Goal: Transaction & Acquisition: Purchase product/service

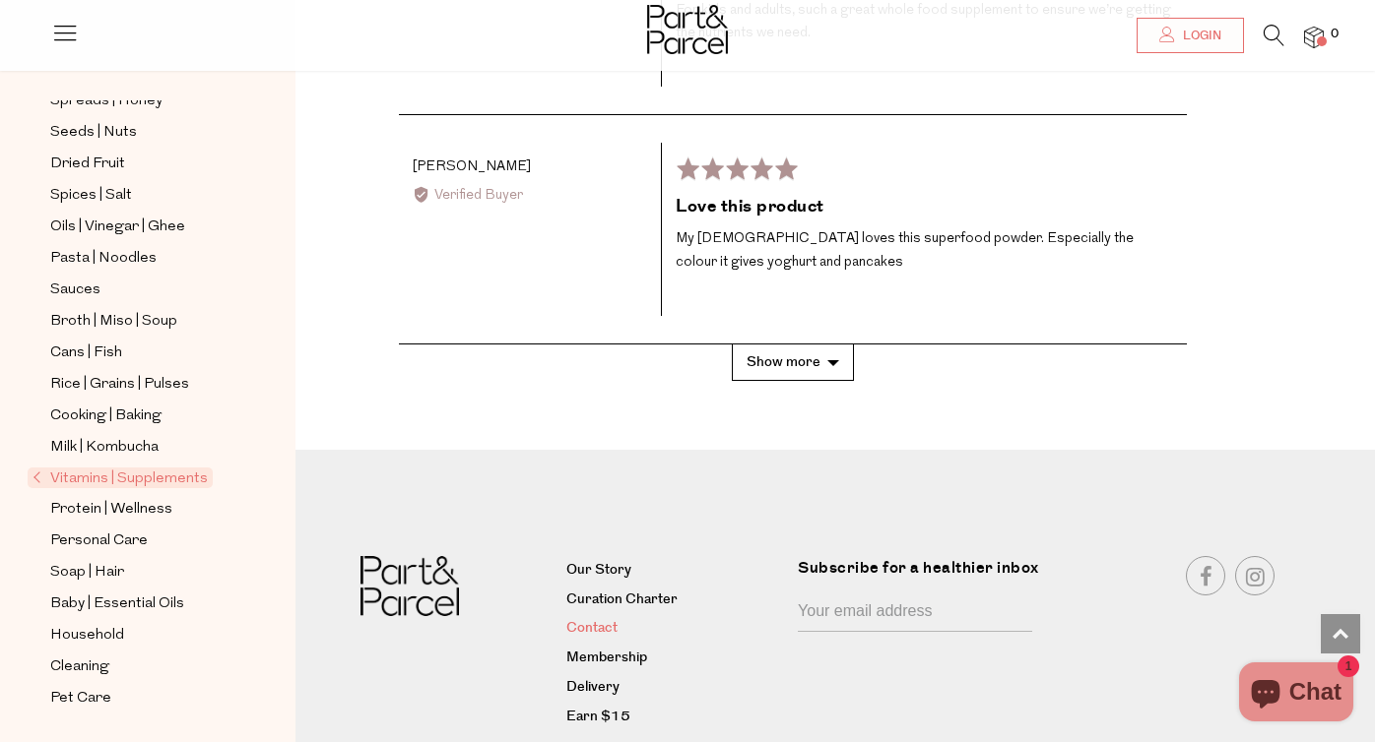
scroll to position [4357, 0]
click at [606, 707] on link "Earn $15" at bounding box center [674, 719] width 217 height 24
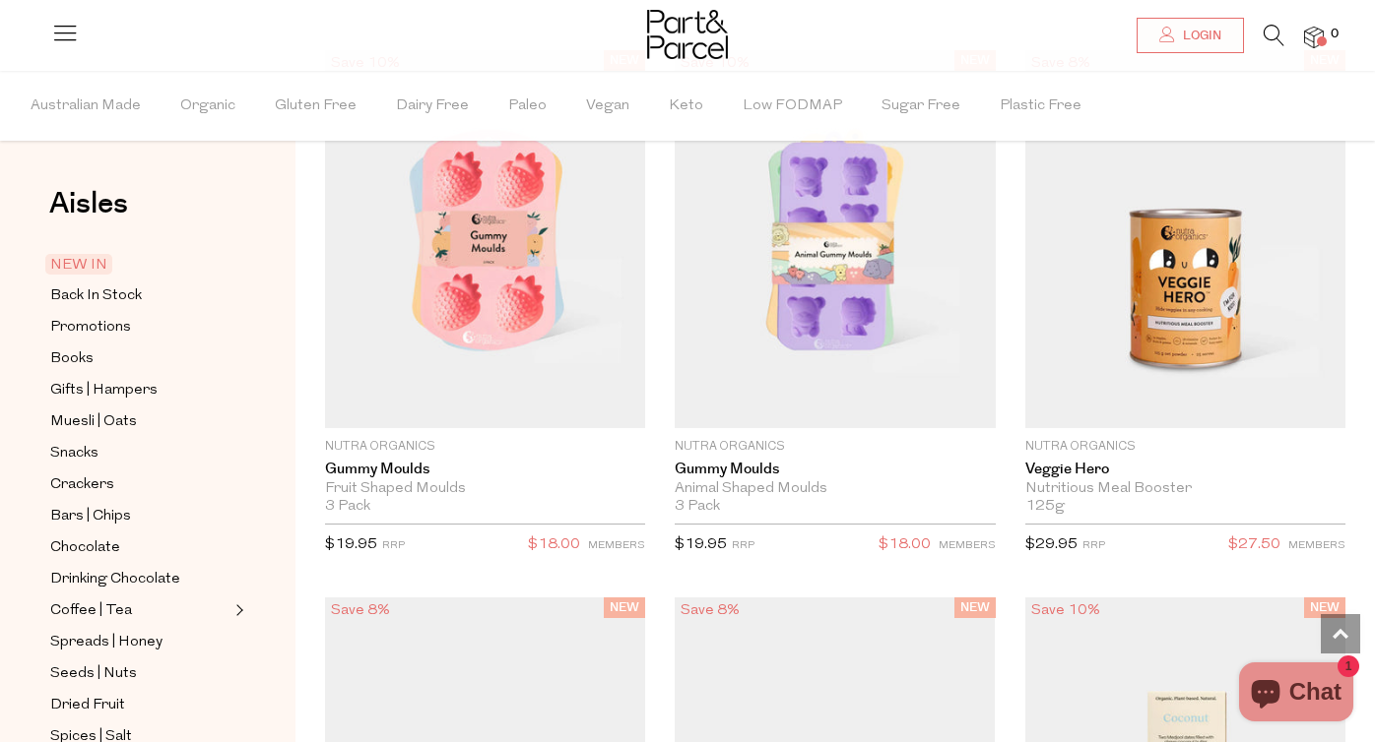
scroll to position [1707, 0]
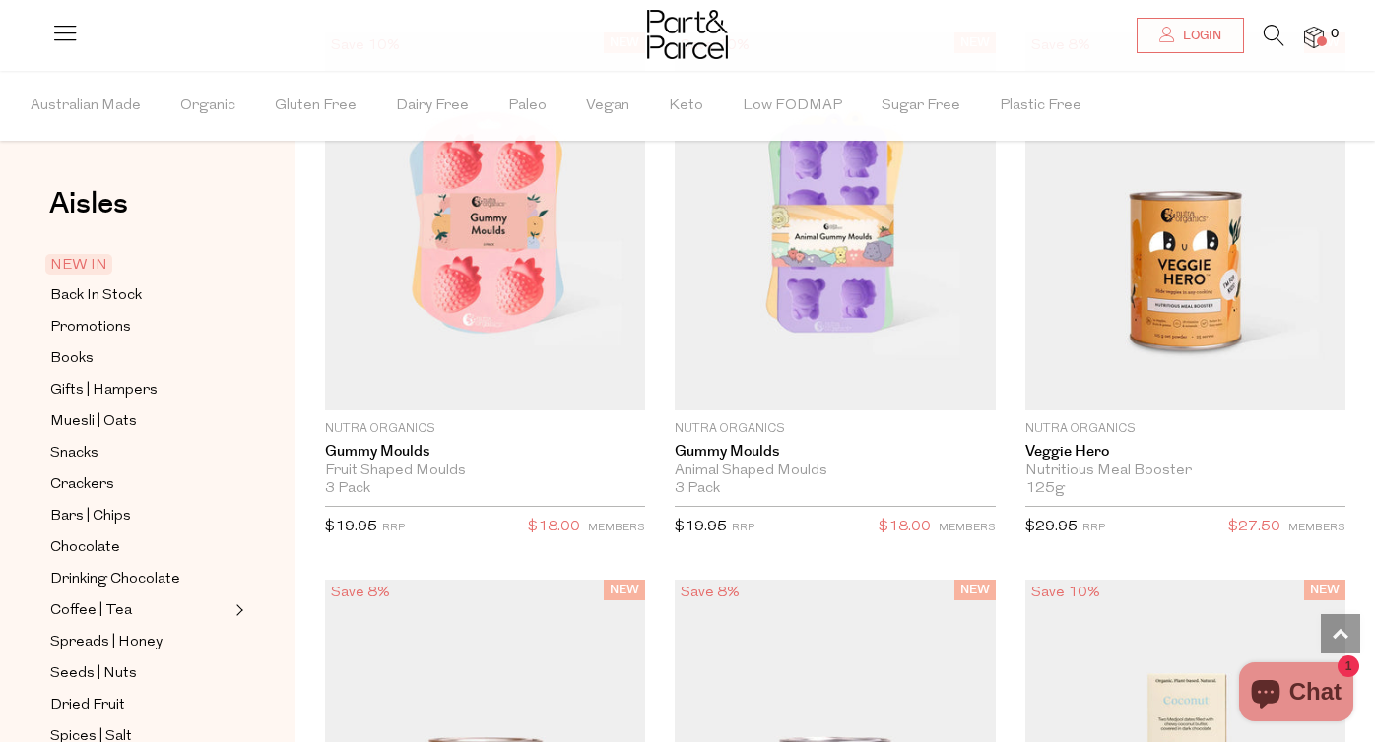
click at [1310, 32] on img at bounding box center [1314, 38] width 20 height 23
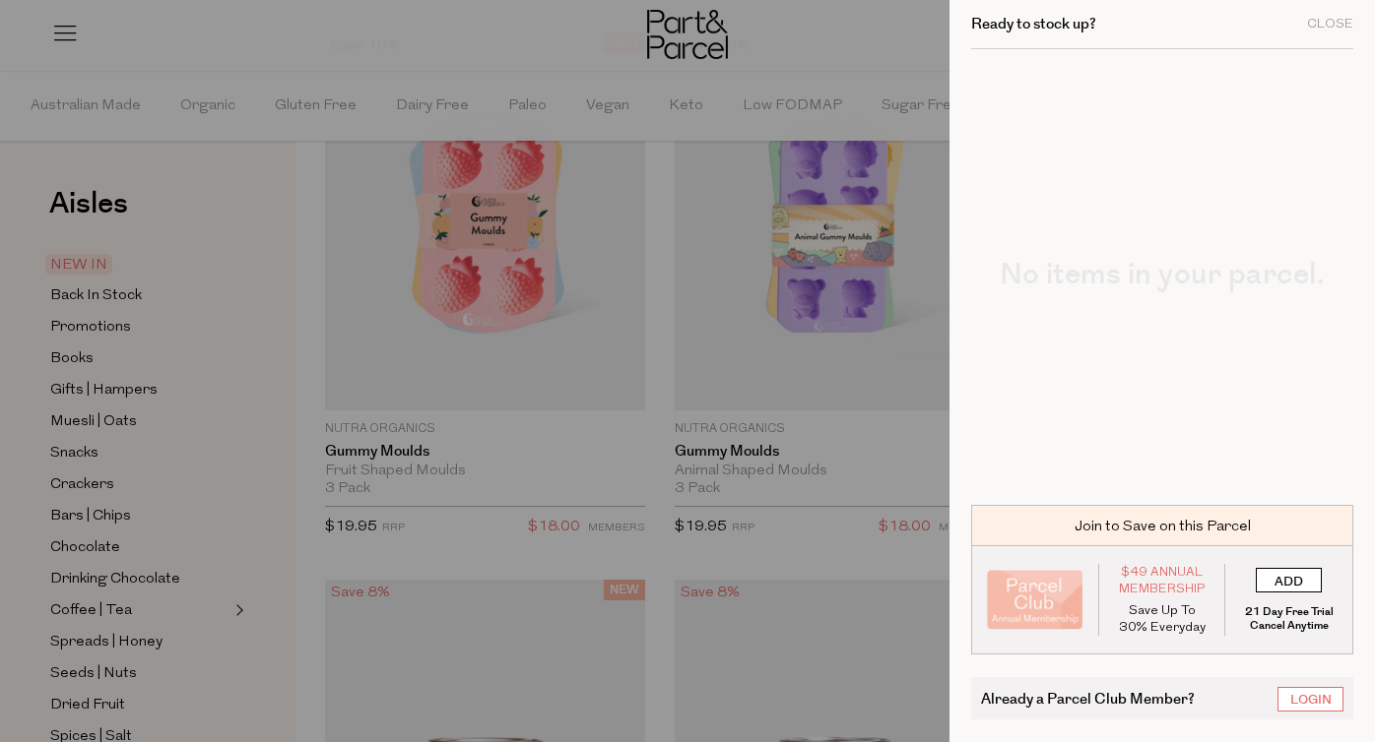
click at [1292, 583] on input "ADD" at bounding box center [1288, 580] width 66 height 25
type input "ADDED"
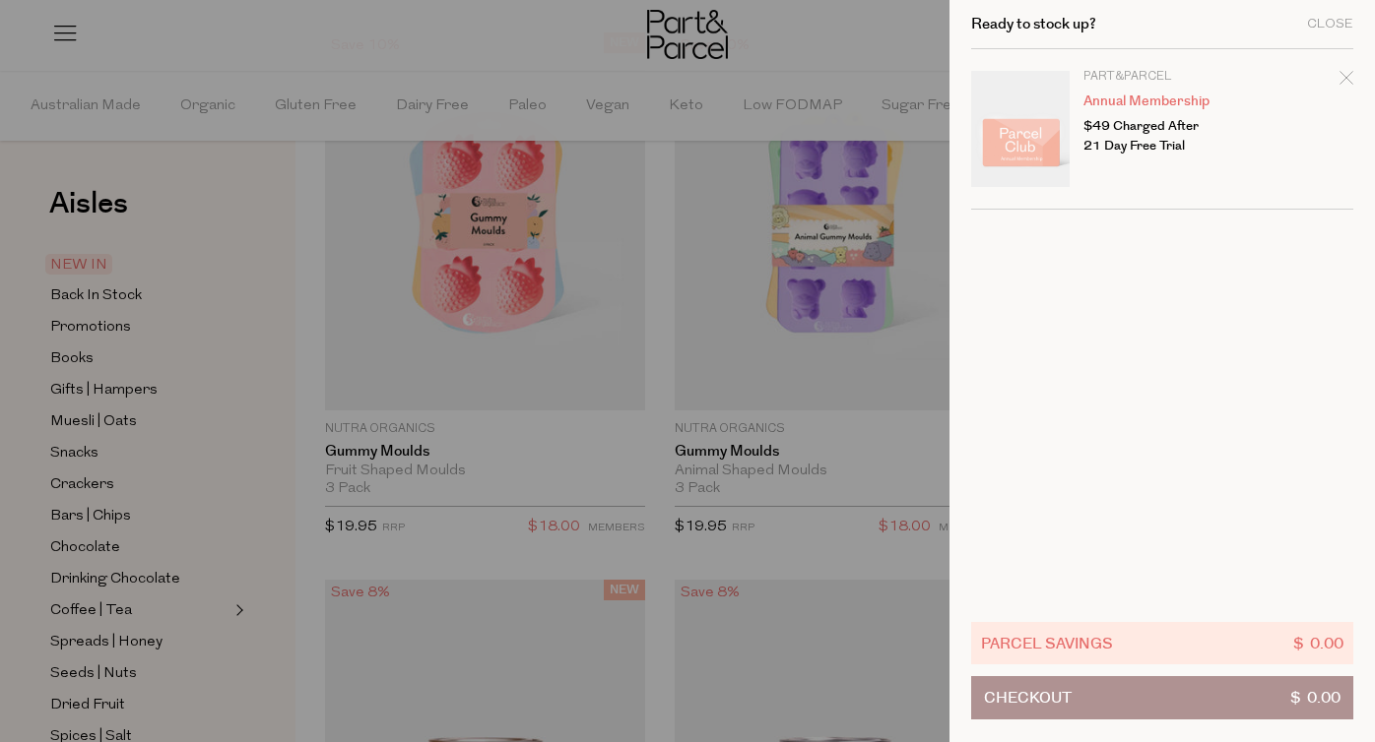
click at [1177, 95] on link "Annual Membership" at bounding box center [1159, 102] width 153 height 14
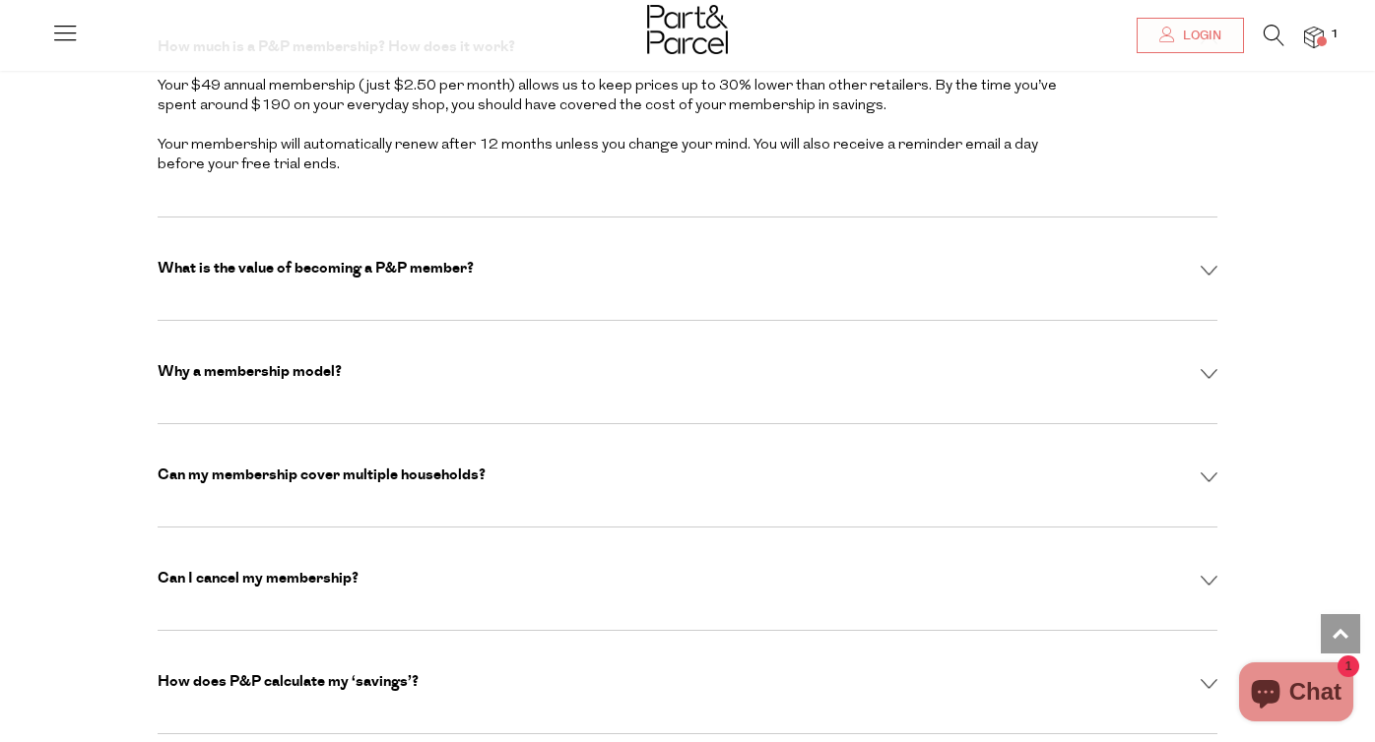
scroll to position [6416, 0]
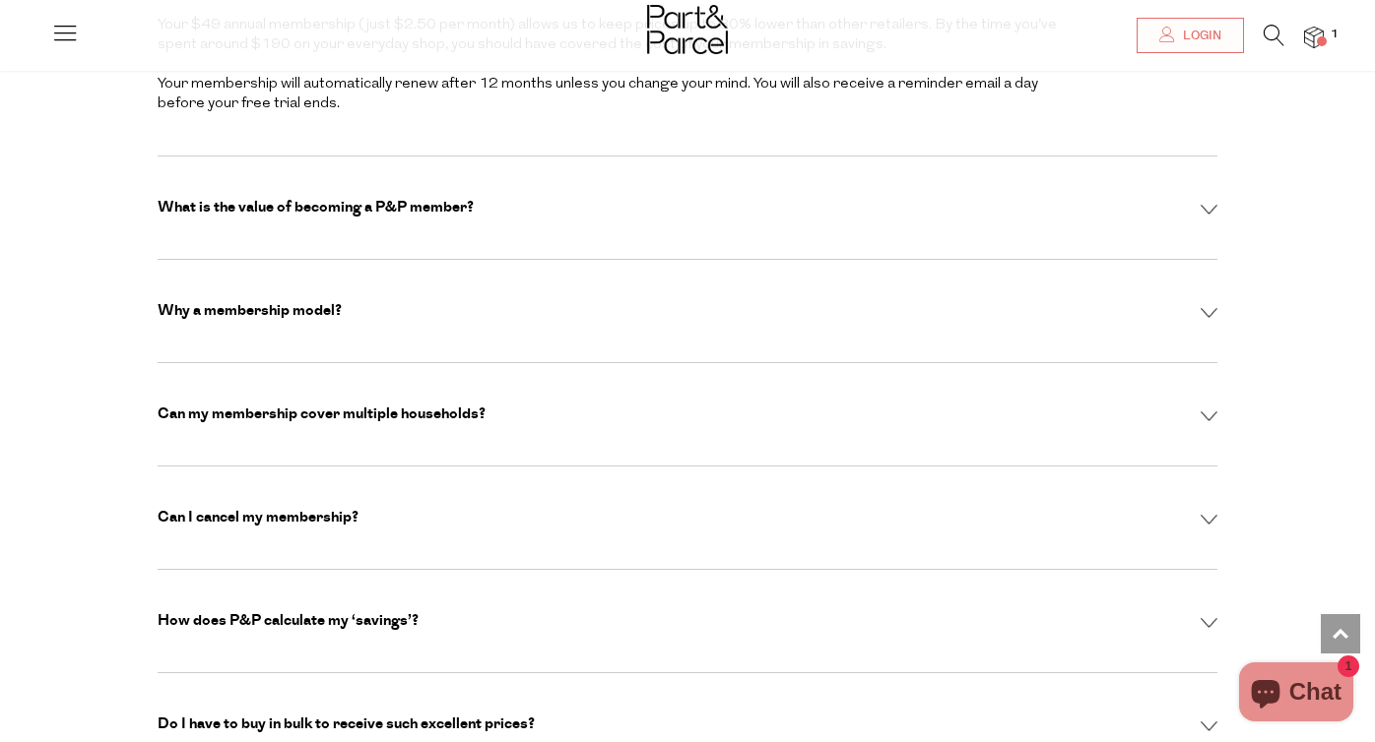
click at [452, 508] on div "Can I cancel my membership?" at bounding box center [687, 518] width 1059 height 20
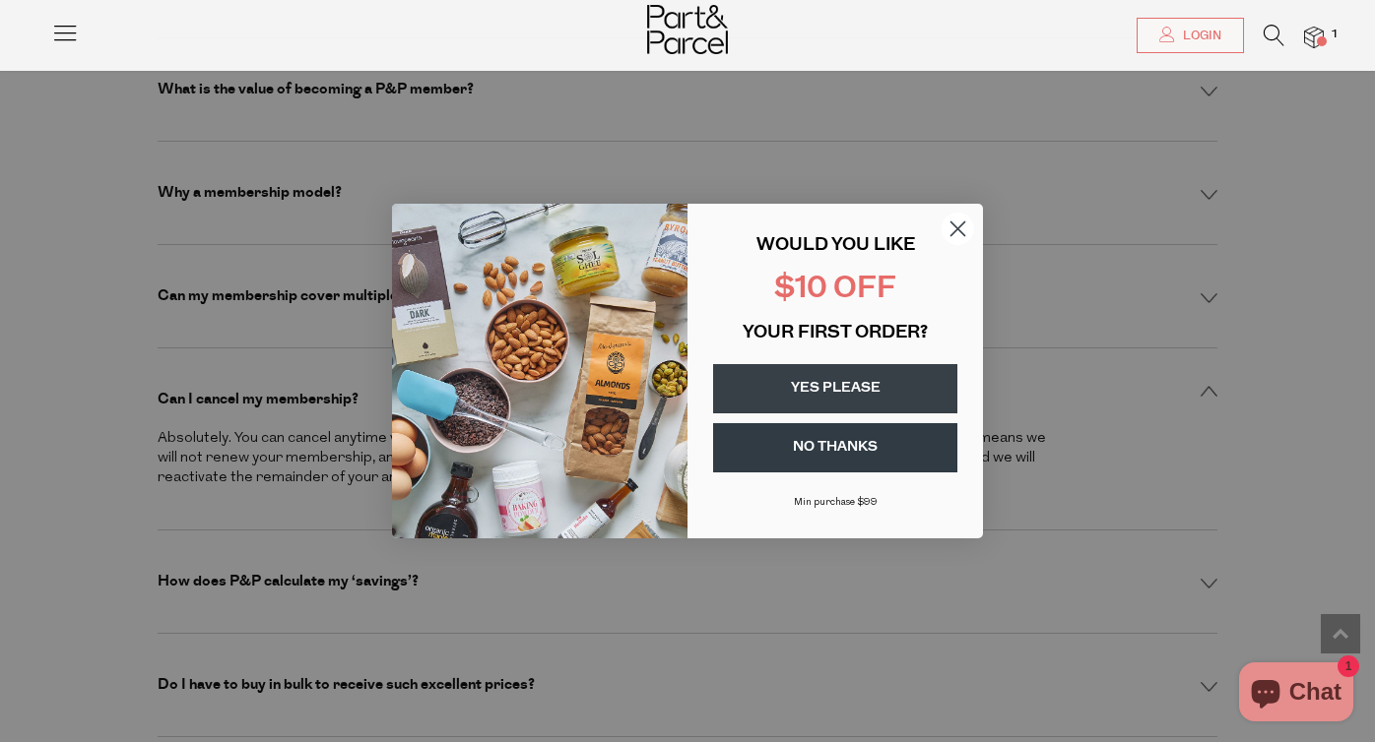
click at [841, 377] on button "YES PLEASE" at bounding box center [835, 388] width 244 height 49
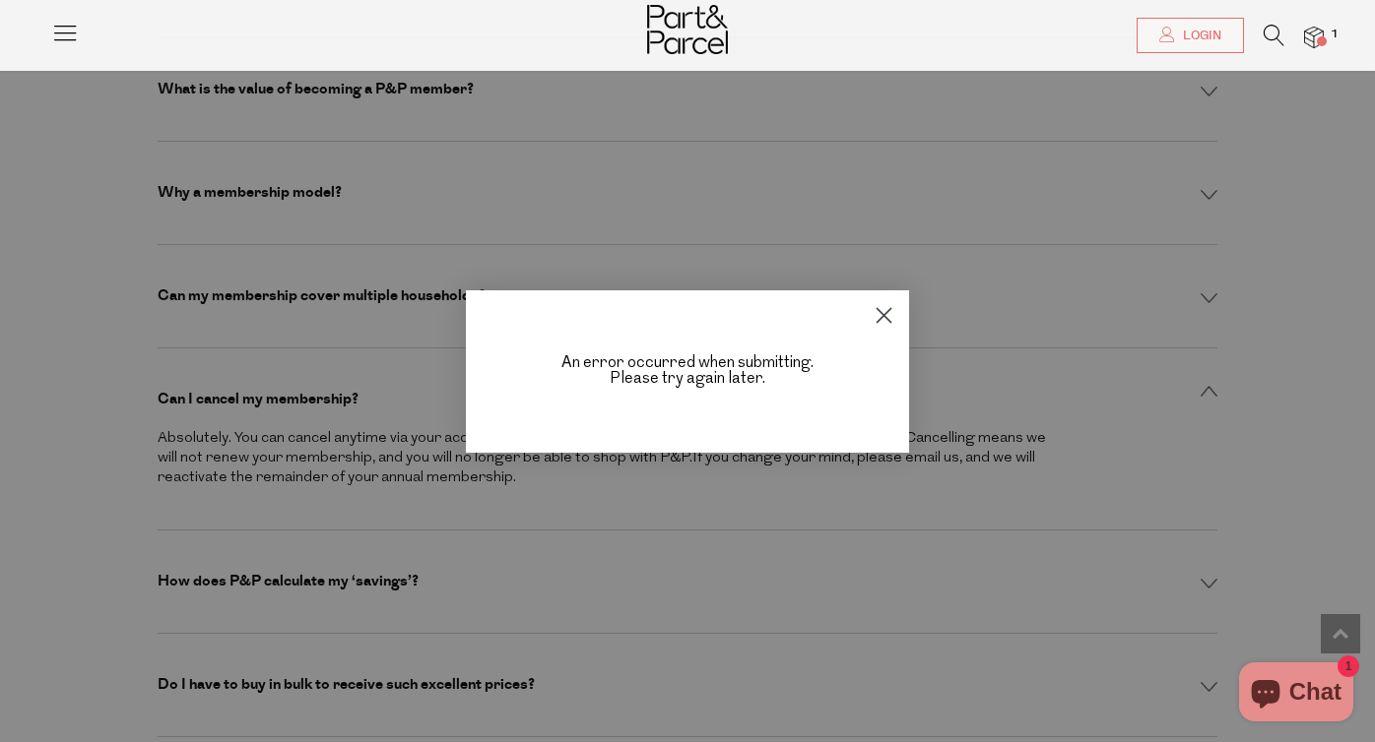
click at [886, 314] on circle "Close dialog" at bounding box center [883, 314] width 32 height 32
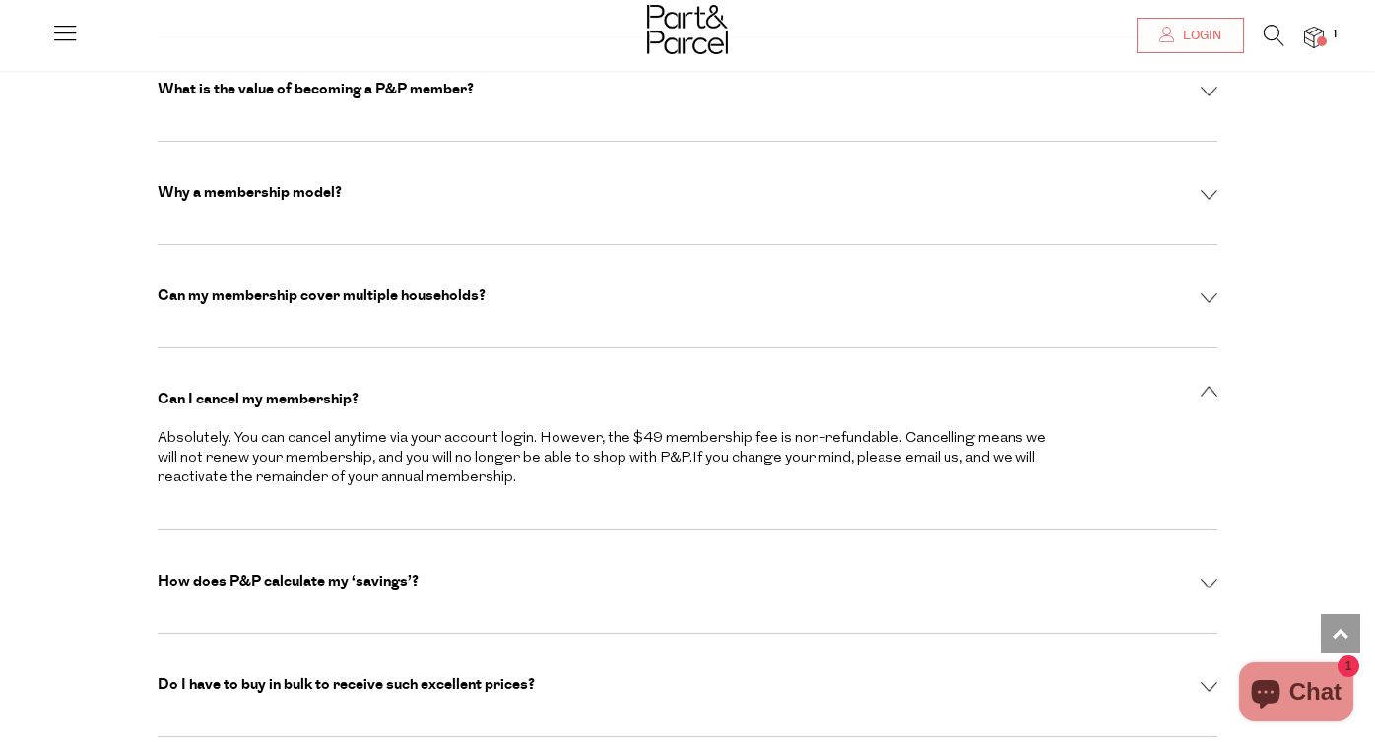
click at [715, 31] on img at bounding box center [687, 29] width 81 height 49
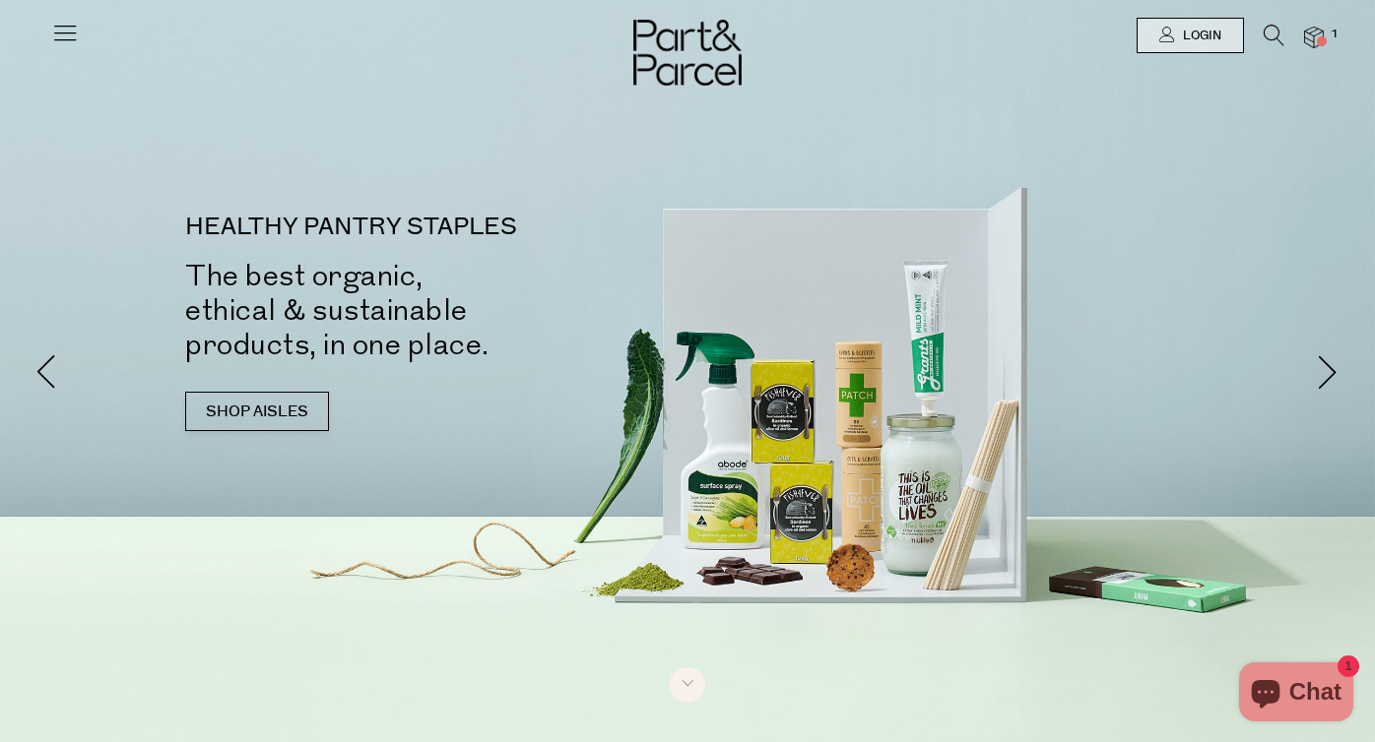
click at [79, 35] on div at bounding box center [687, 35] width 1375 height 71
click at [1267, 12] on div at bounding box center [687, 35] width 1375 height 71
click at [1267, 29] on icon at bounding box center [1273, 36] width 21 height 22
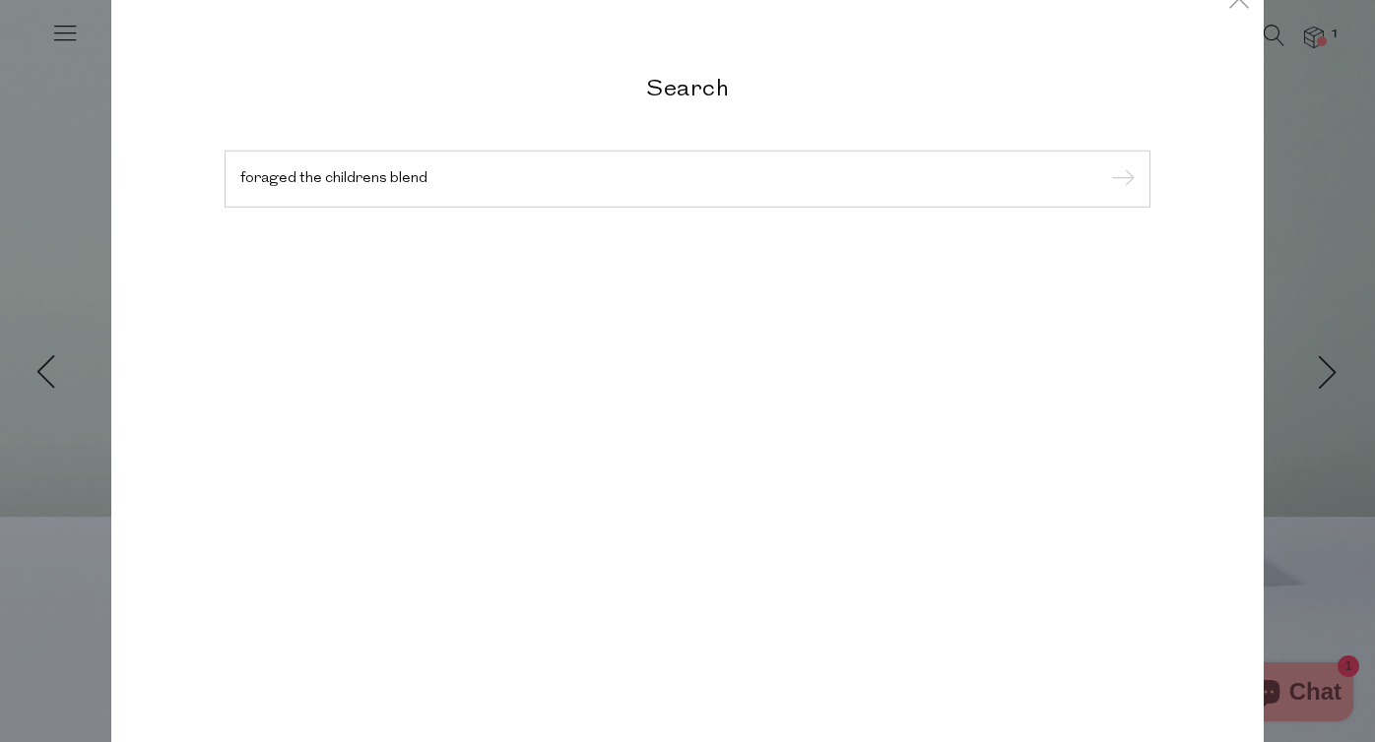
type input "foraged the childrens blend"
click at [1120, 180] on input "submit" at bounding box center [1120, 180] width 30 height 30
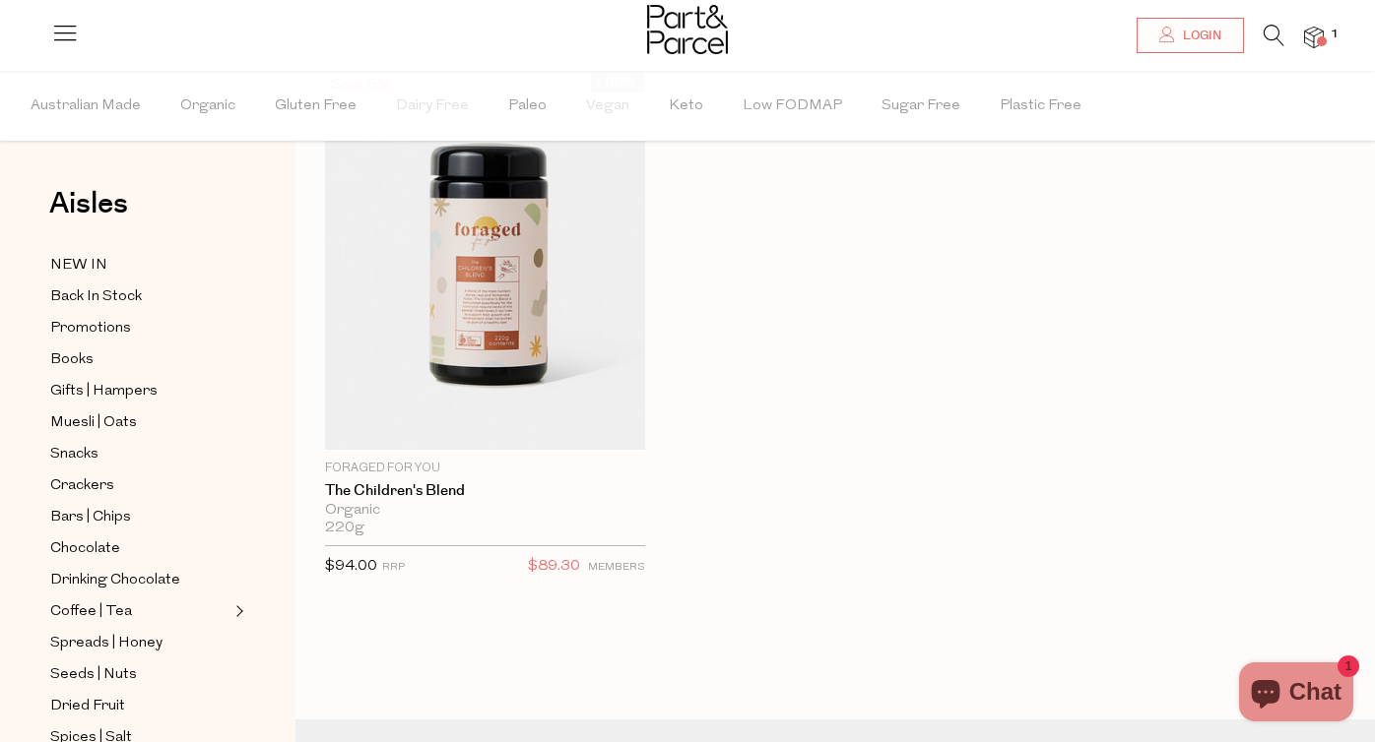
scroll to position [156, 0]
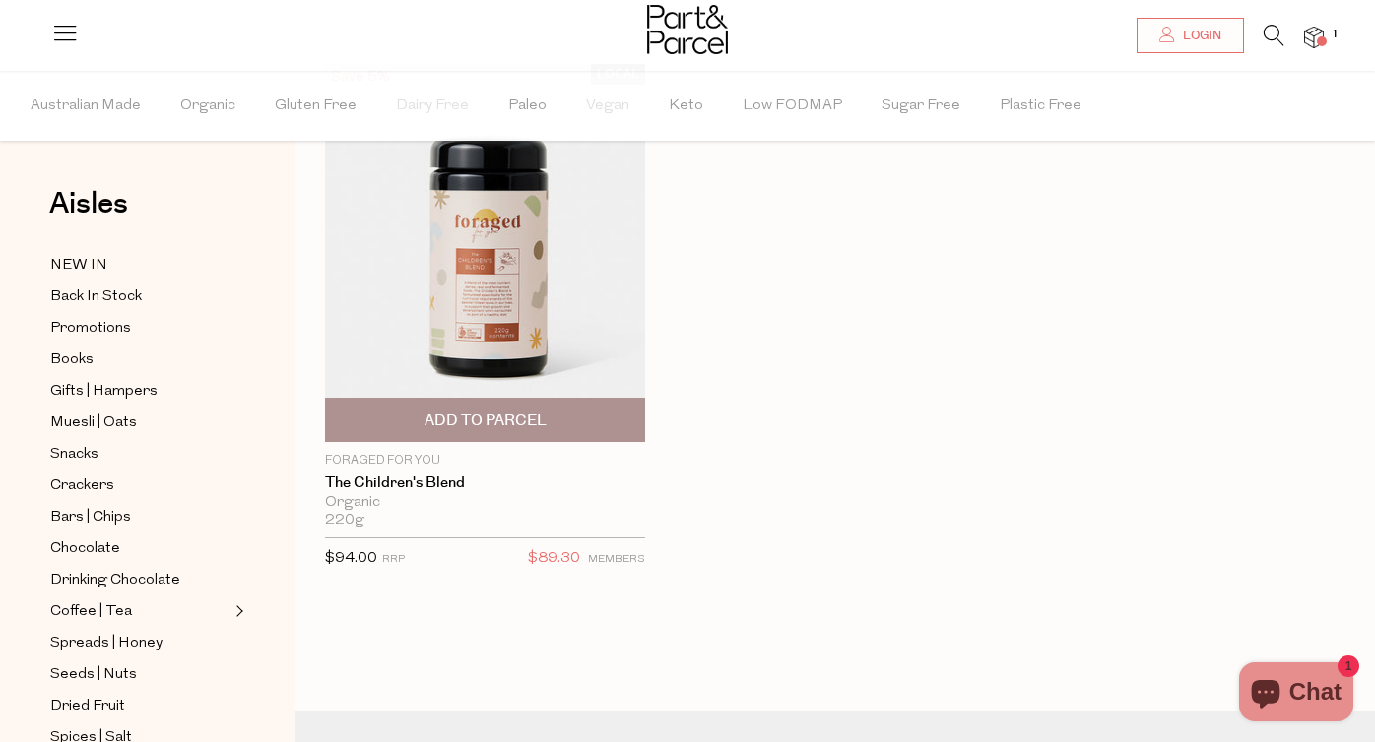
click at [520, 422] on span "Add To Parcel" at bounding box center [485, 421] width 122 height 21
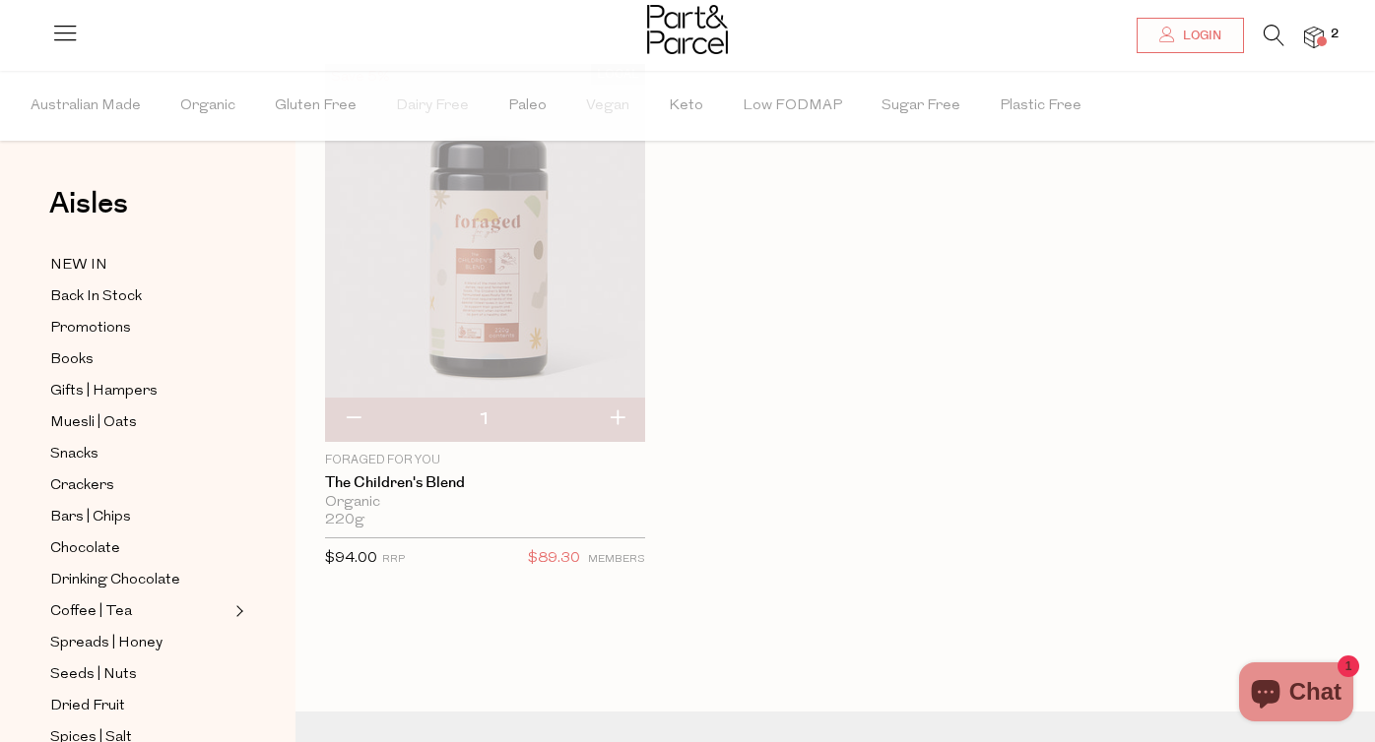
click at [1284, 42] on li "2" at bounding box center [1303, 38] width 39 height 27
click at [1272, 32] on icon at bounding box center [1273, 36] width 21 height 22
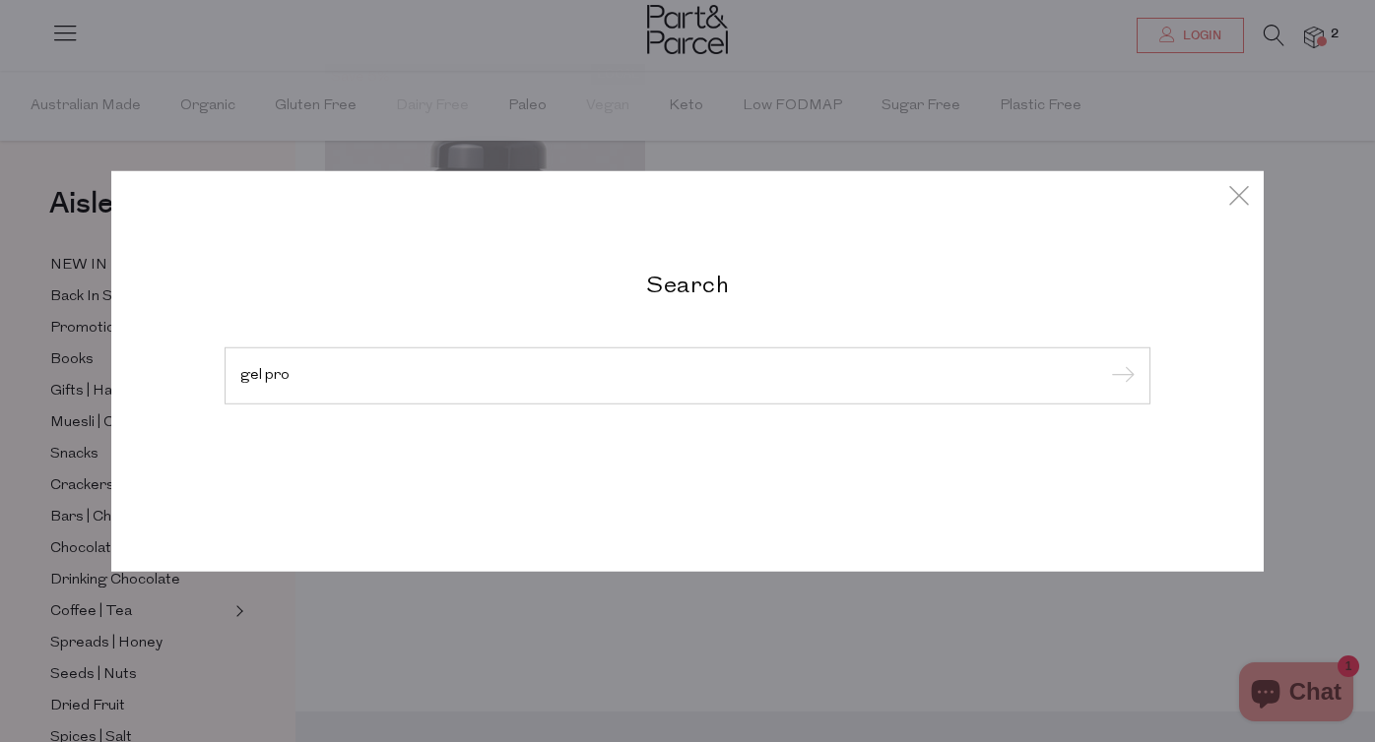
type input "gel pro"
click at [1120, 377] on input "submit" at bounding box center [1120, 377] width 30 height 30
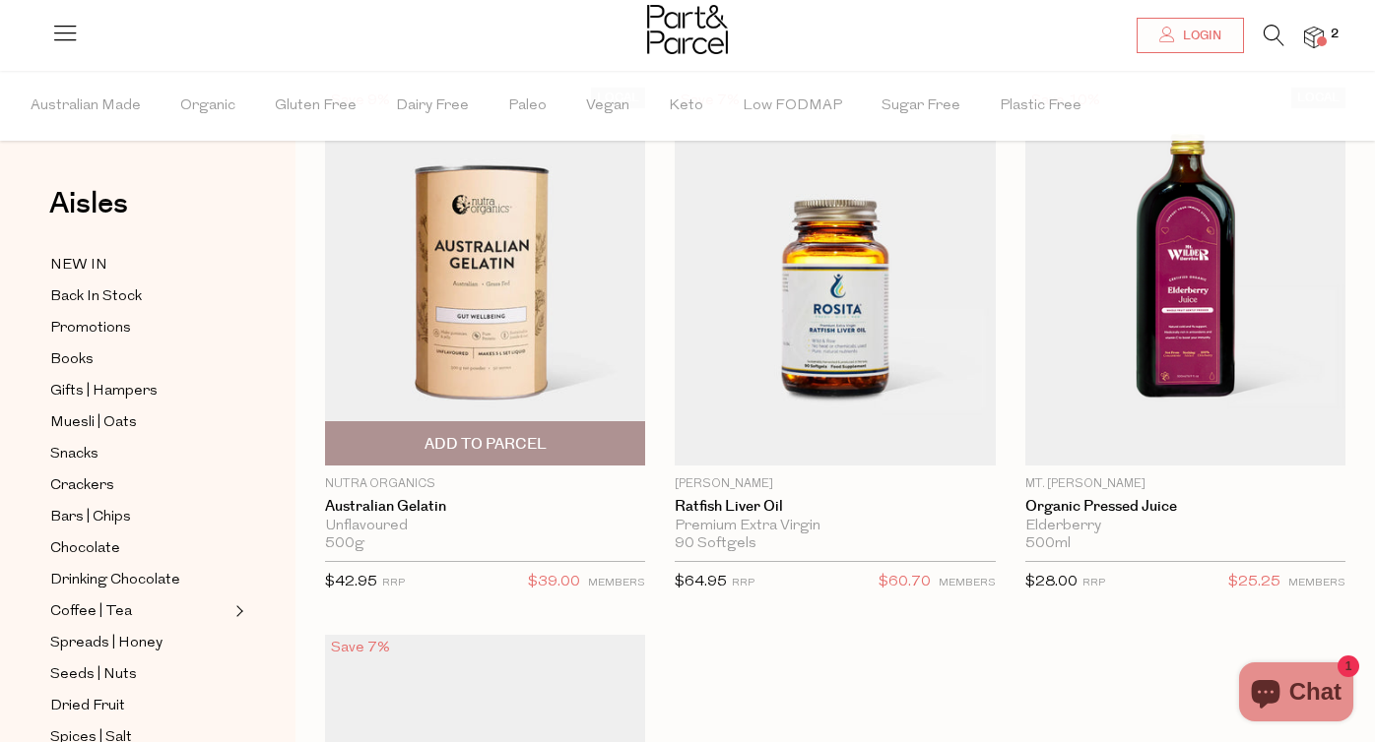
scroll to position [124, 0]
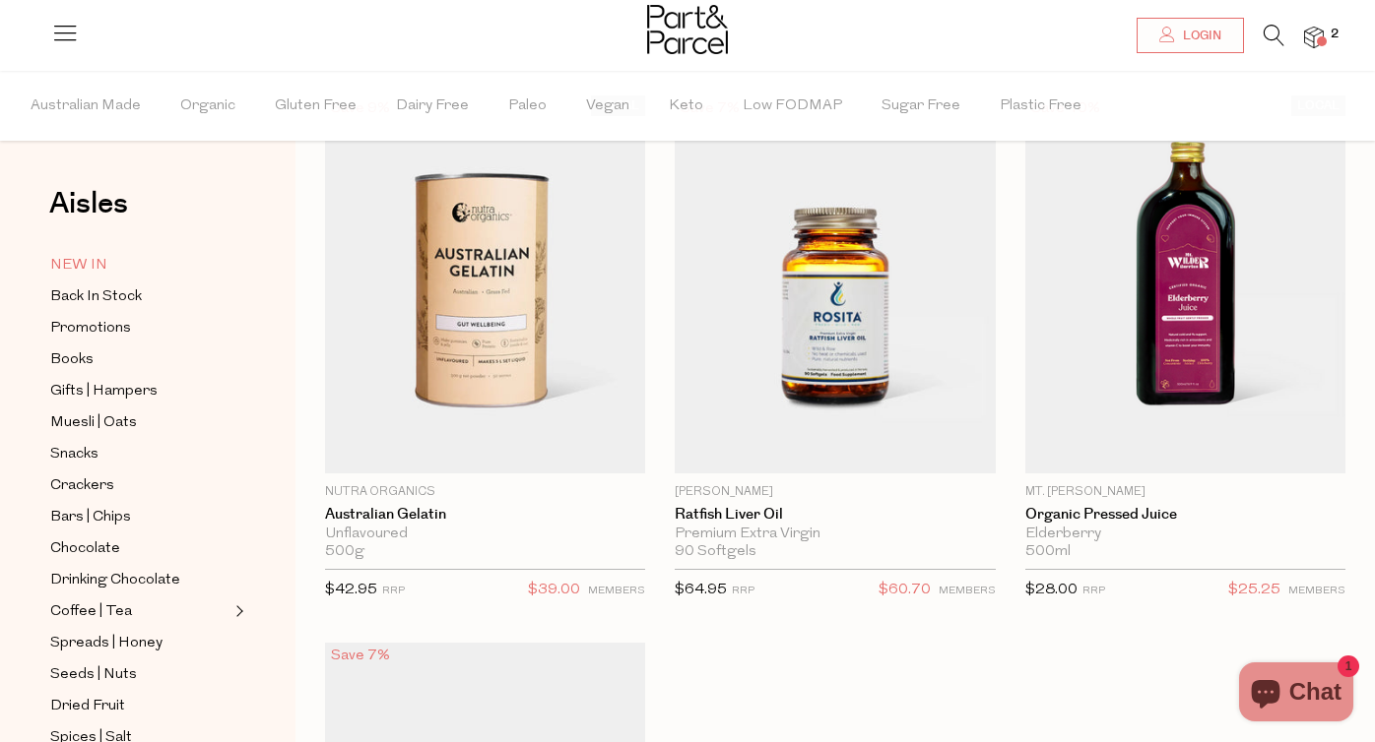
click at [97, 271] on span "NEW IN" at bounding box center [78, 266] width 57 height 24
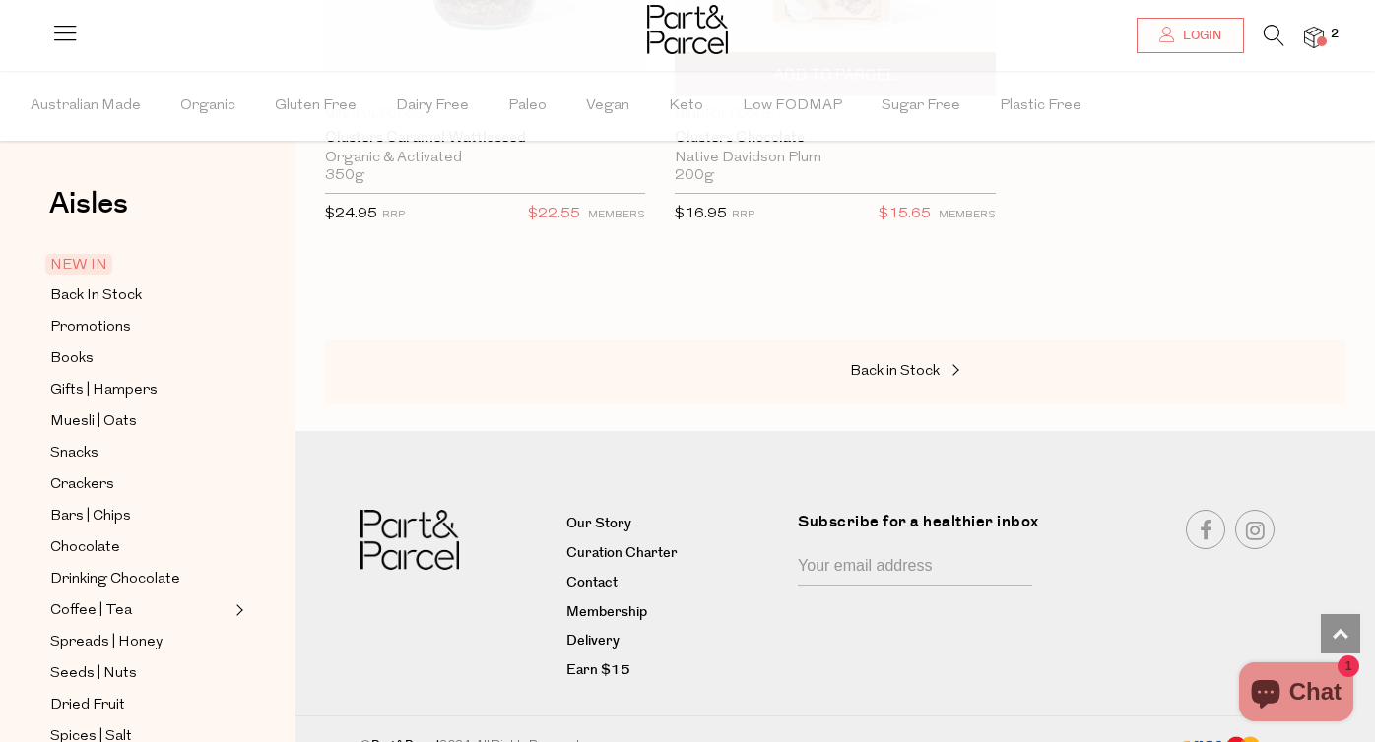
scroll to position [5467, 0]
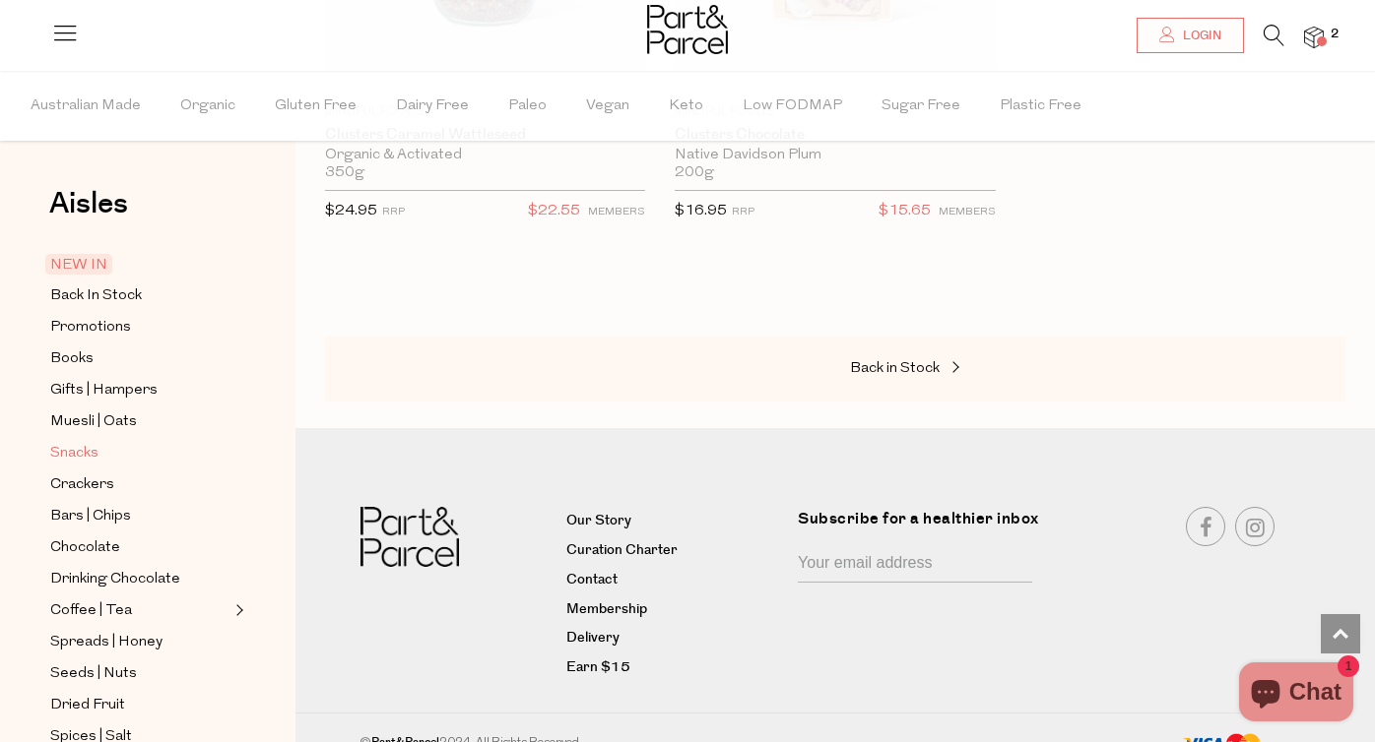
click at [83, 442] on span "Snacks" at bounding box center [74, 454] width 48 height 24
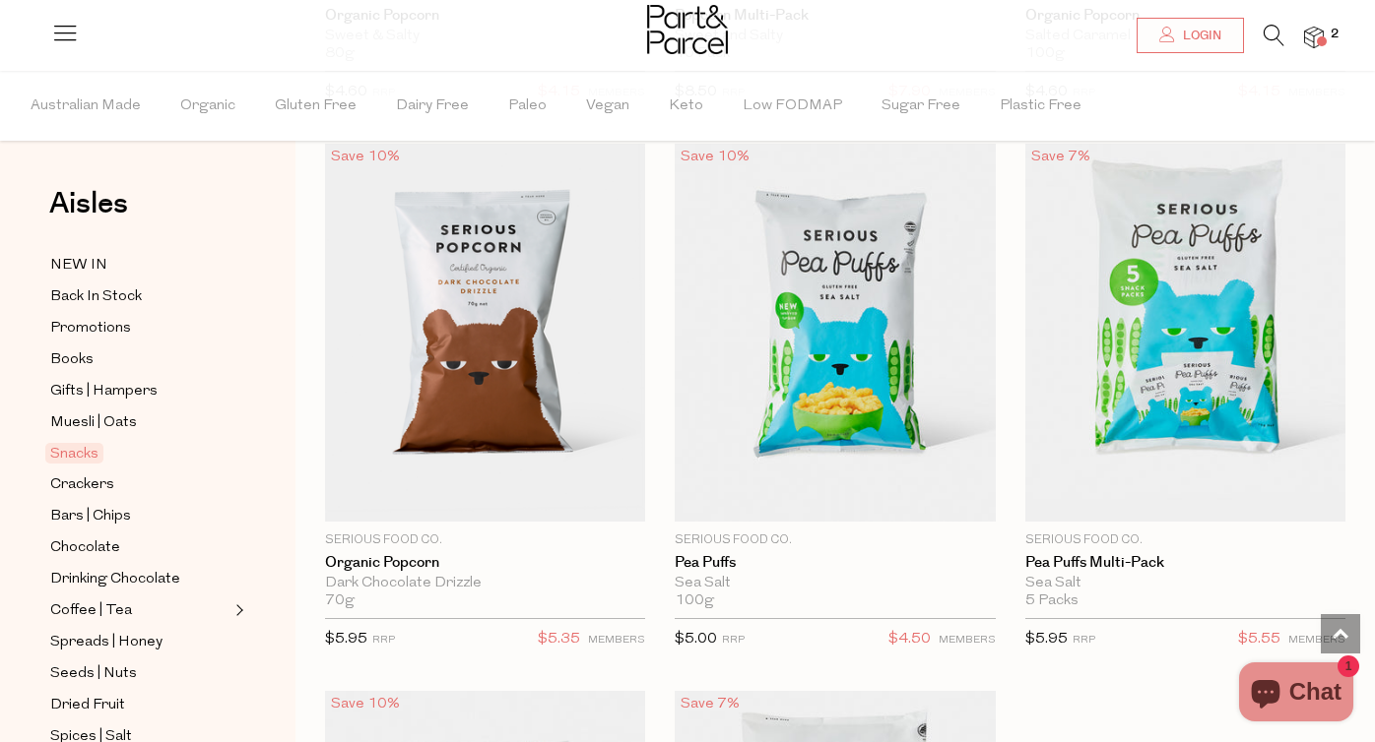
scroll to position [8320, 0]
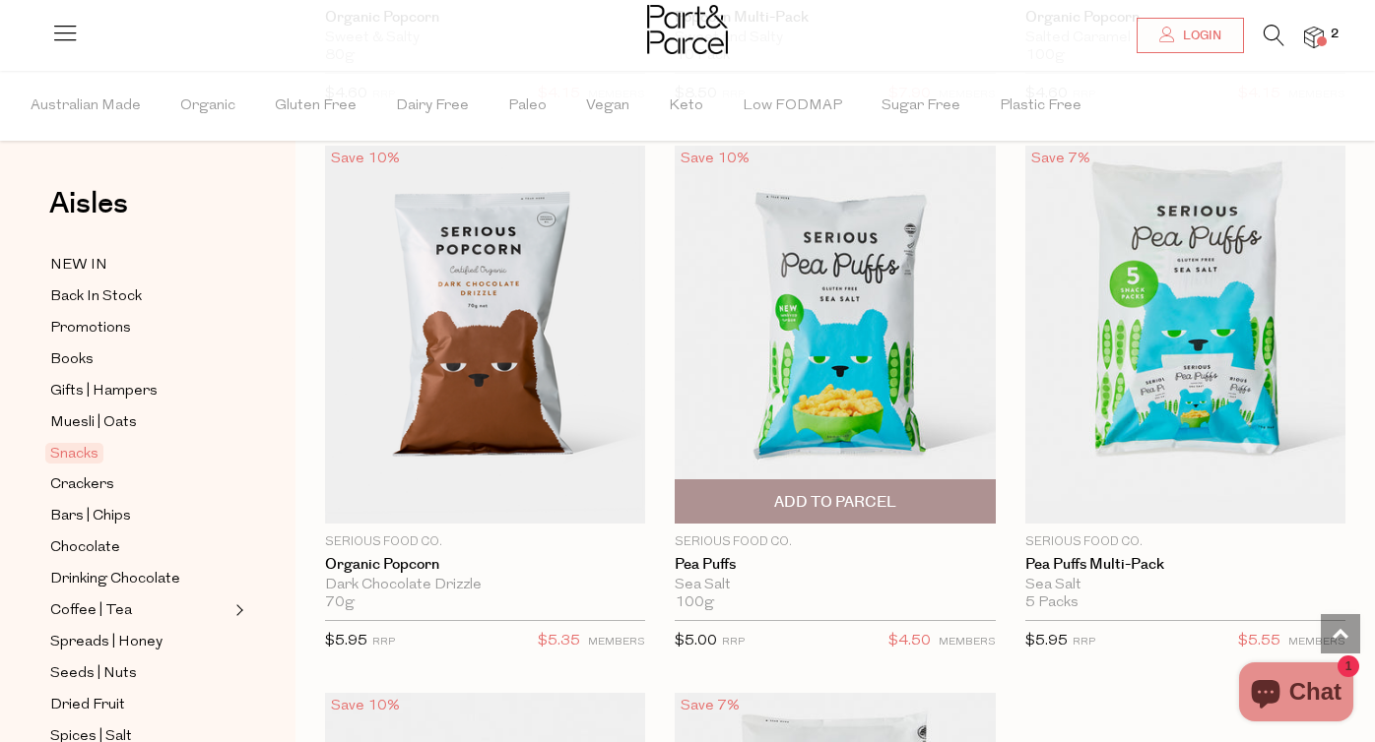
click at [788, 492] on span "Add To Parcel" at bounding box center [835, 502] width 122 height 21
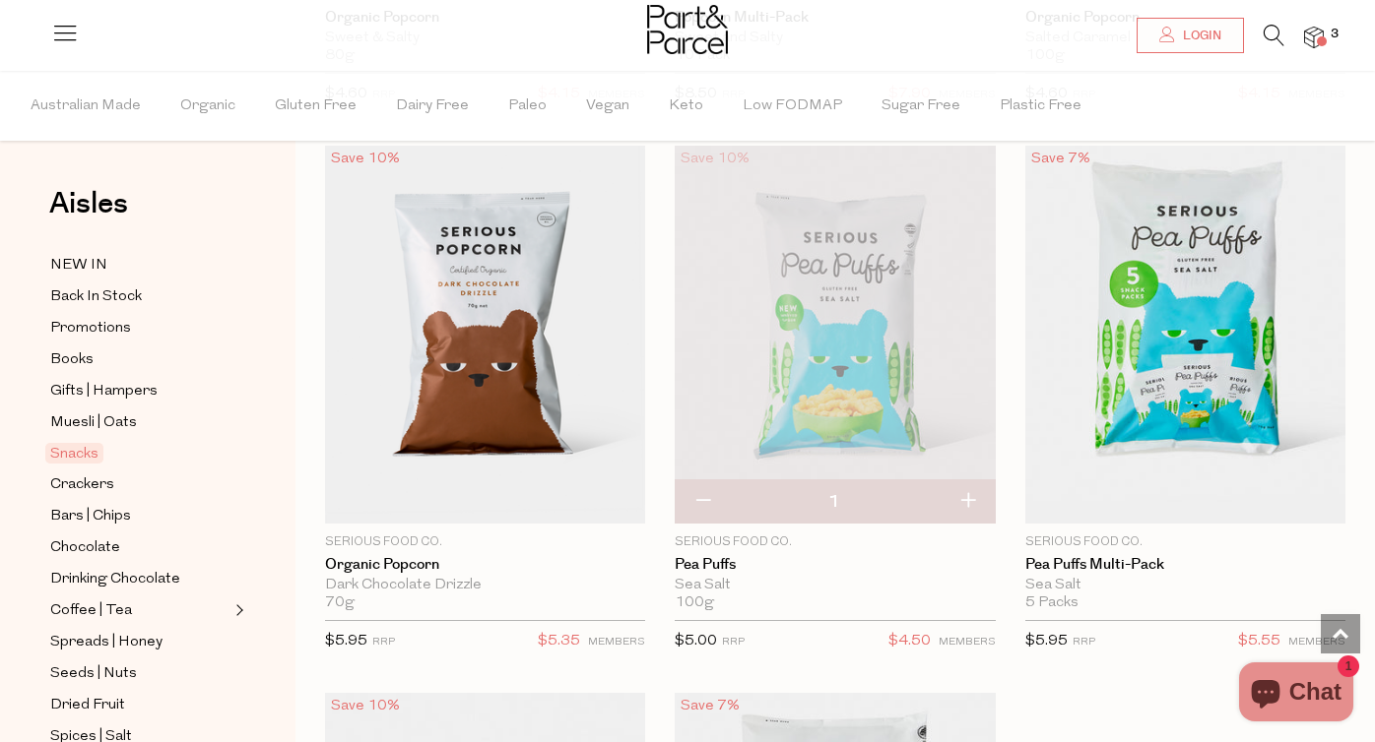
click at [966, 481] on button "button" at bounding box center [967, 501] width 56 height 43
type input "2"
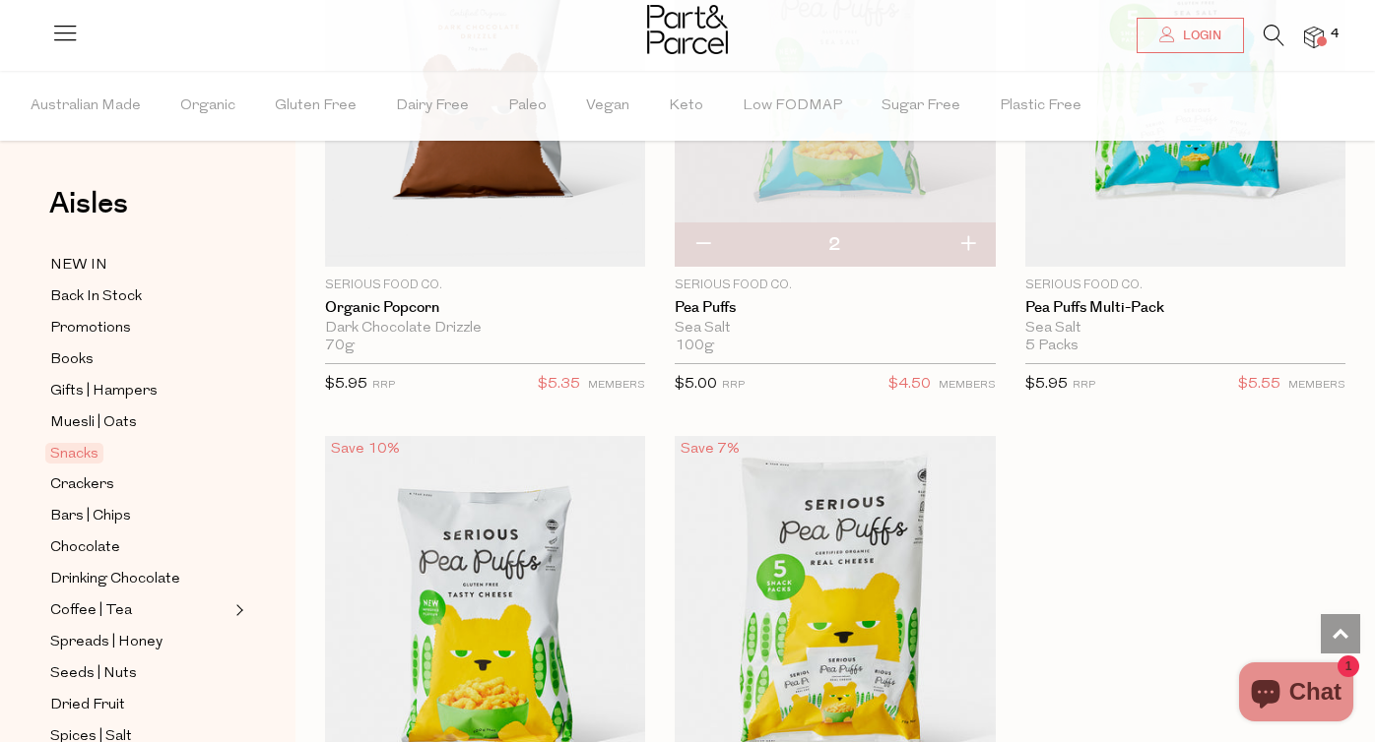
scroll to position [8675, 0]
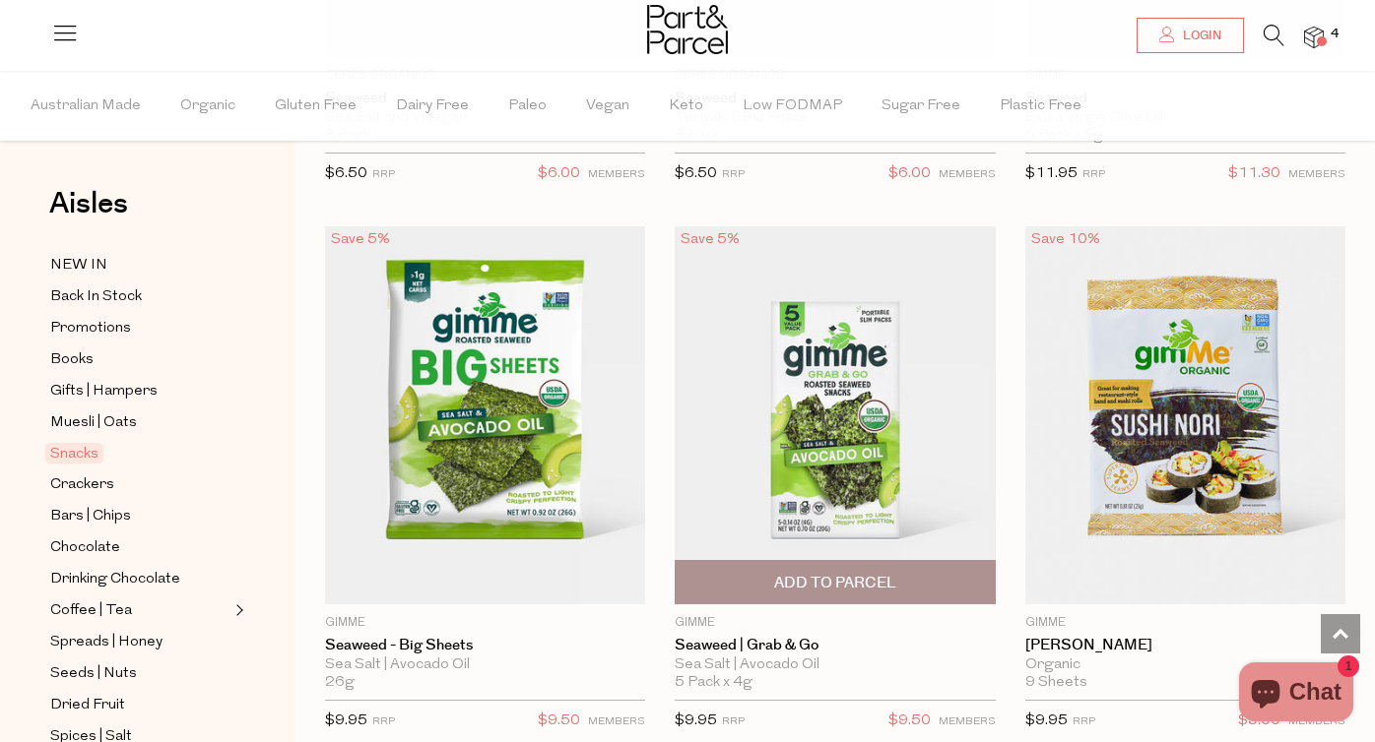
scroll to position [9889, 0]
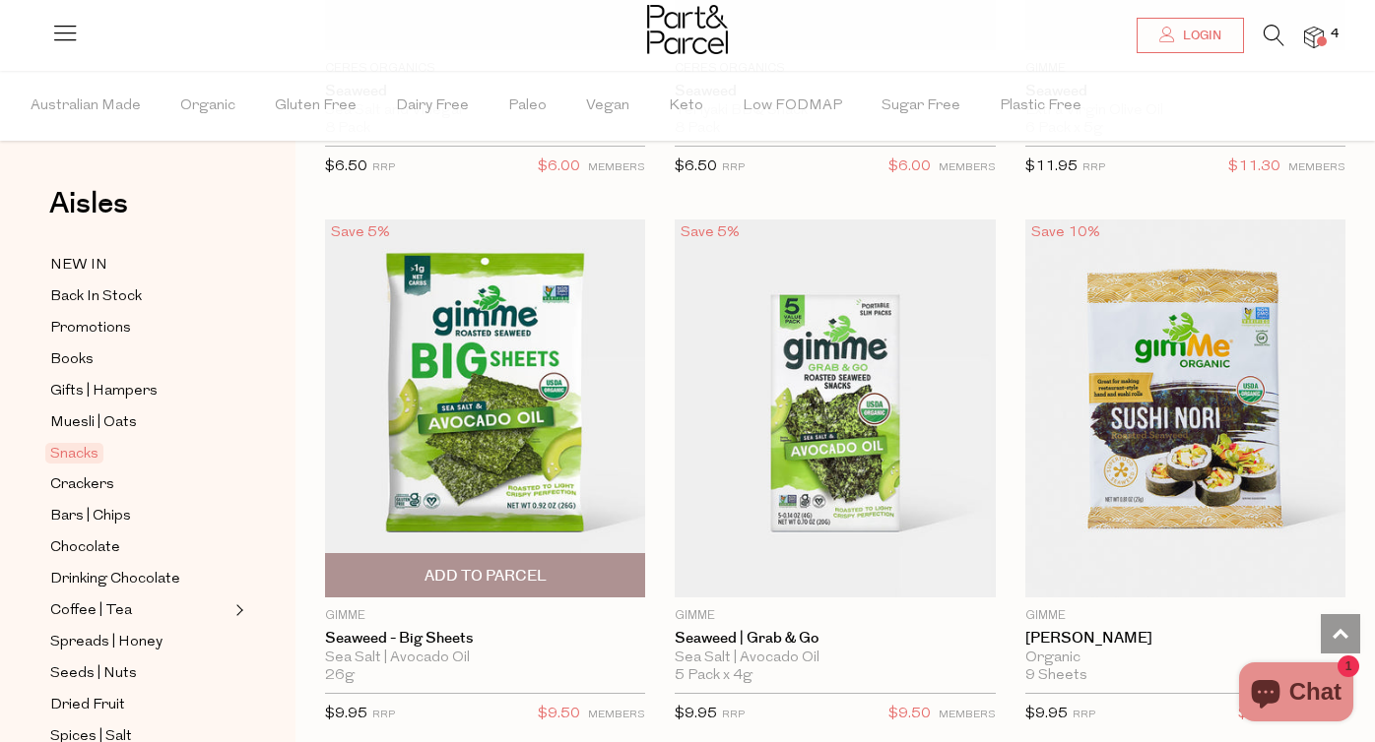
click at [506, 566] on span "Add To Parcel" at bounding box center [485, 576] width 122 height 21
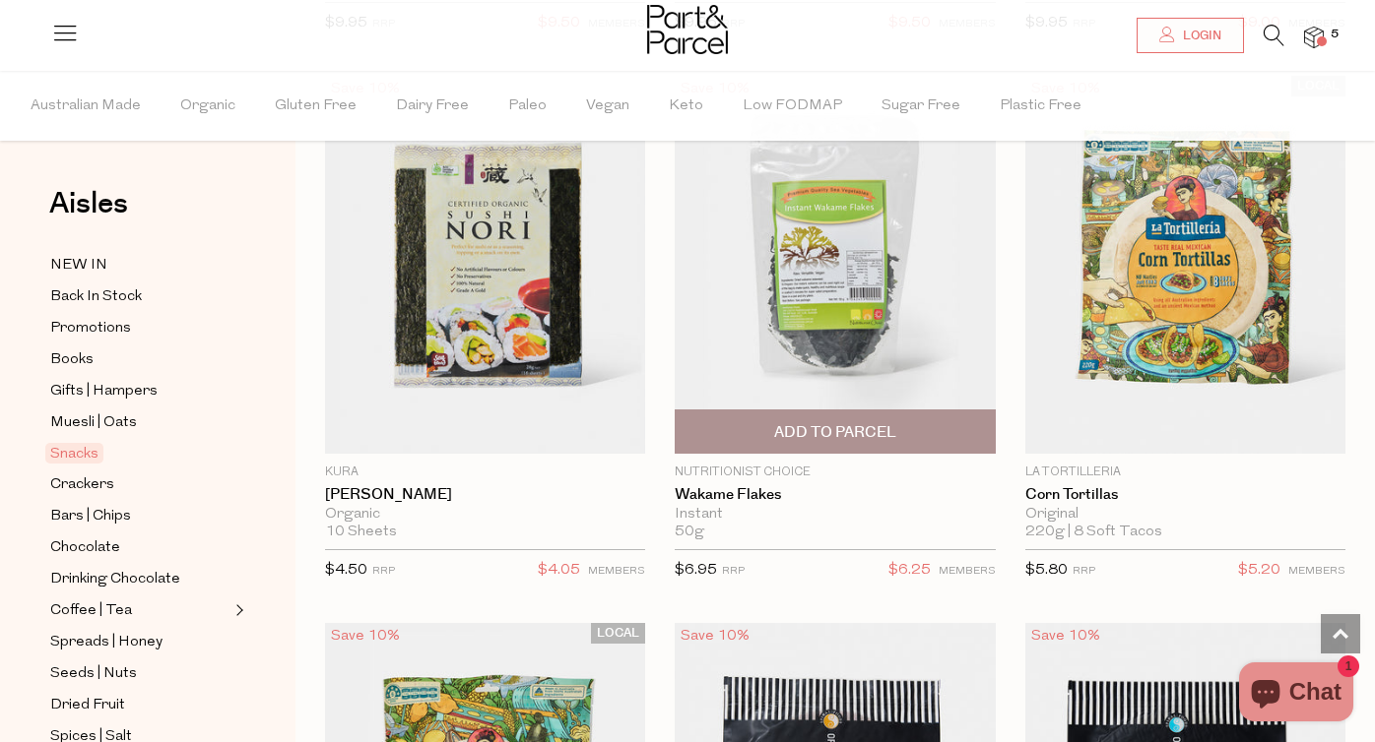
scroll to position [10587, 0]
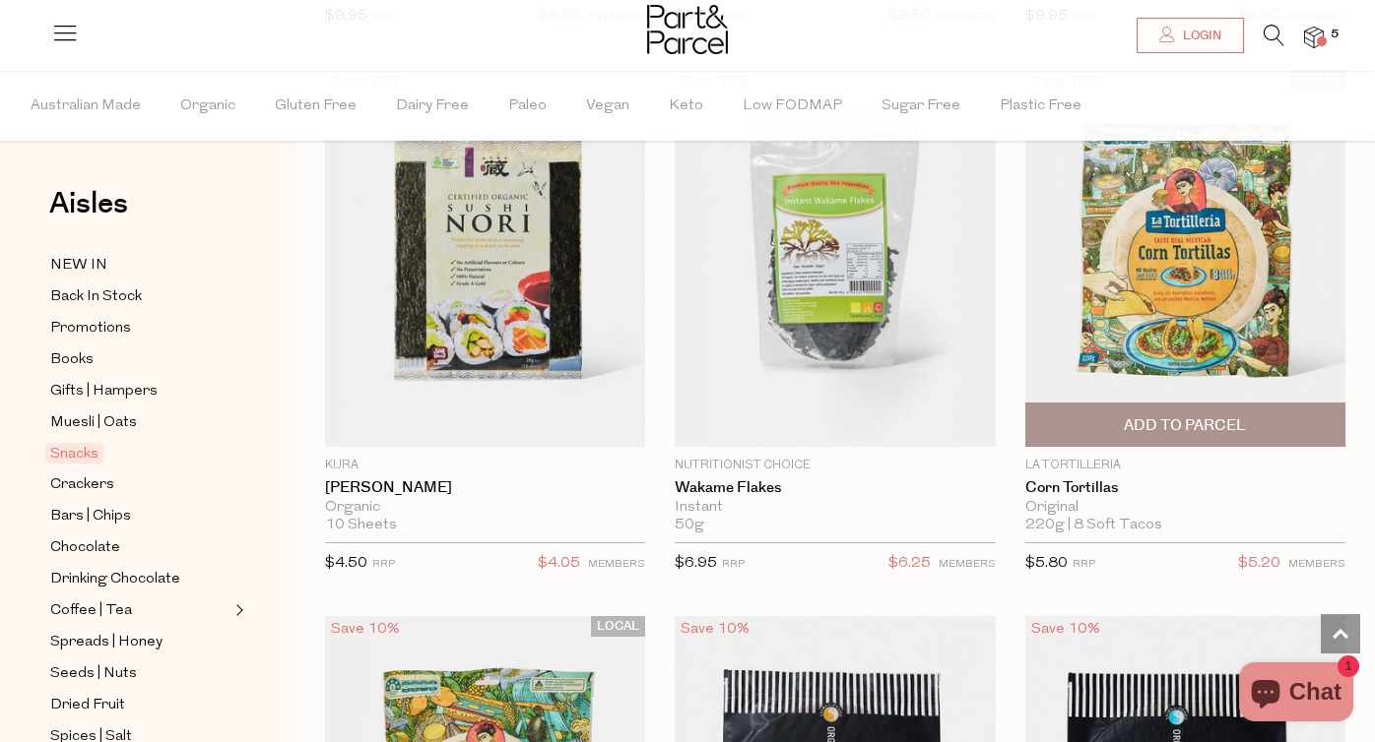
click at [1146, 248] on img at bounding box center [1185, 258] width 320 height 378
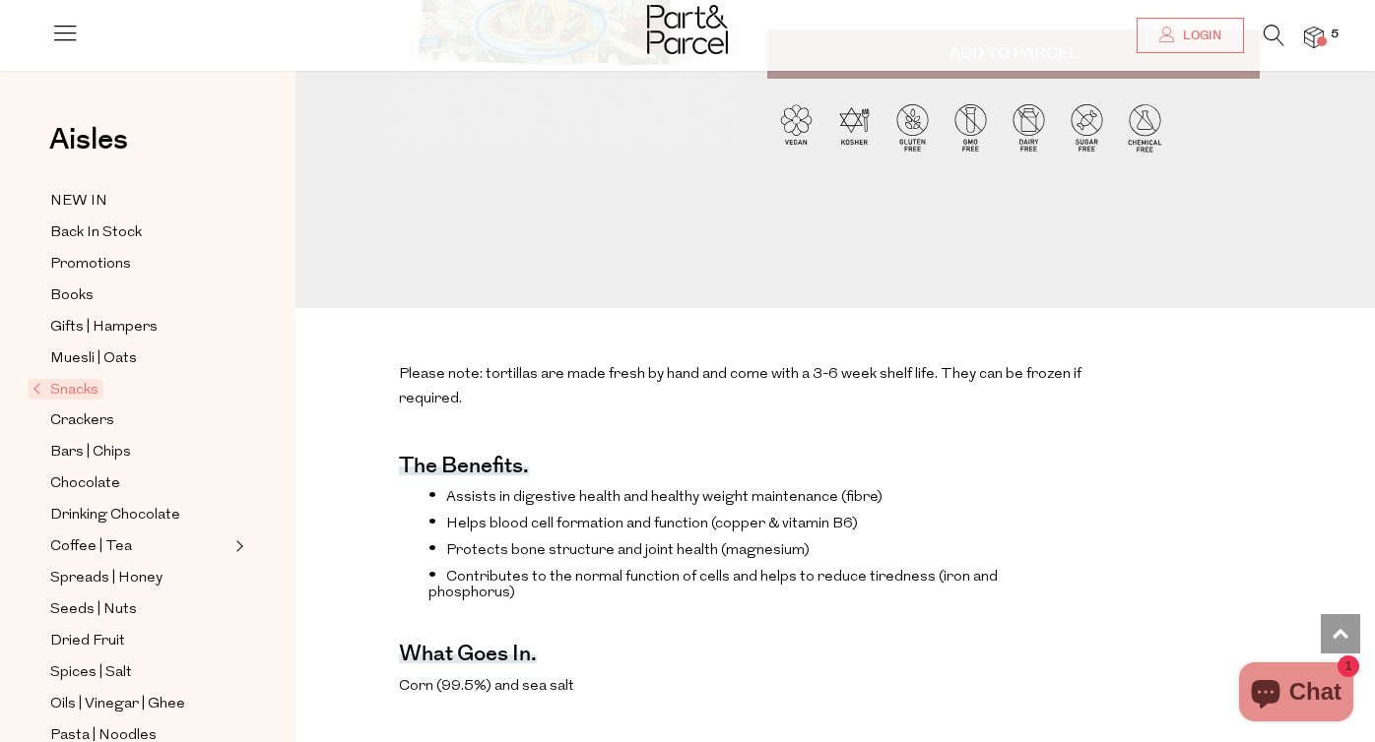
scroll to position [170, 0]
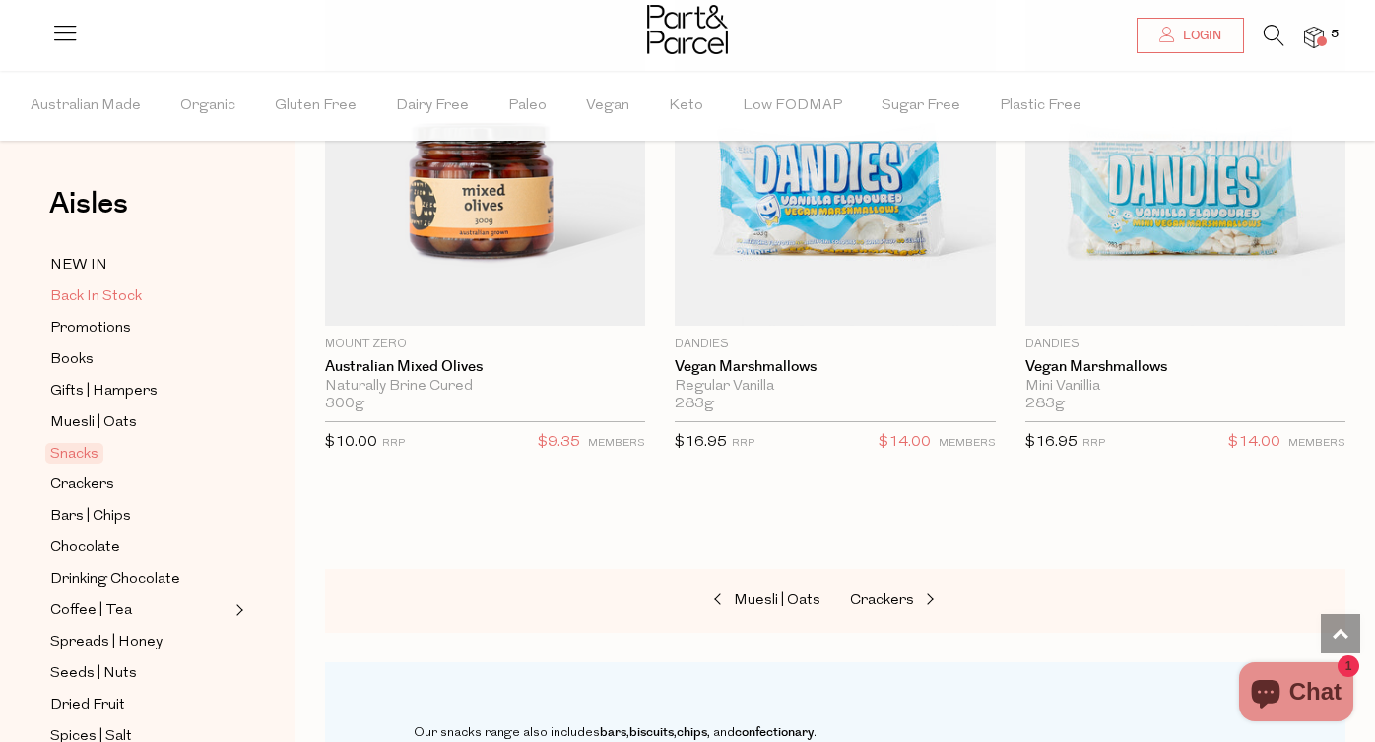
click at [88, 300] on span "Back In Stock" at bounding box center [96, 298] width 92 height 24
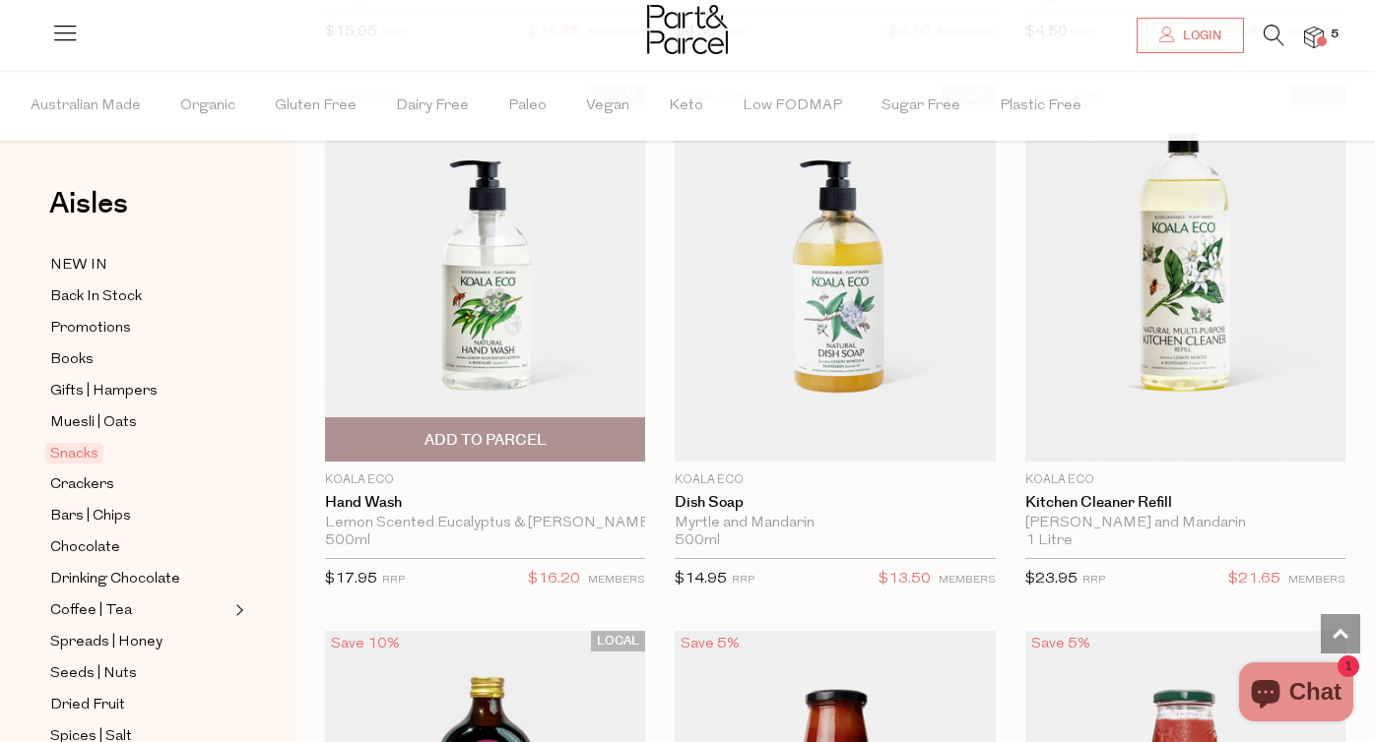
scroll to position [1264, 0]
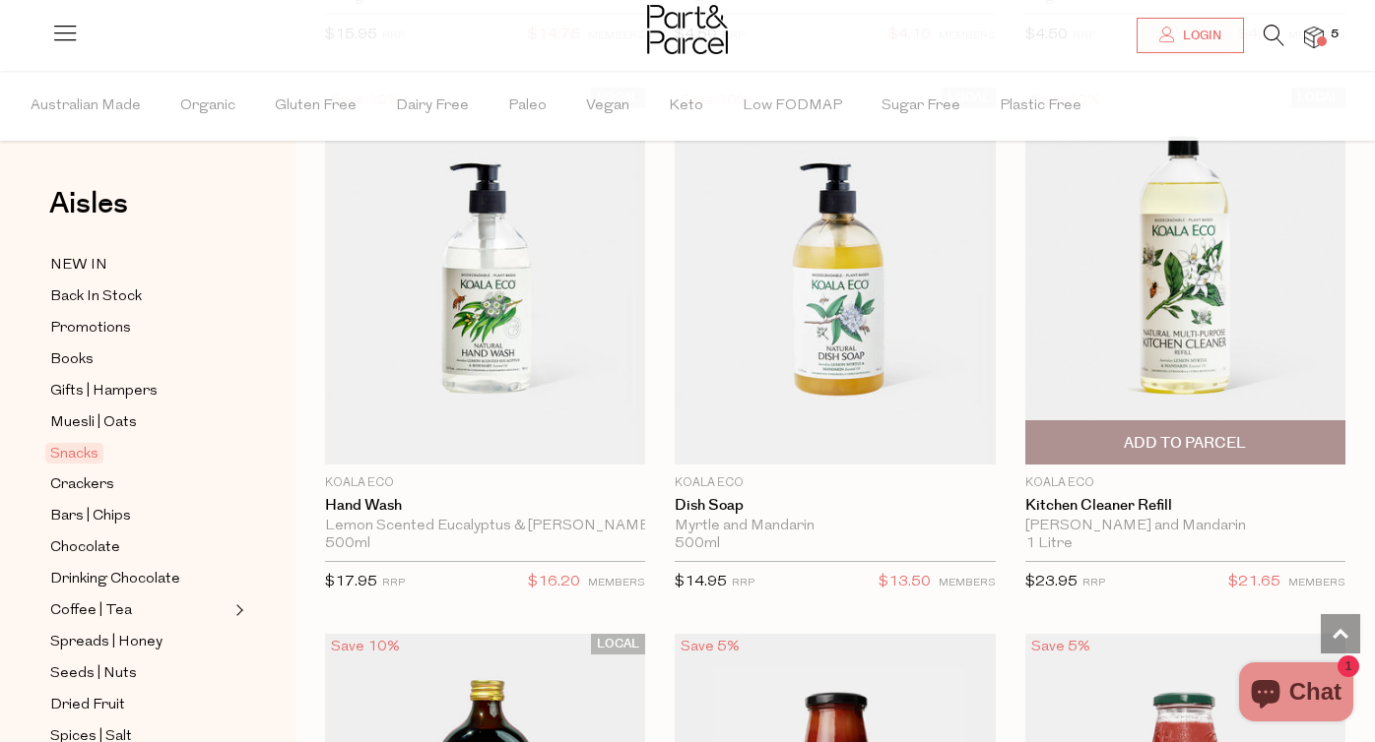
click at [1180, 443] on span "Add To Parcel" at bounding box center [1184, 443] width 122 height 21
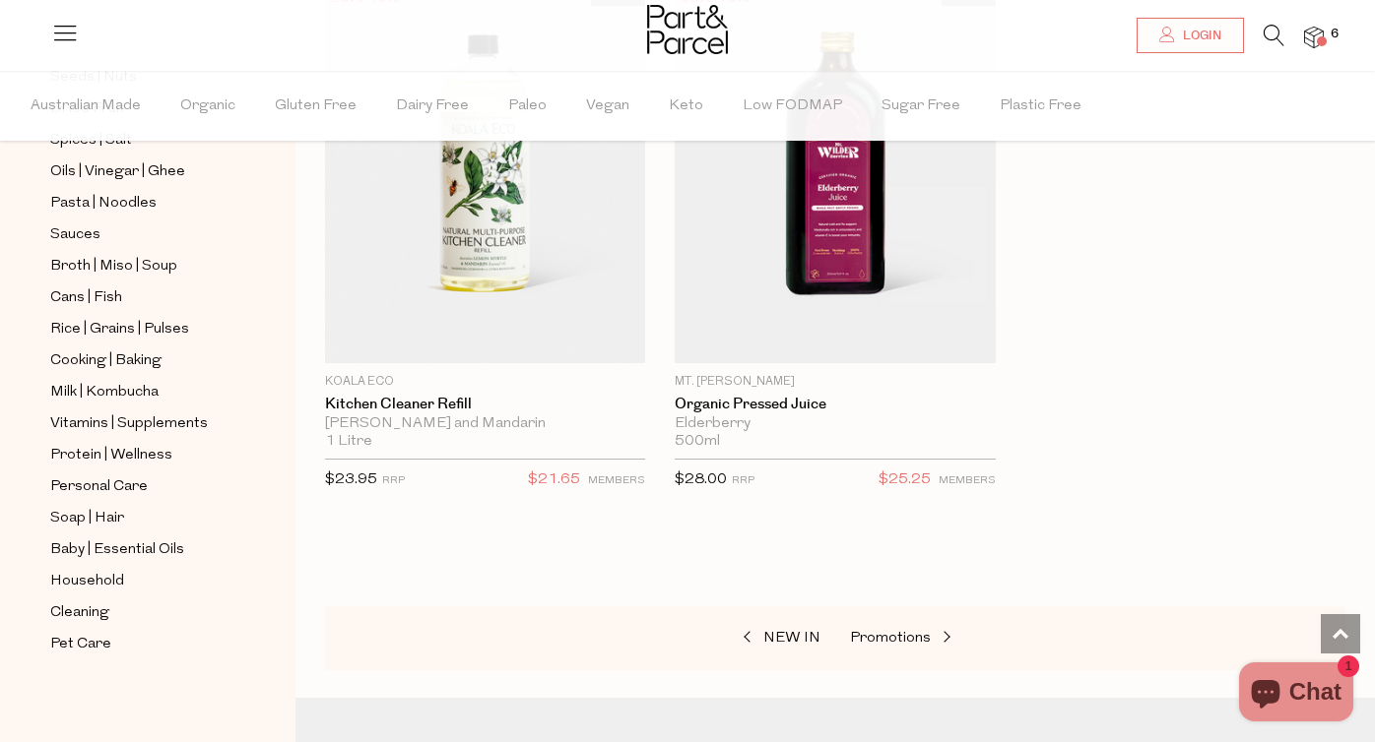
scroll to position [597, 0]
click at [83, 608] on span "Cleaning" at bounding box center [79, 614] width 59 height 24
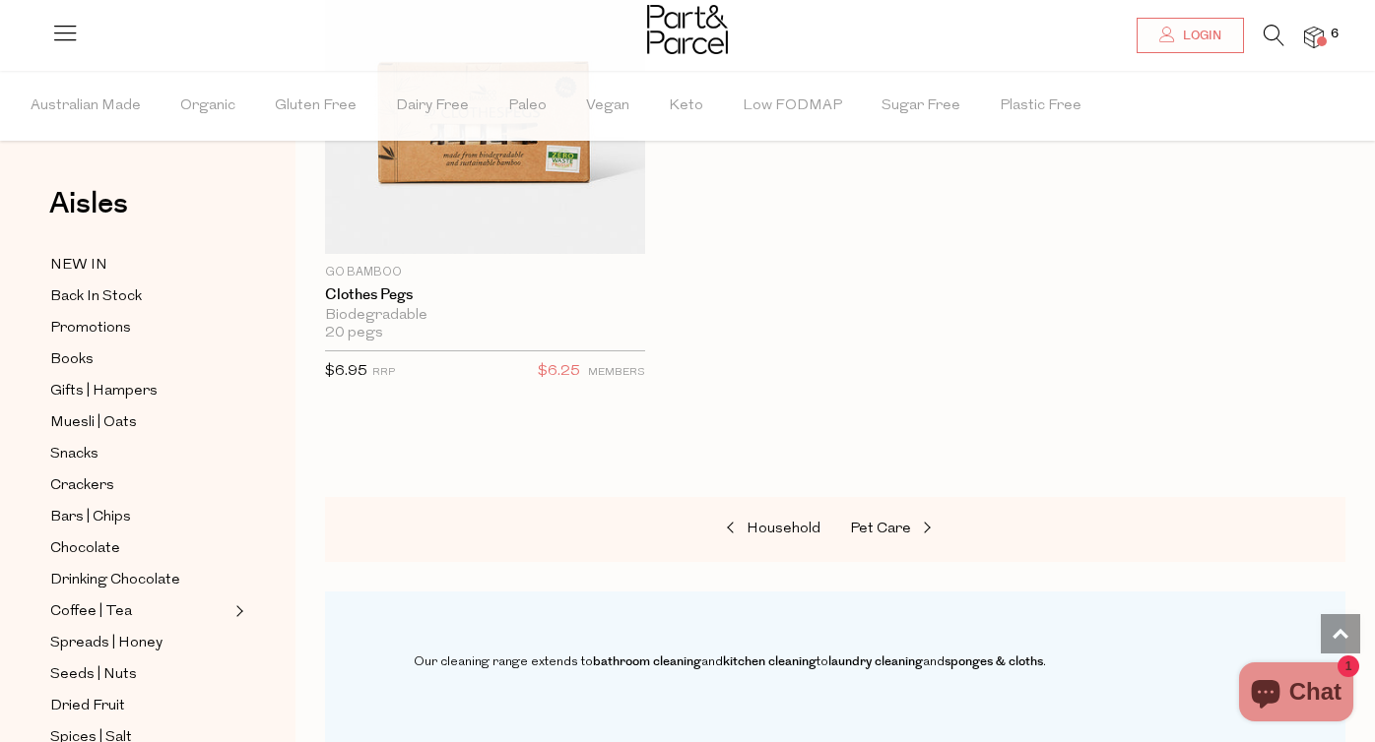
scroll to position [2584, 0]
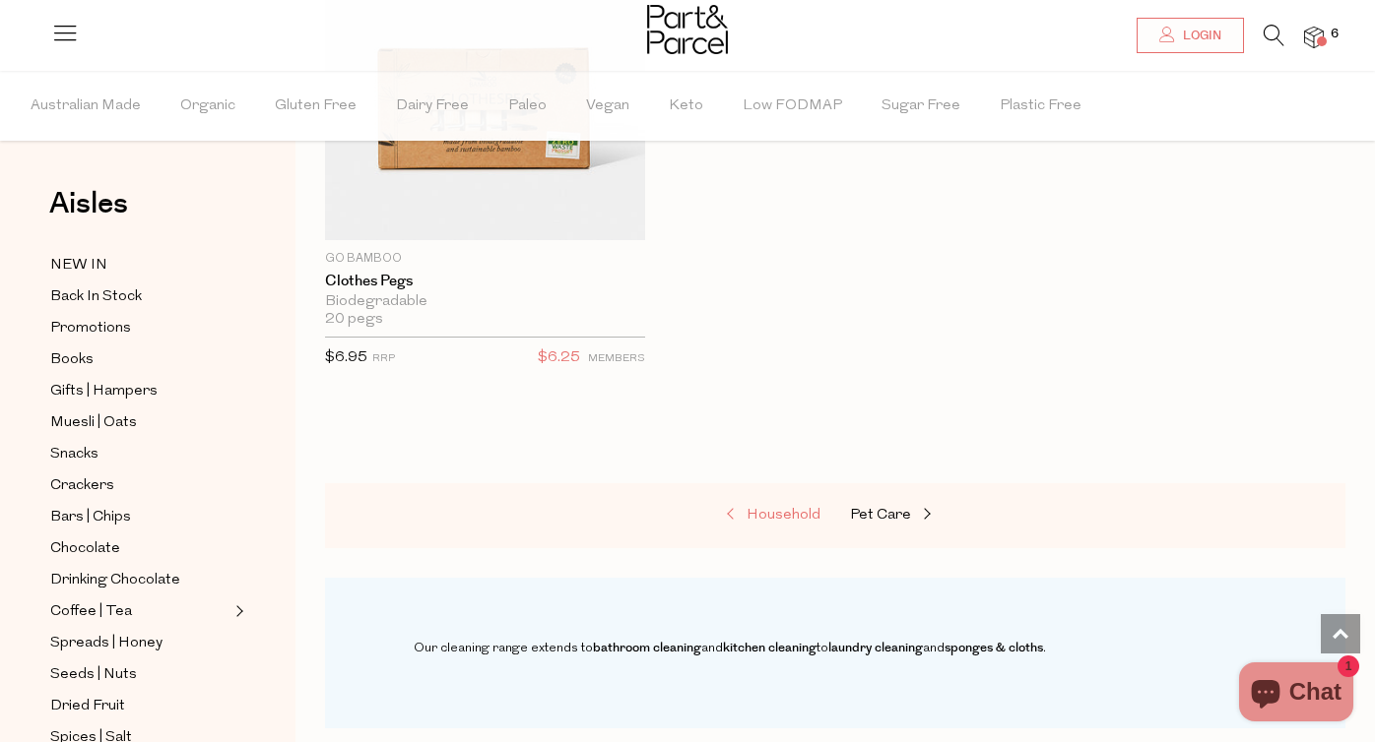
click at [784, 508] on span "Household" at bounding box center [783, 515] width 74 height 15
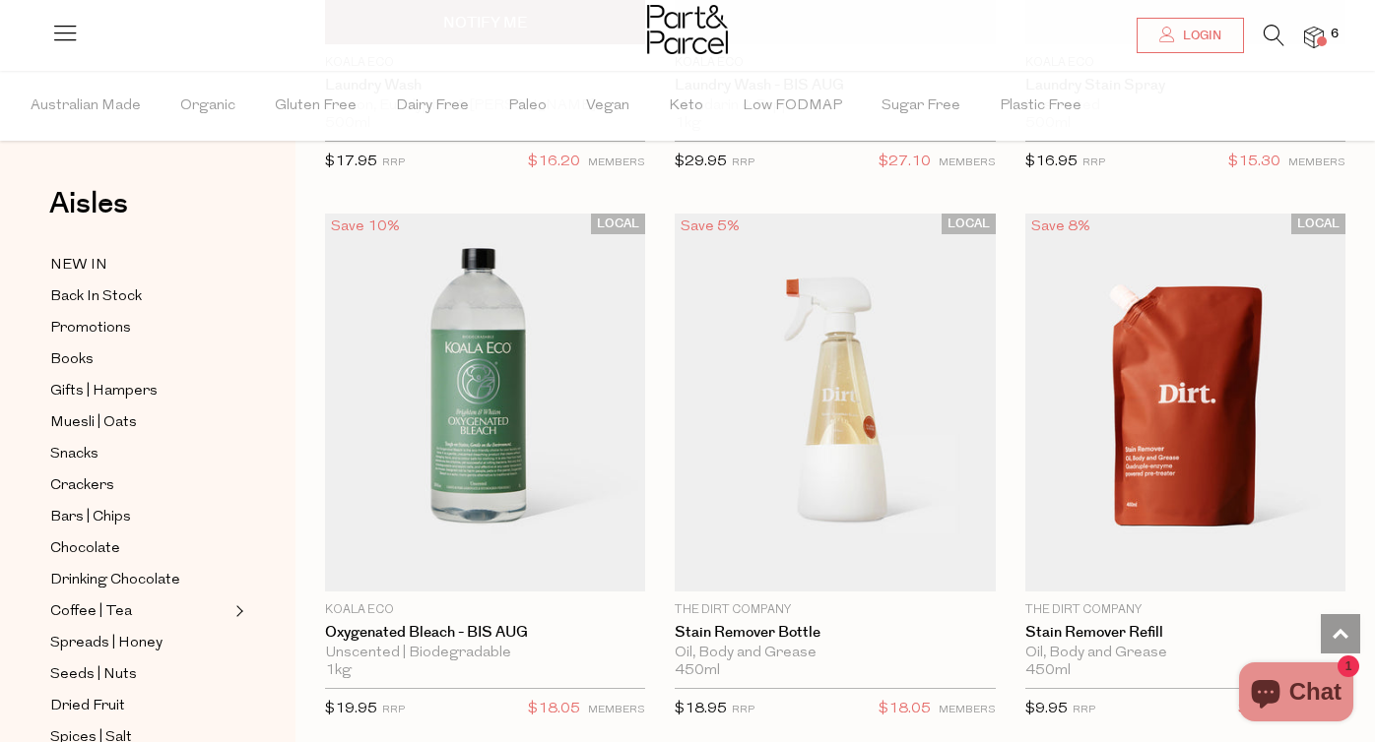
scroll to position [8251, 0]
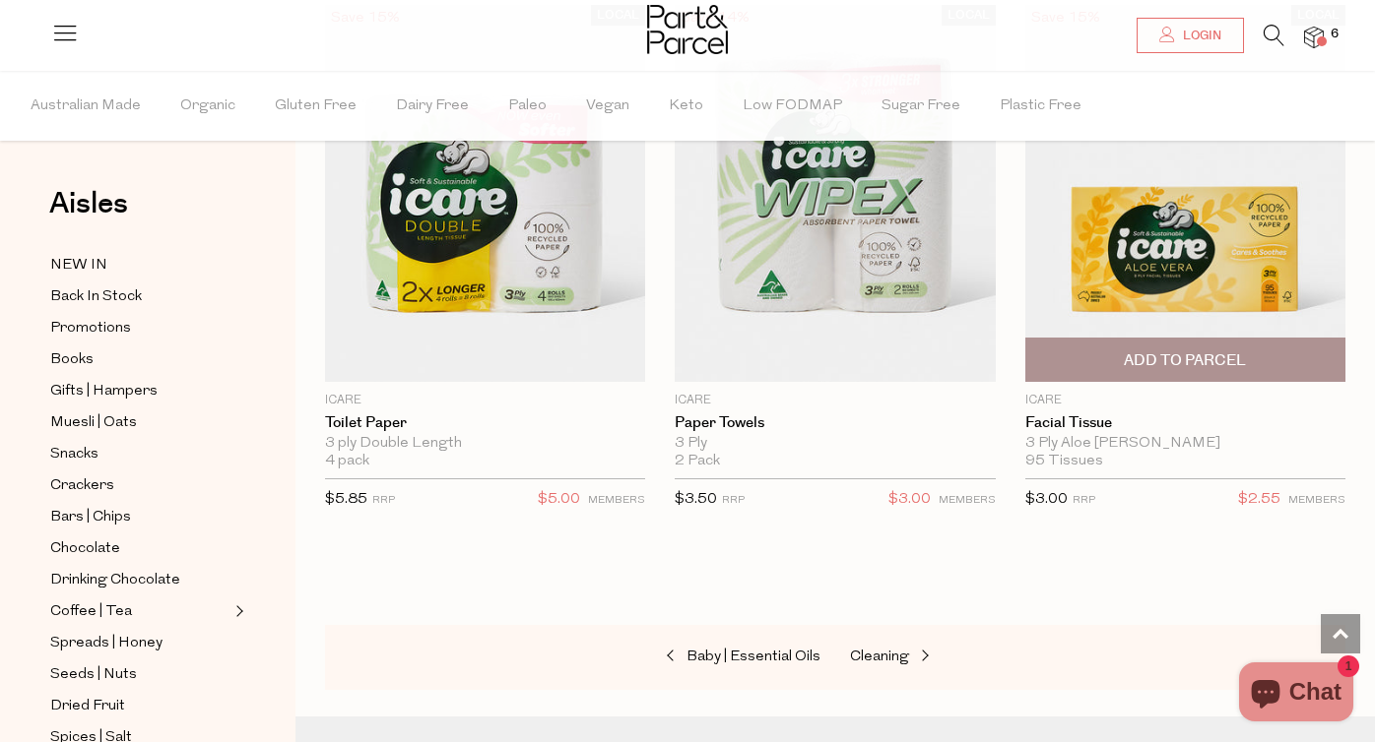
scroll to position [14608, 1]
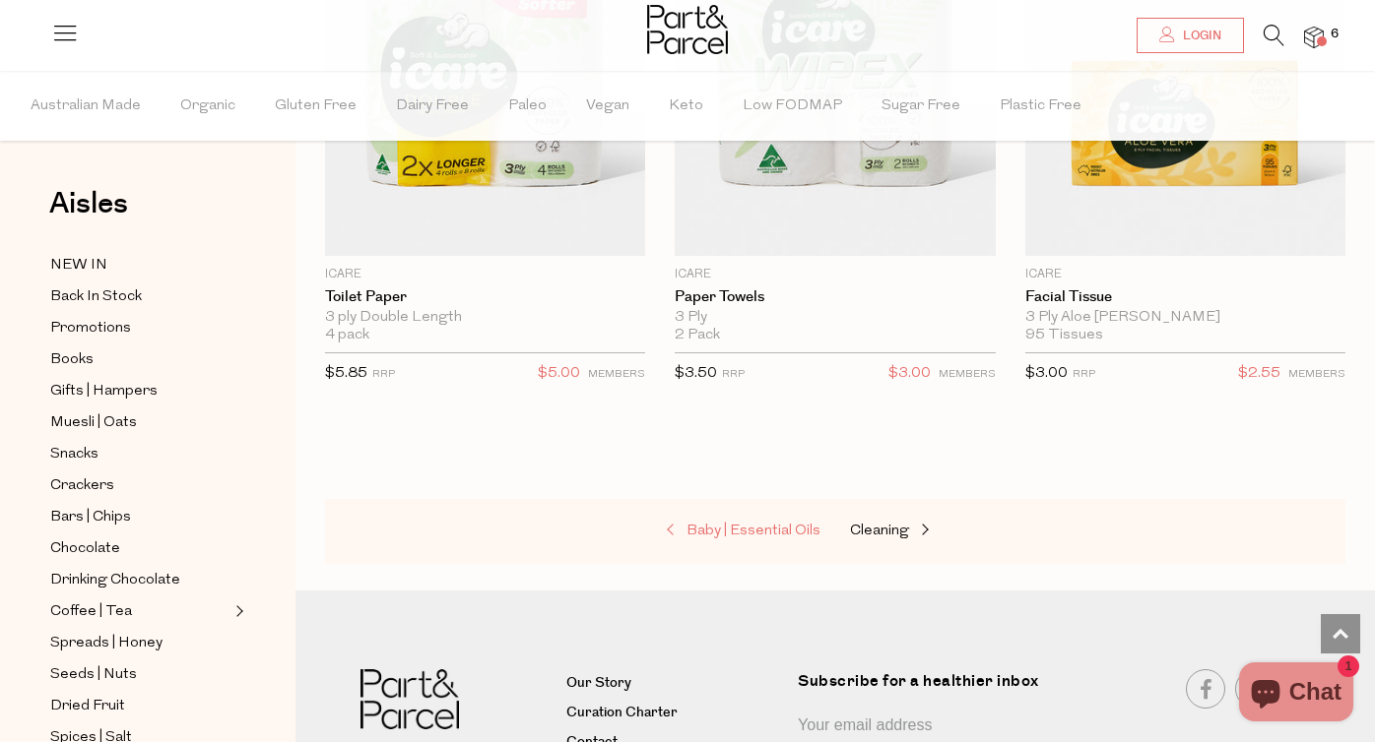
click at [790, 524] on span "Baby | Essential Oils" at bounding box center [753, 531] width 134 height 15
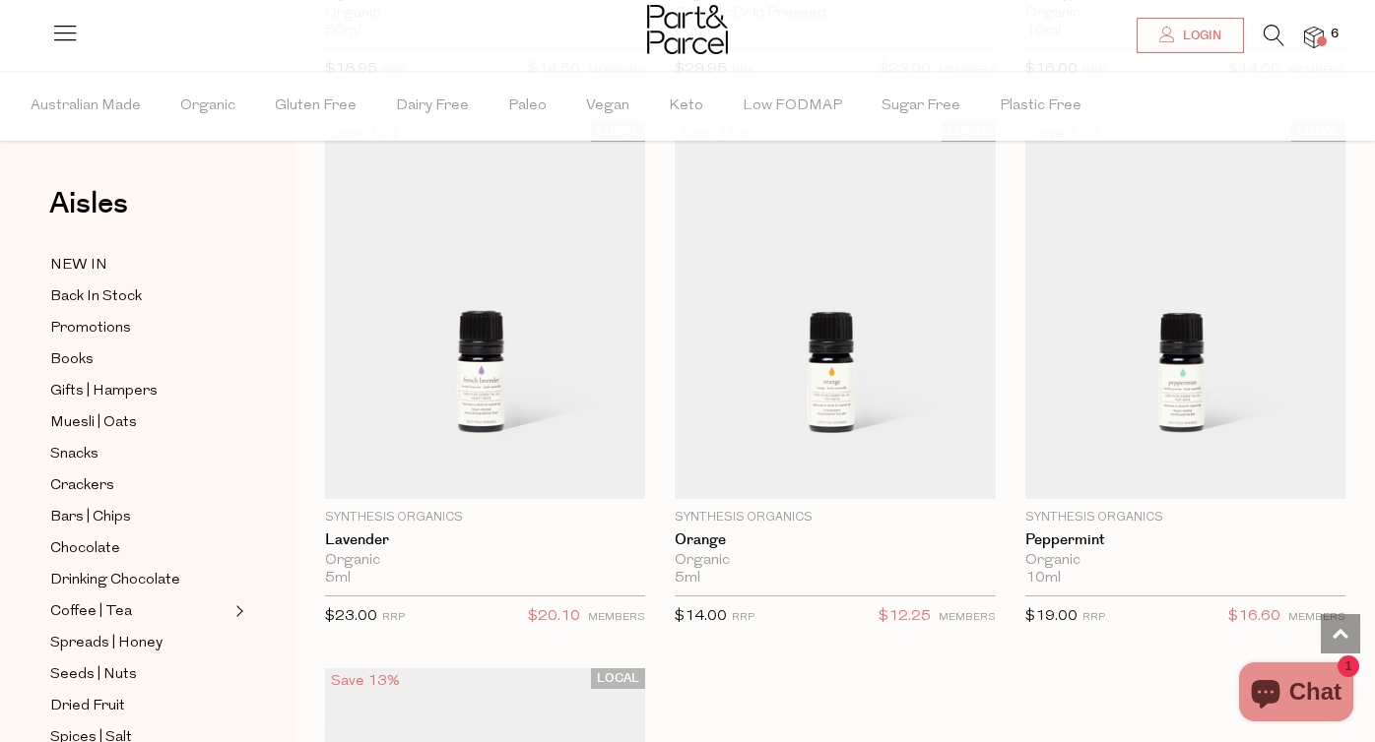
scroll to position [2320, 0]
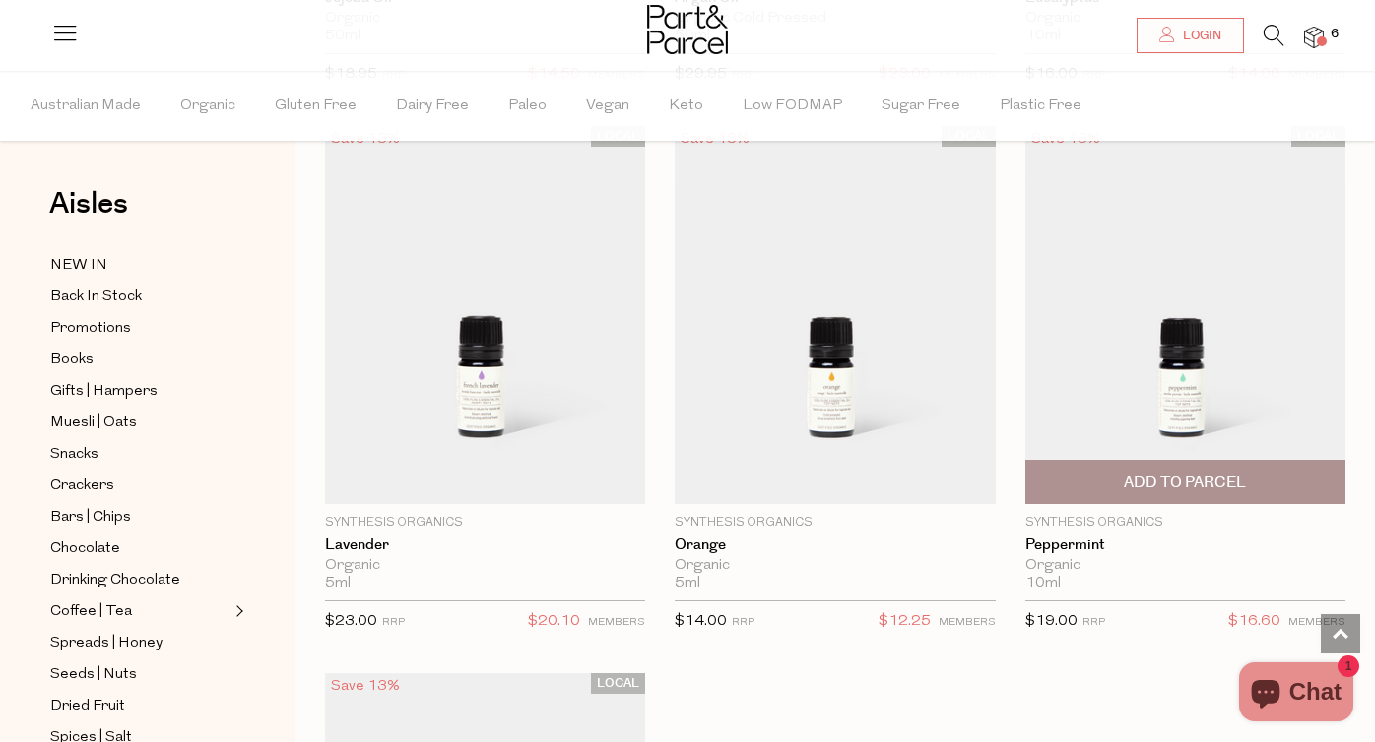
click at [1164, 373] on img at bounding box center [1185, 315] width 320 height 378
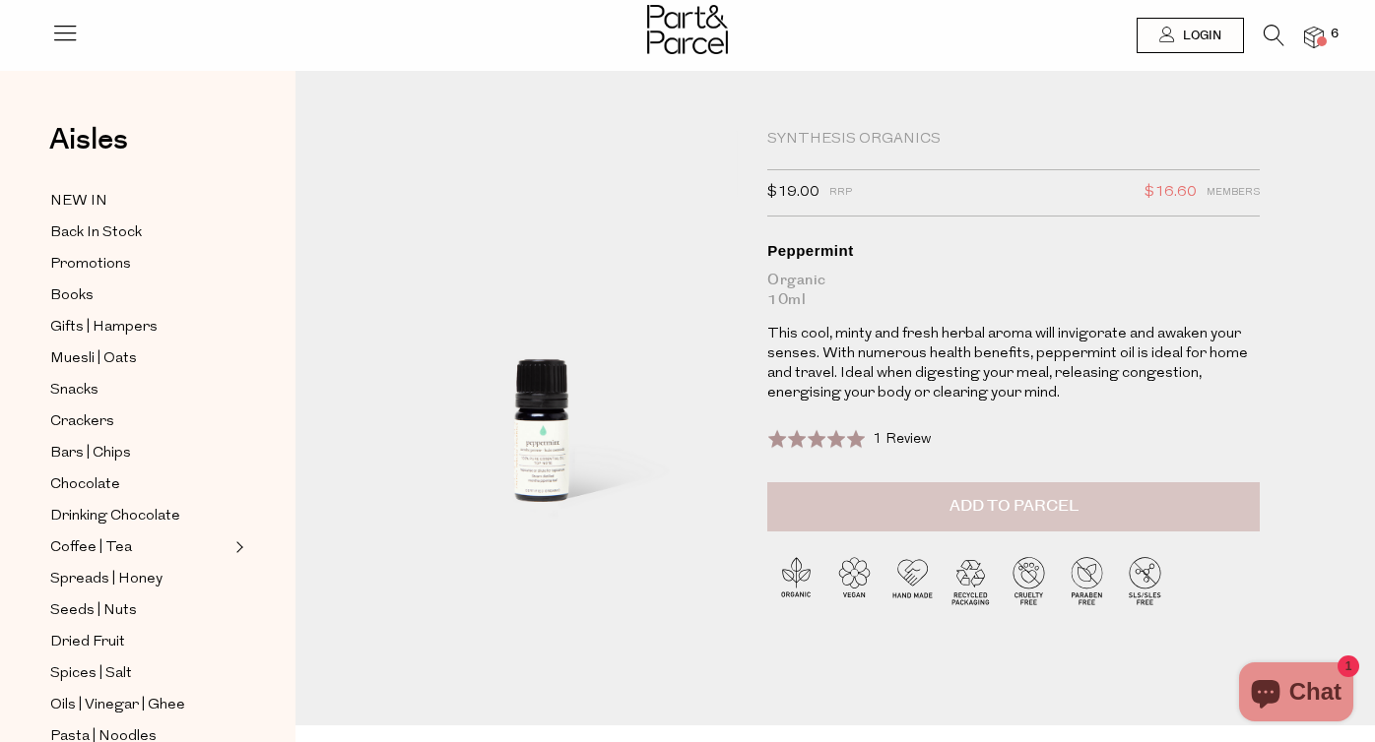
click at [946, 498] on button "Add to Parcel" at bounding box center [1013, 506] width 492 height 49
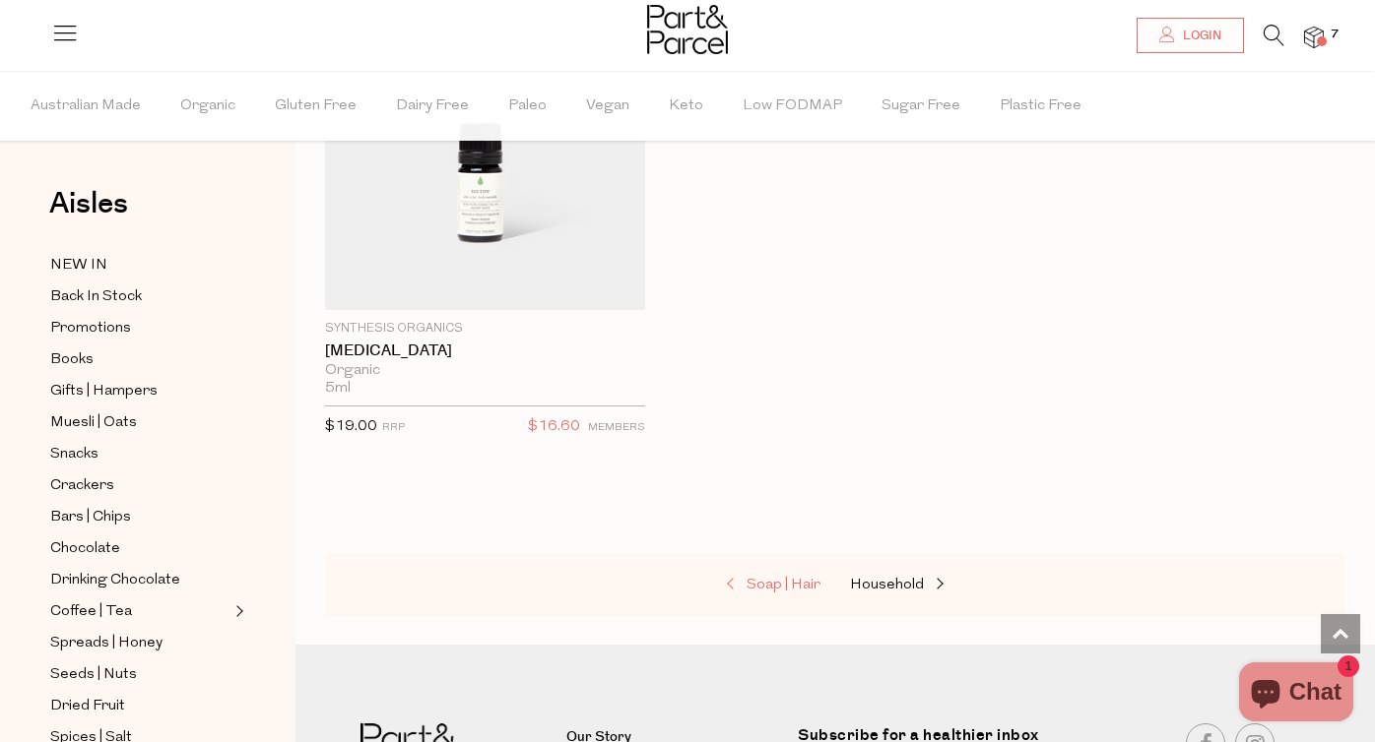
click at [783, 582] on span "Soap | Hair" at bounding box center [783, 585] width 74 height 15
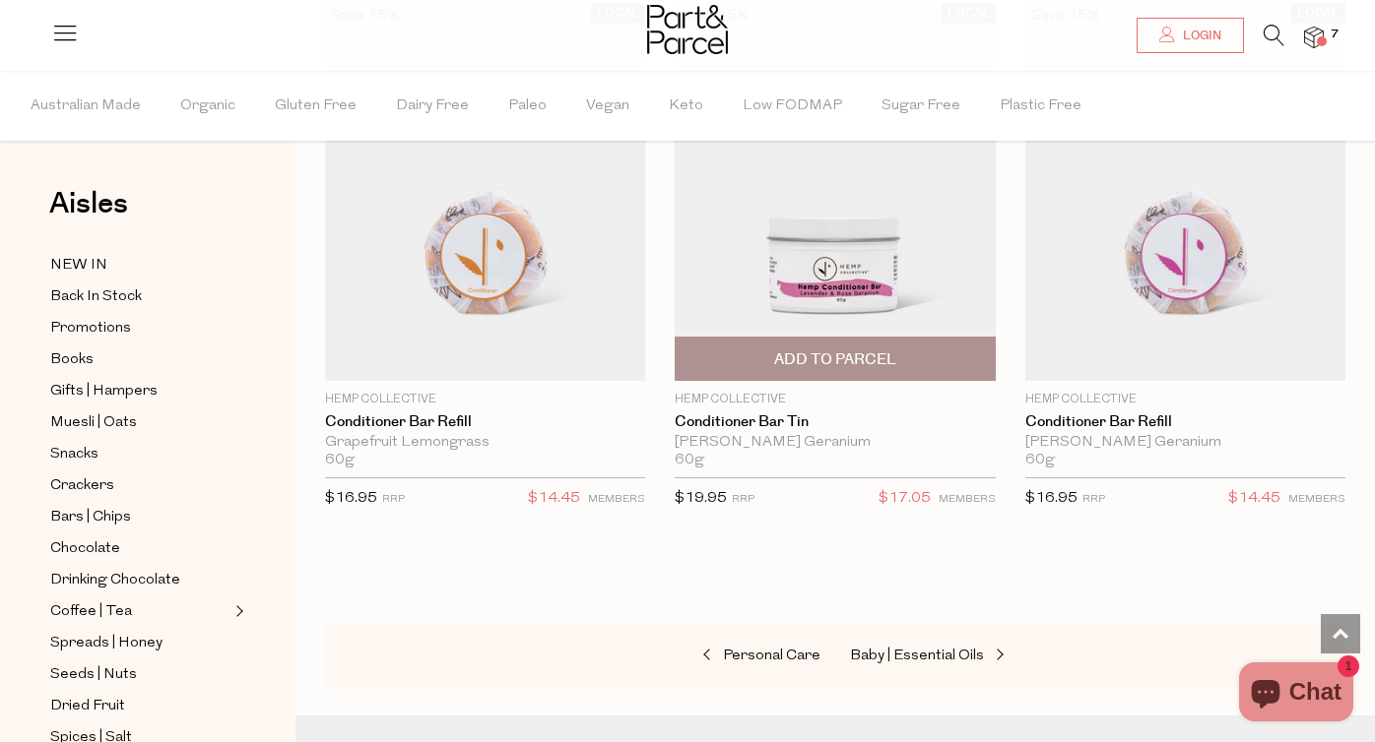
scroll to position [8472, 0]
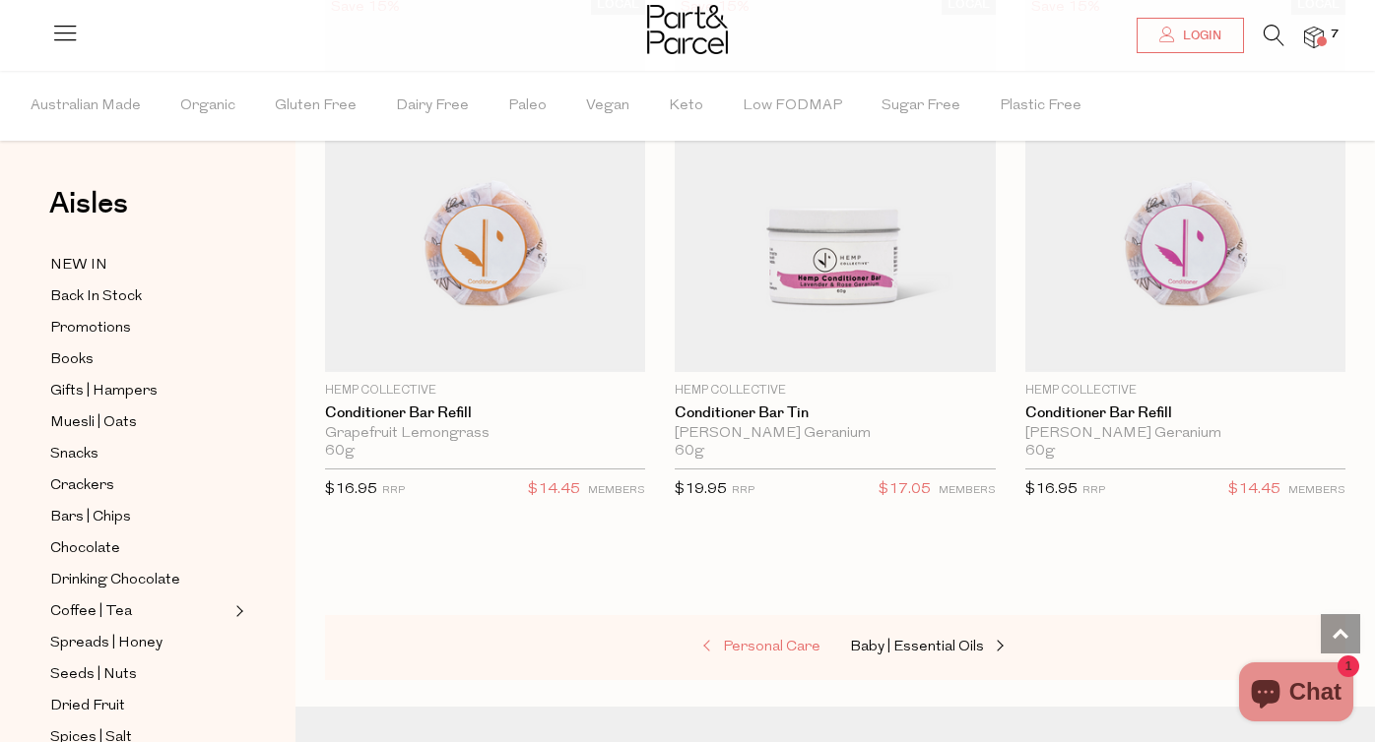
click at [776, 640] on span "Personal Care" at bounding box center [771, 647] width 97 height 15
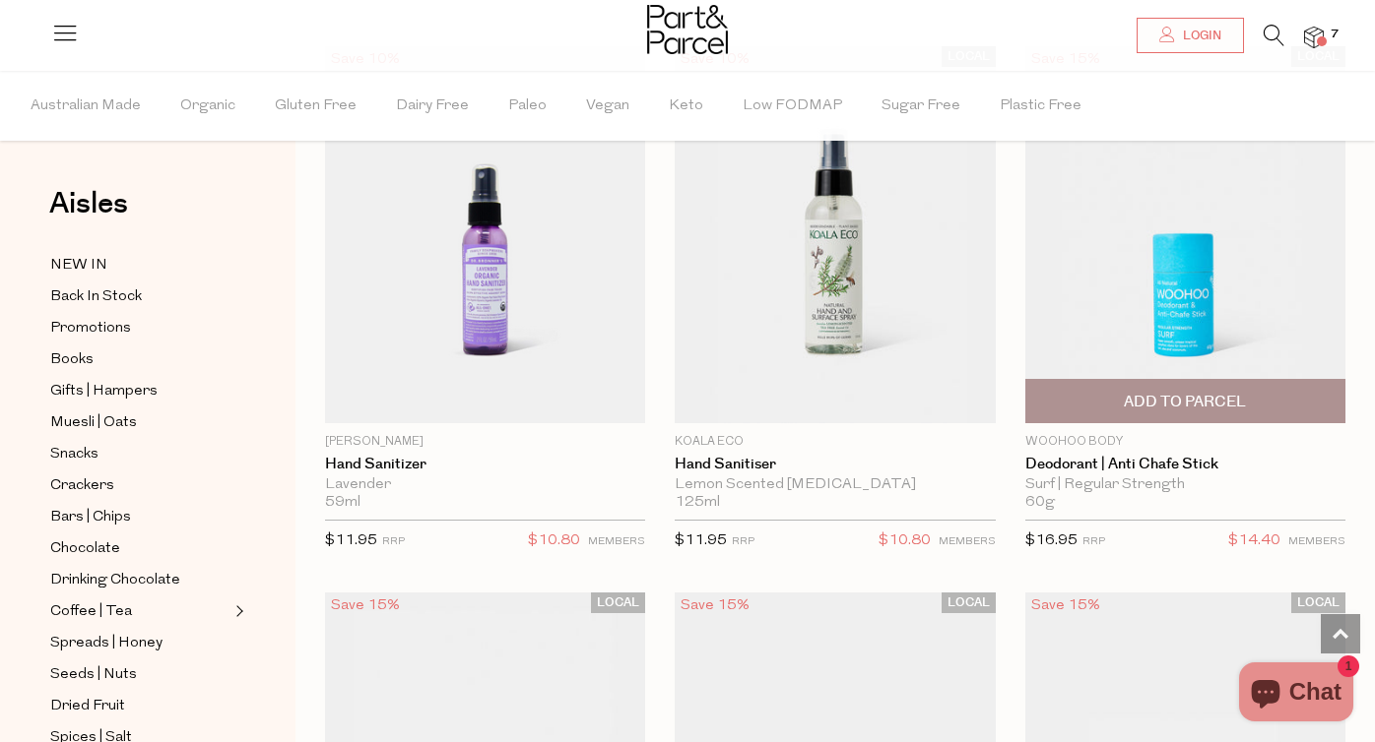
scroll to position [7877, 0]
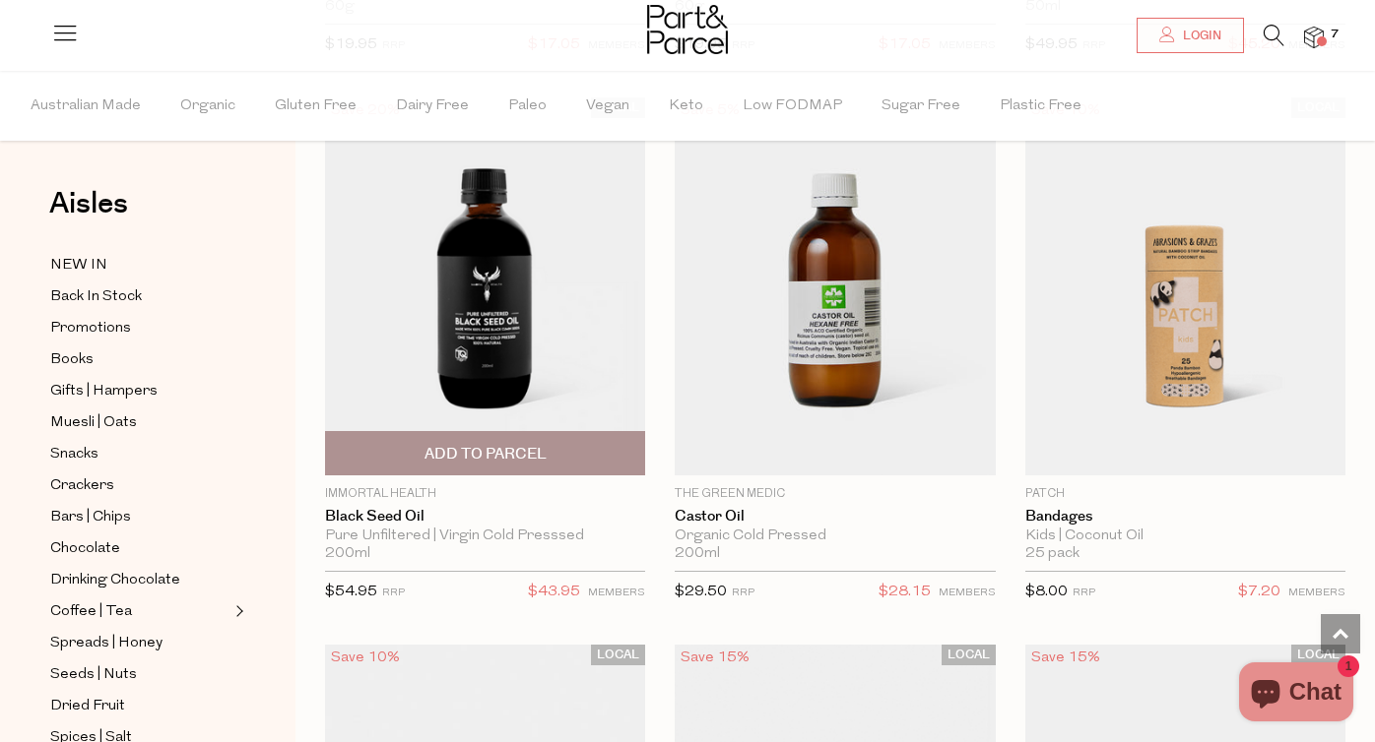
scroll to position [13305, 0]
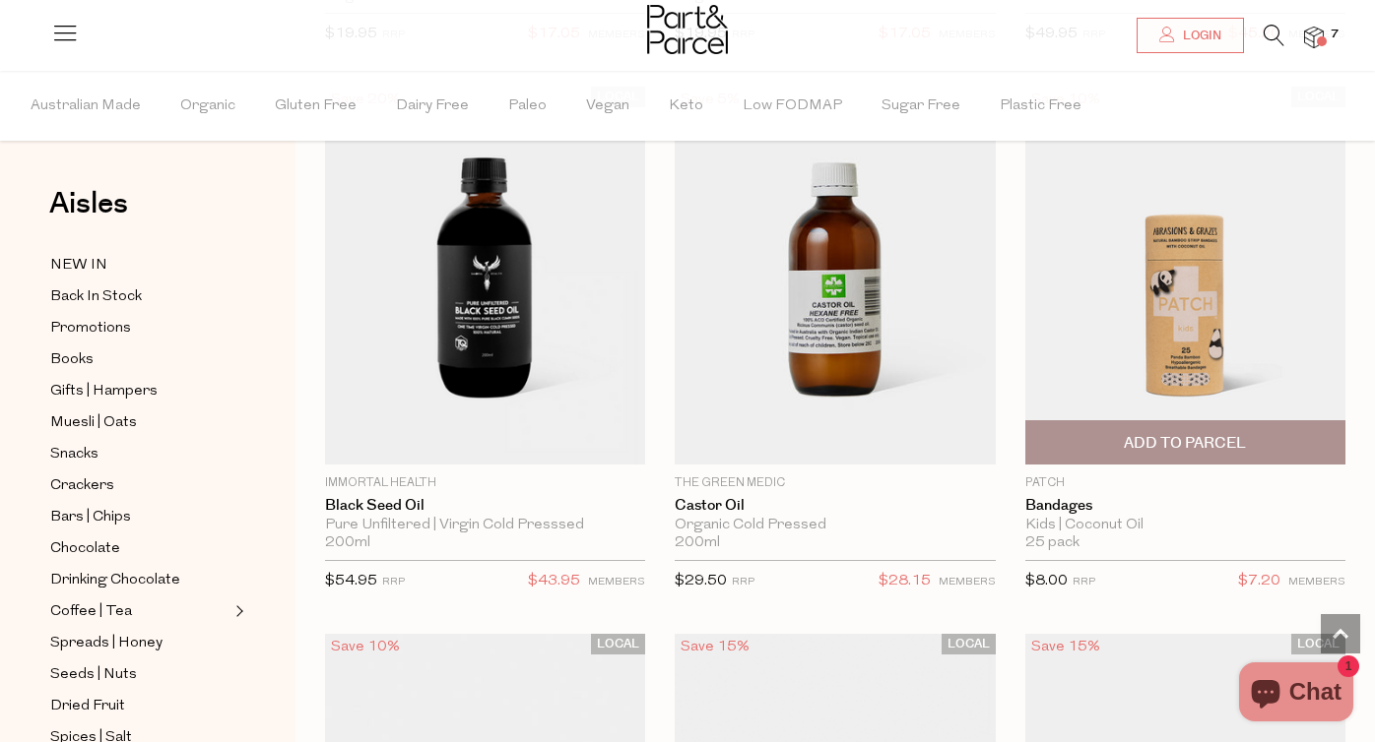
click at [1198, 433] on span "Add To Parcel" at bounding box center [1184, 443] width 122 height 21
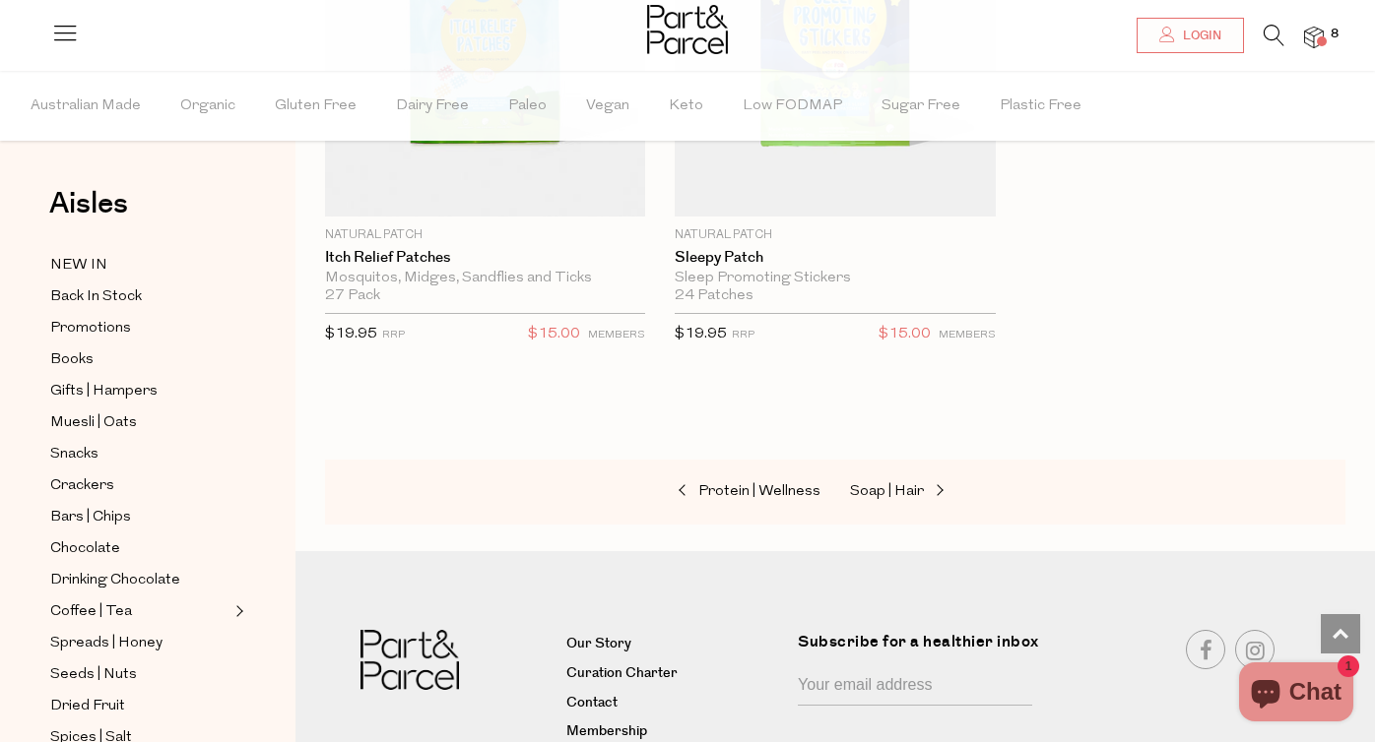
scroll to position [15230, 0]
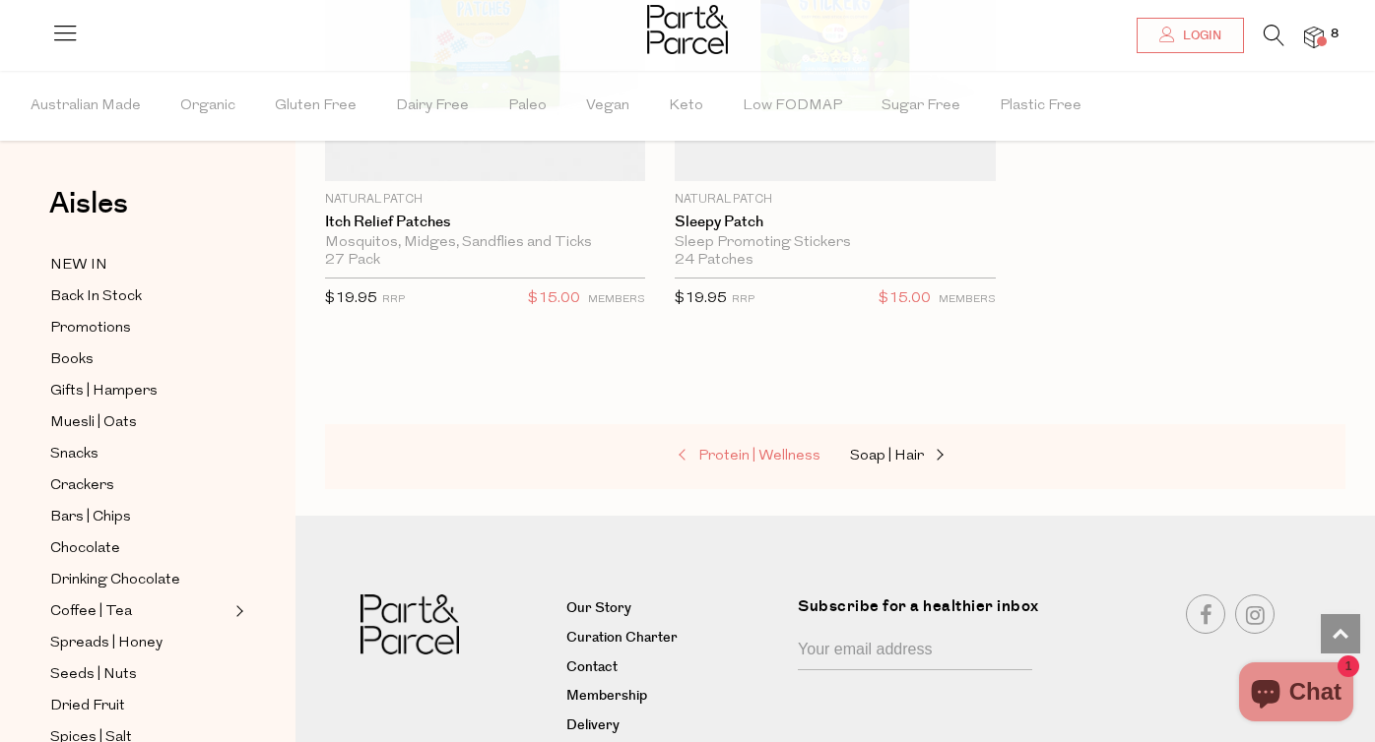
click at [800, 449] on span "Protein | Wellness" at bounding box center [759, 456] width 122 height 15
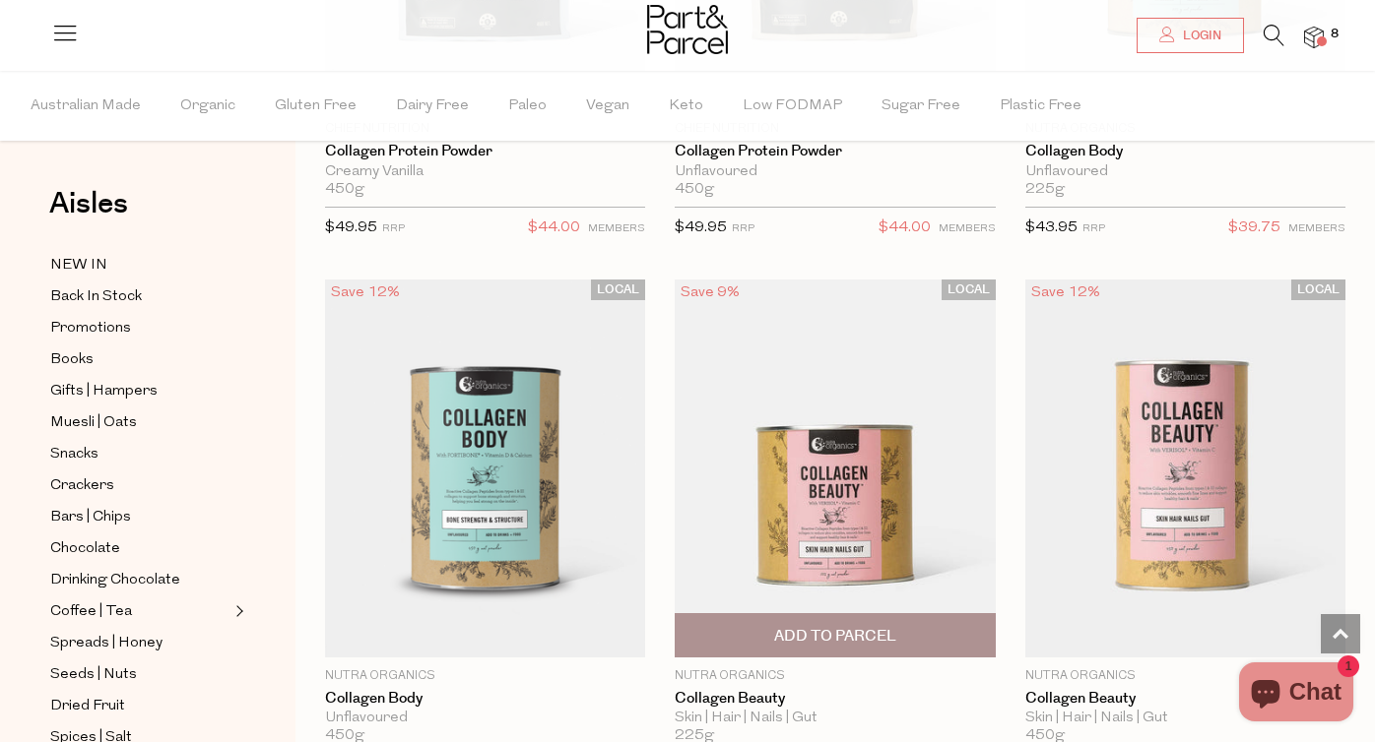
scroll to position [2826, 0]
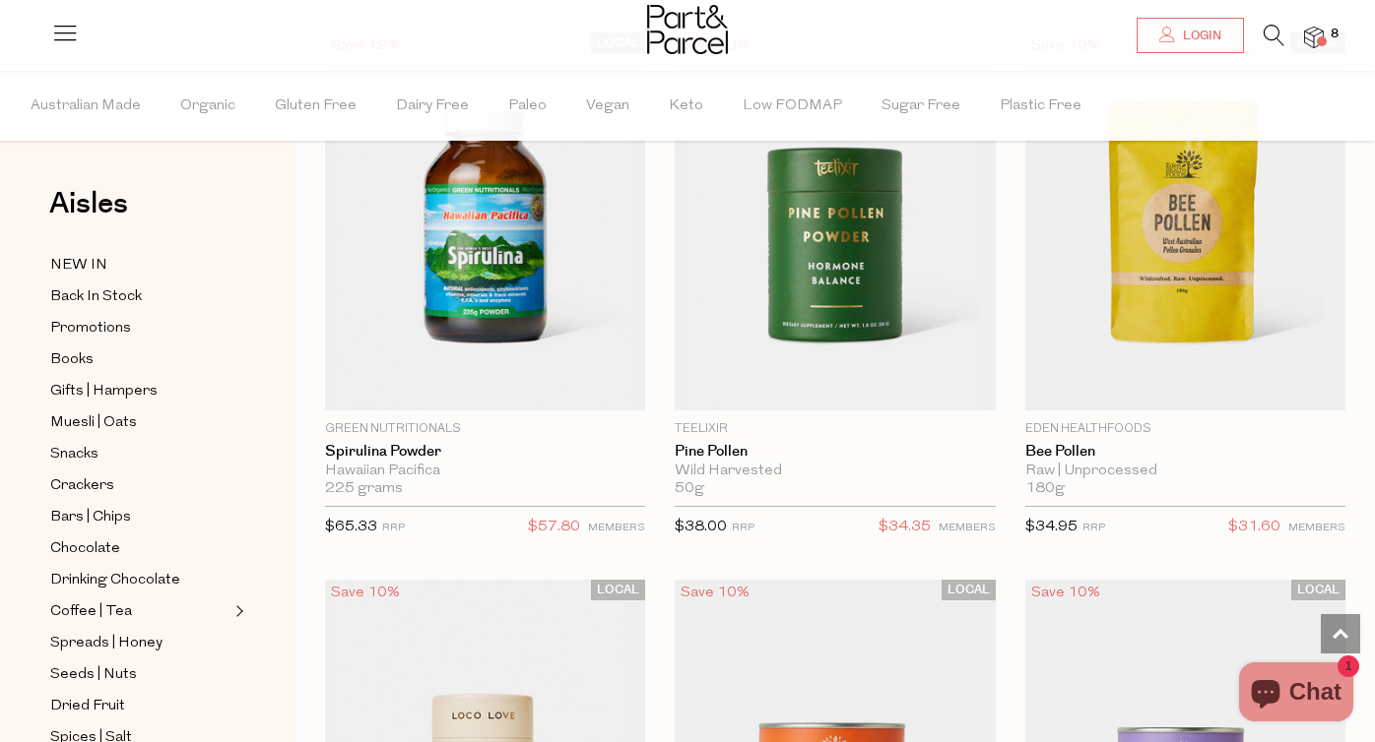
scroll to position [9899, 0]
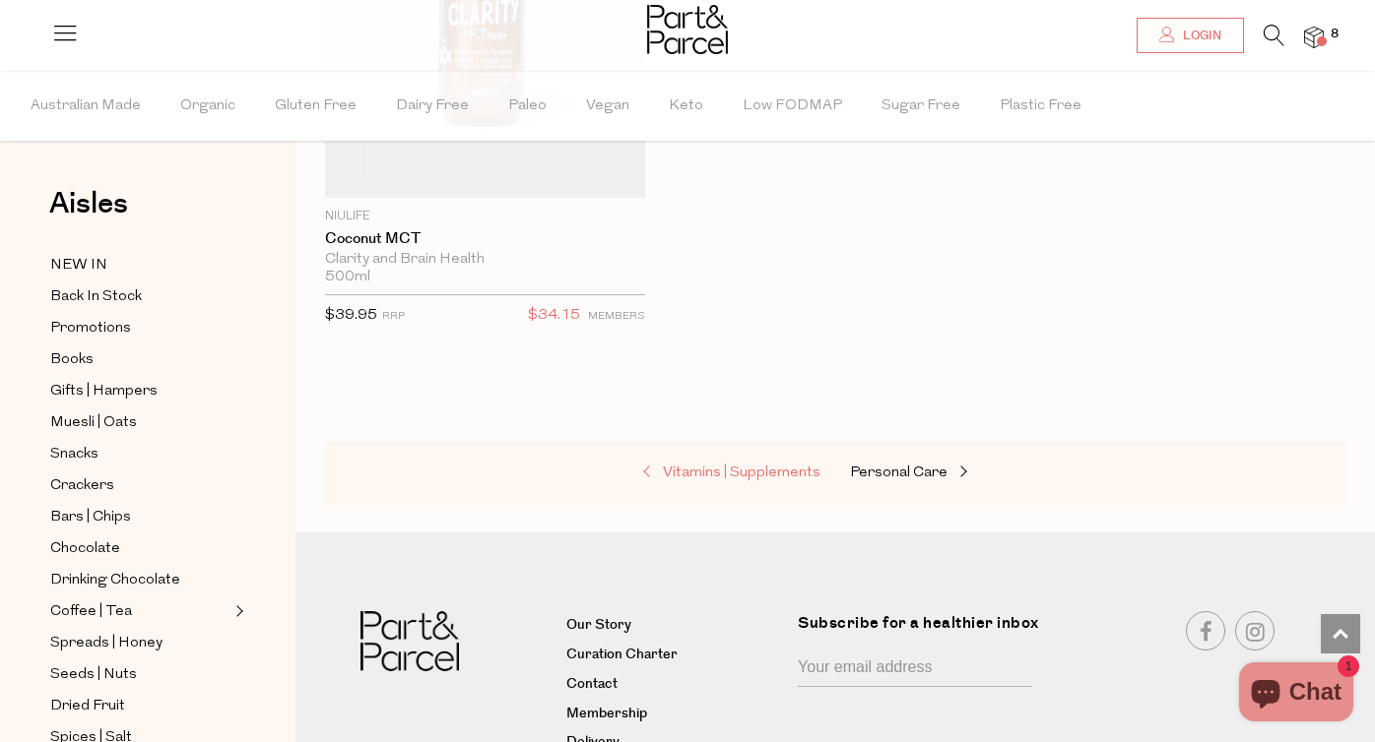
click at [775, 466] on span "Vitamins | Supplements" at bounding box center [742, 473] width 158 height 15
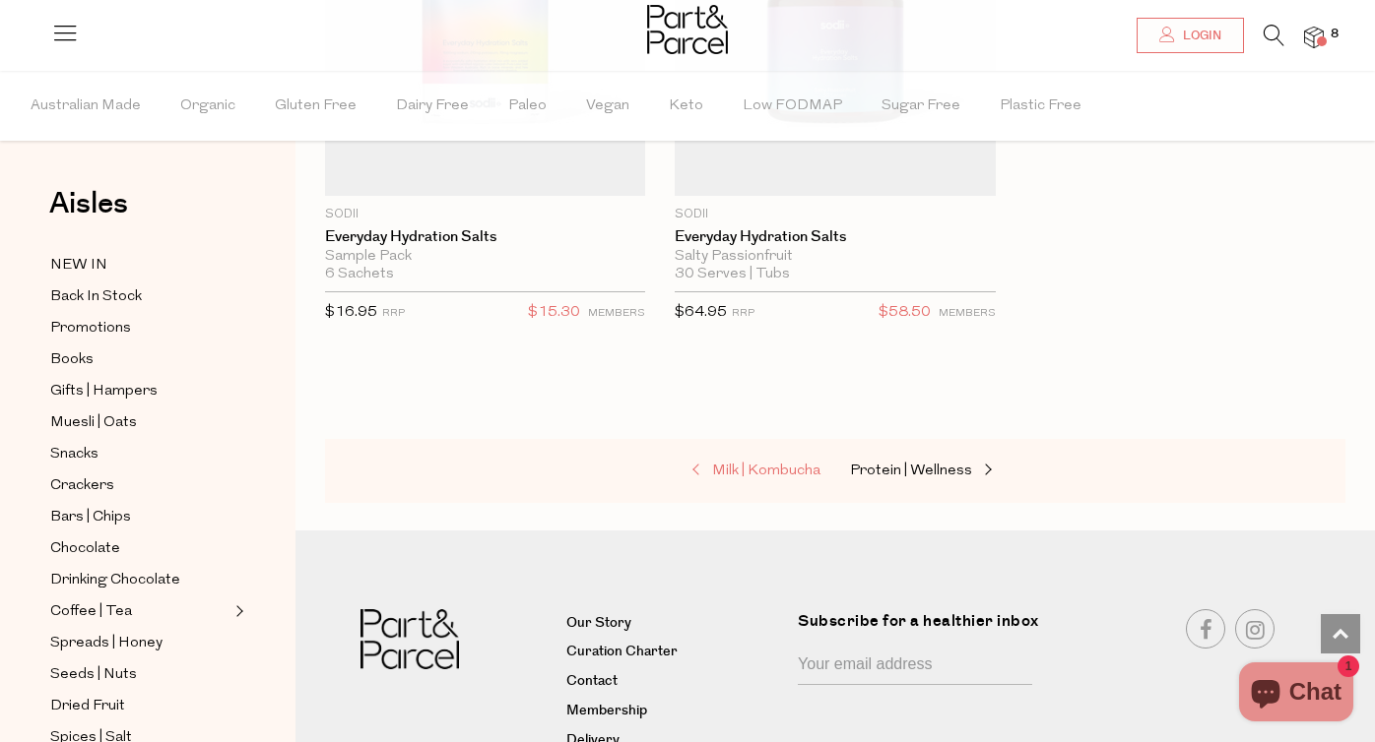
click at [753, 464] on span "Milk | Kombucha" at bounding box center [766, 471] width 108 height 15
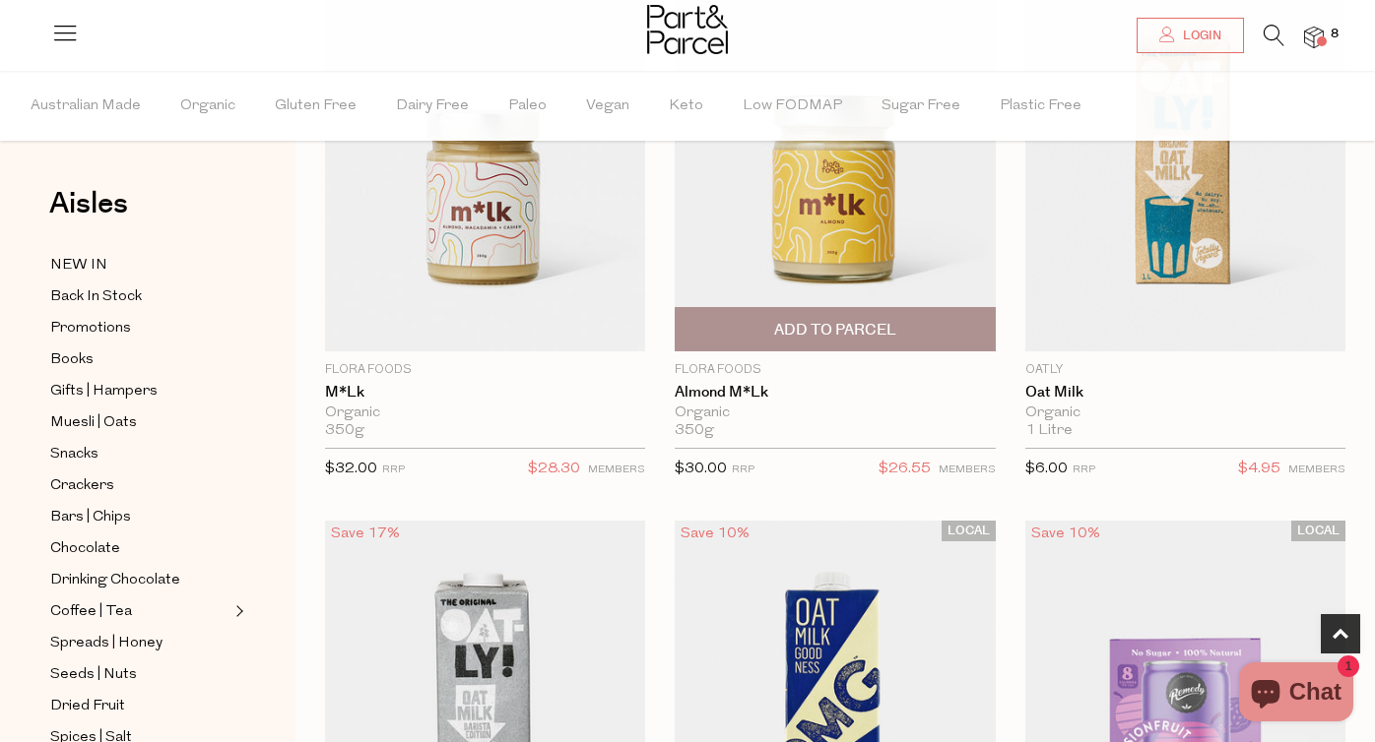
scroll to position [910, 0]
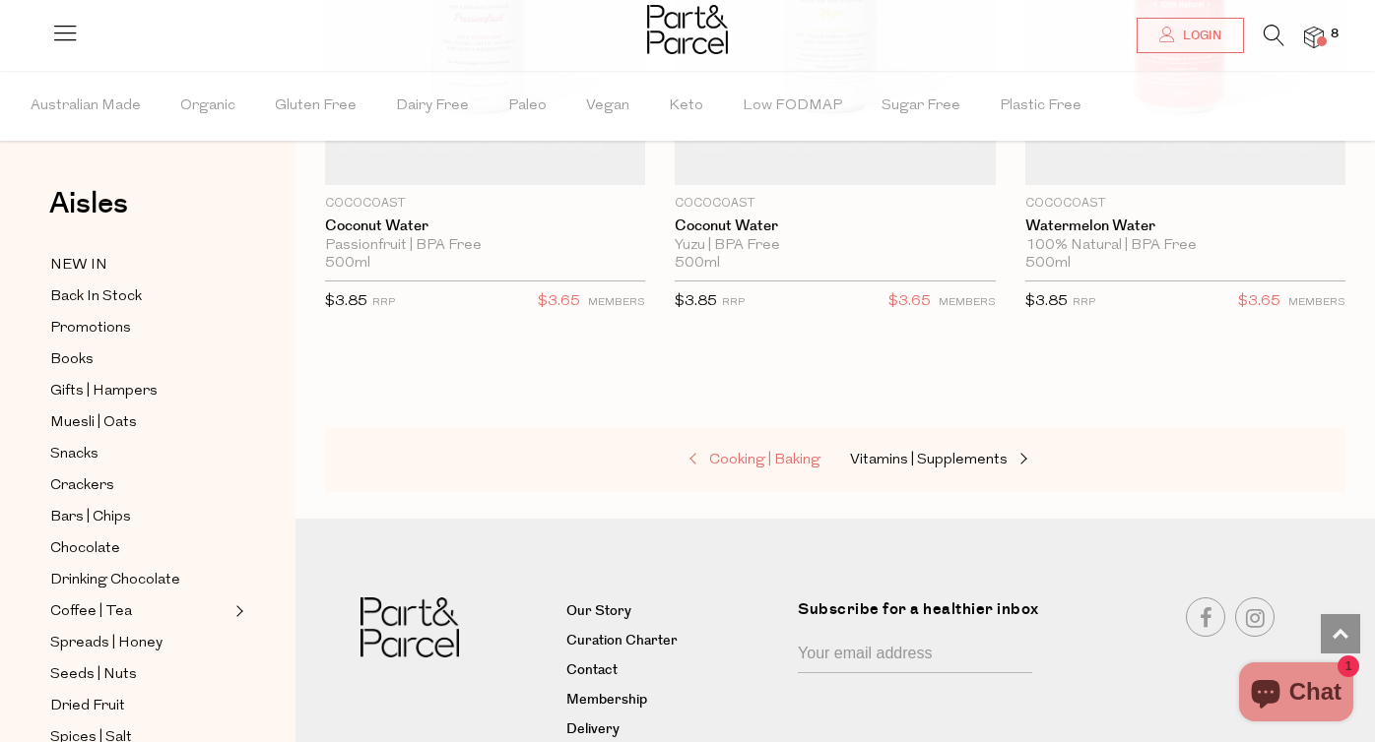
click at [758, 453] on span "Cooking | Baking" at bounding box center [764, 460] width 111 height 15
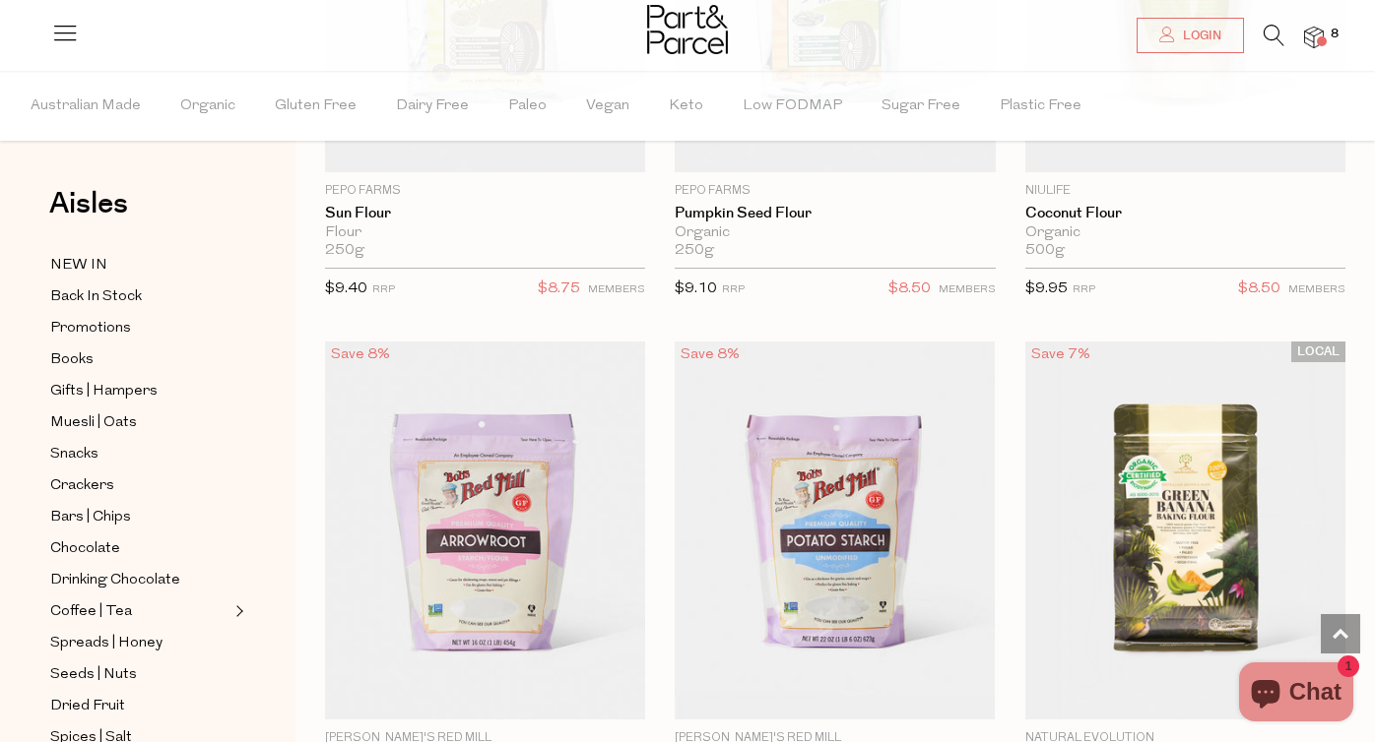
scroll to position [12083, 0]
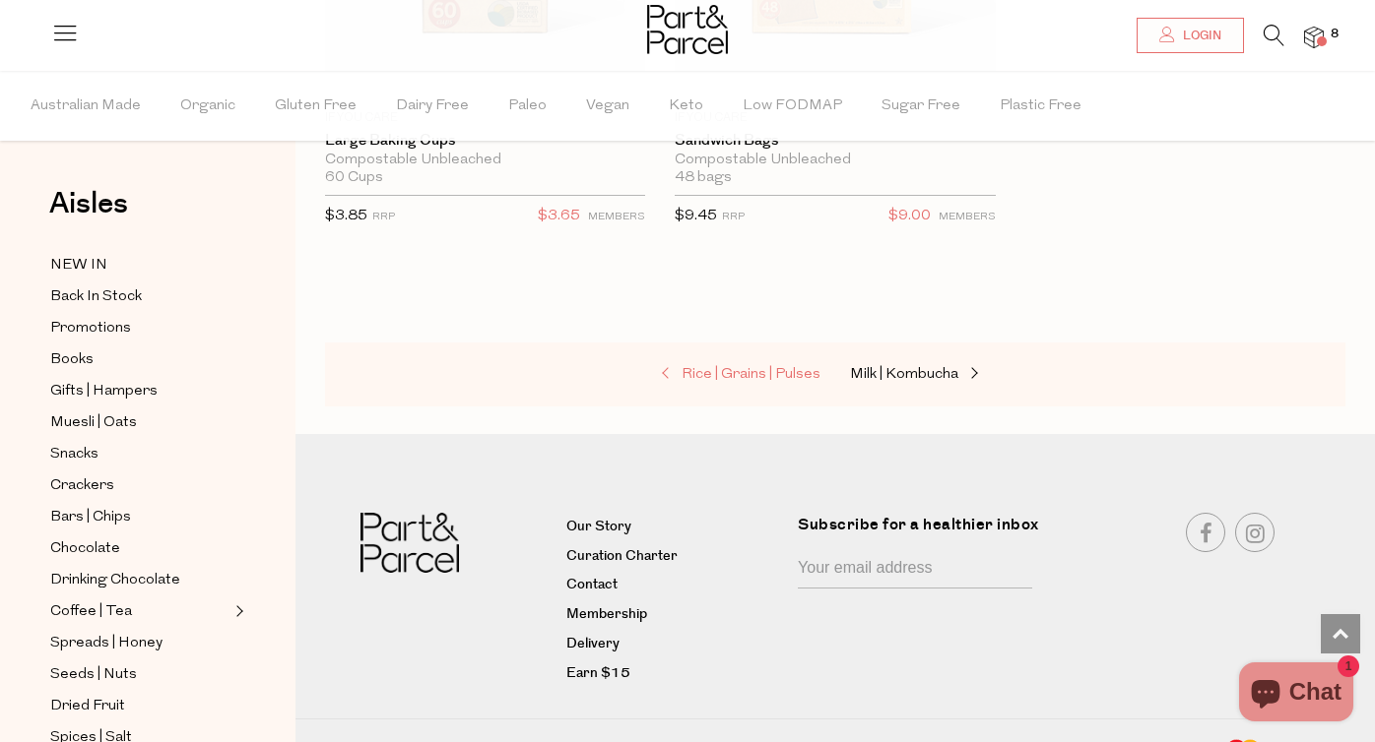
click at [724, 367] on span "Rice | Grains | Pulses" at bounding box center [750, 374] width 139 height 15
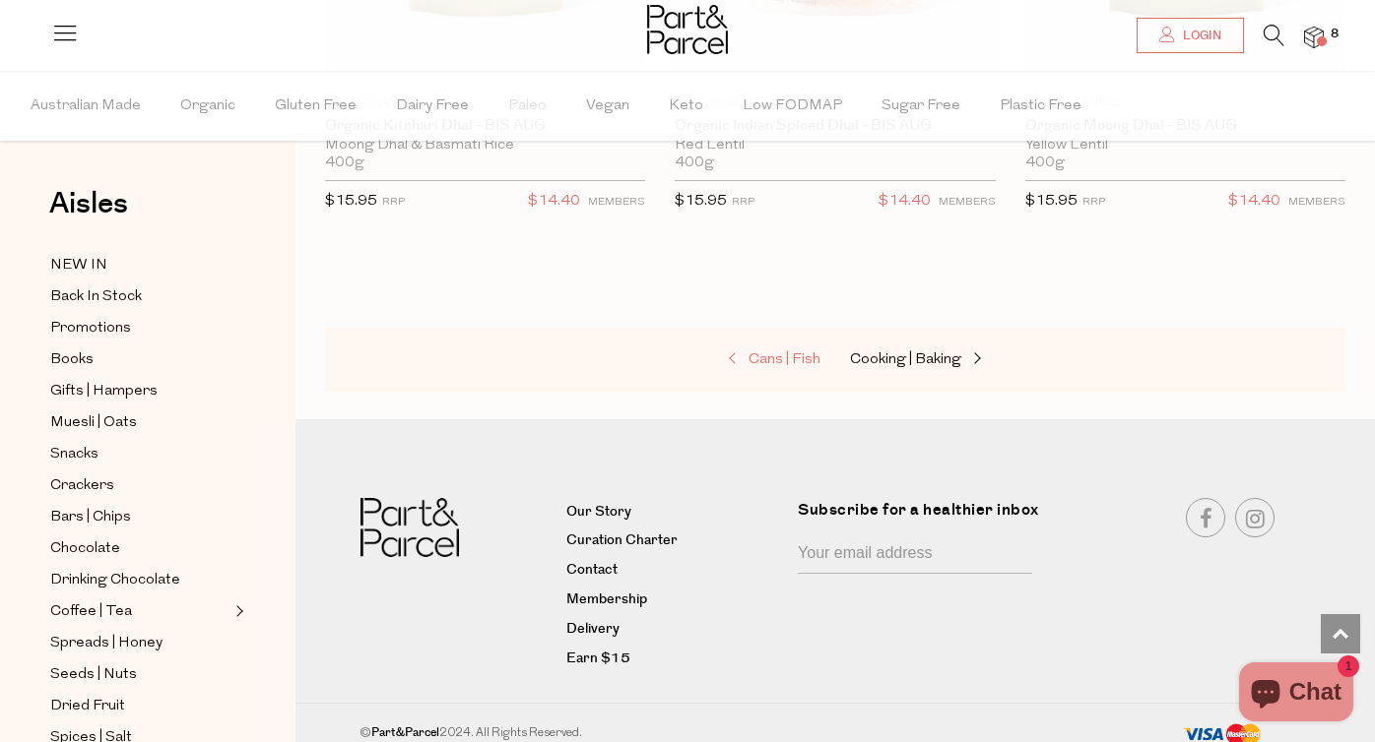
click at [782, 352] on span "Cans | Fish" at bounding box center [784, 359] width 72 height 15
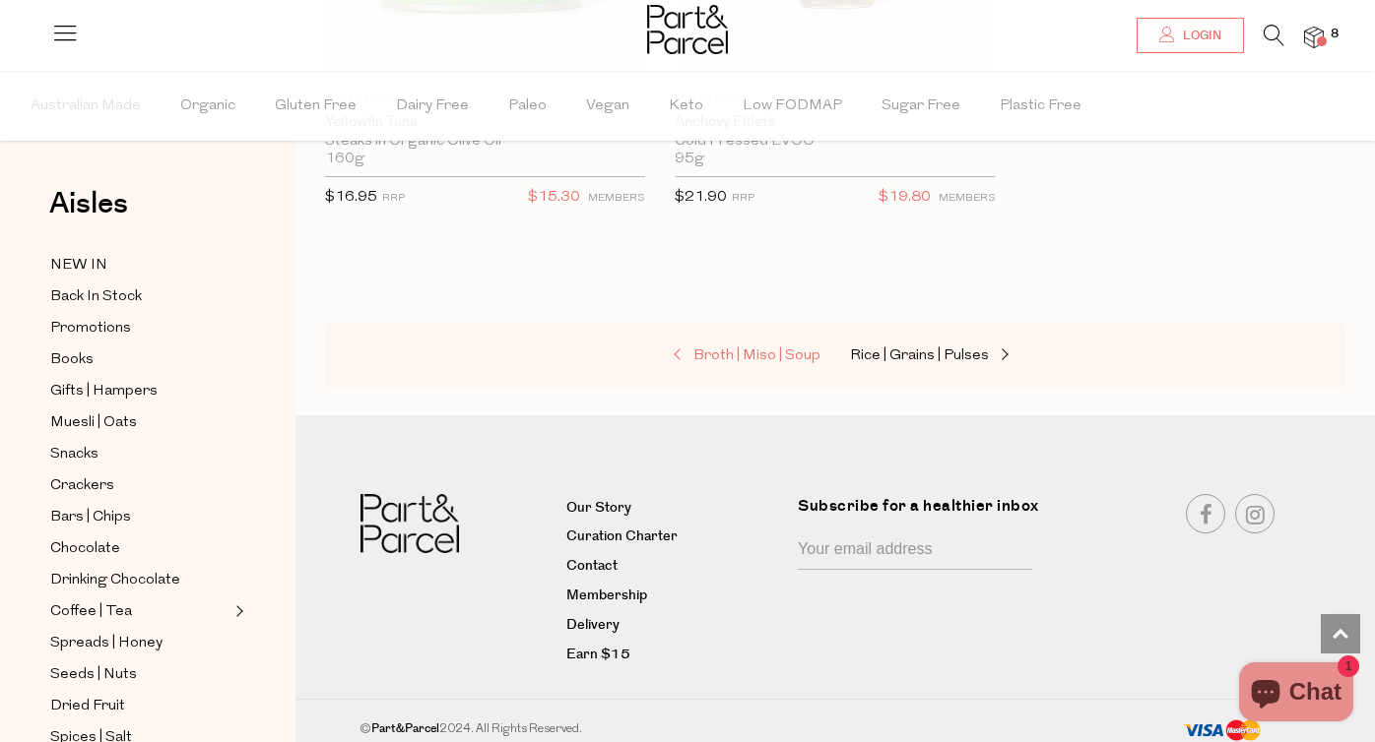
click at [745, 349] on span "Broth | Miso | Soup" at bounding box center [756, 356] width 127 height 15
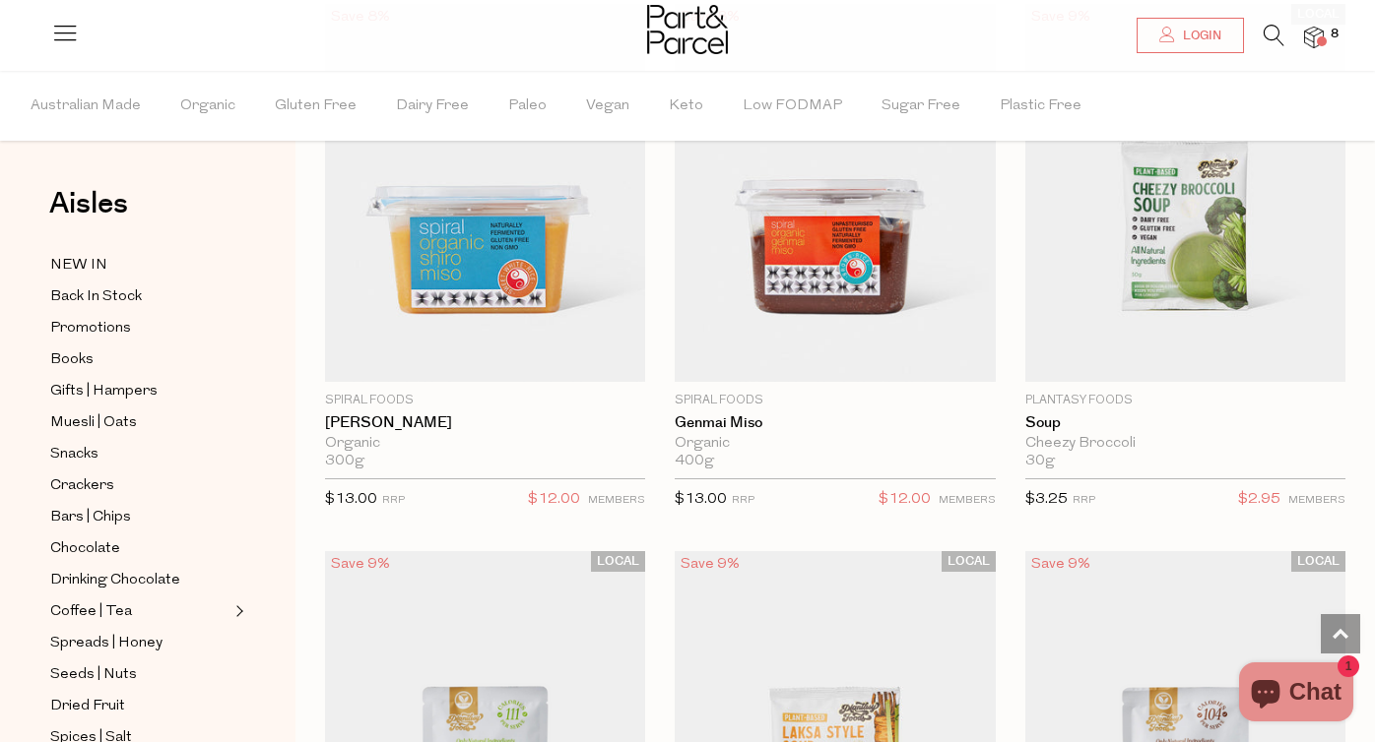
scroll to position [5175, 0]
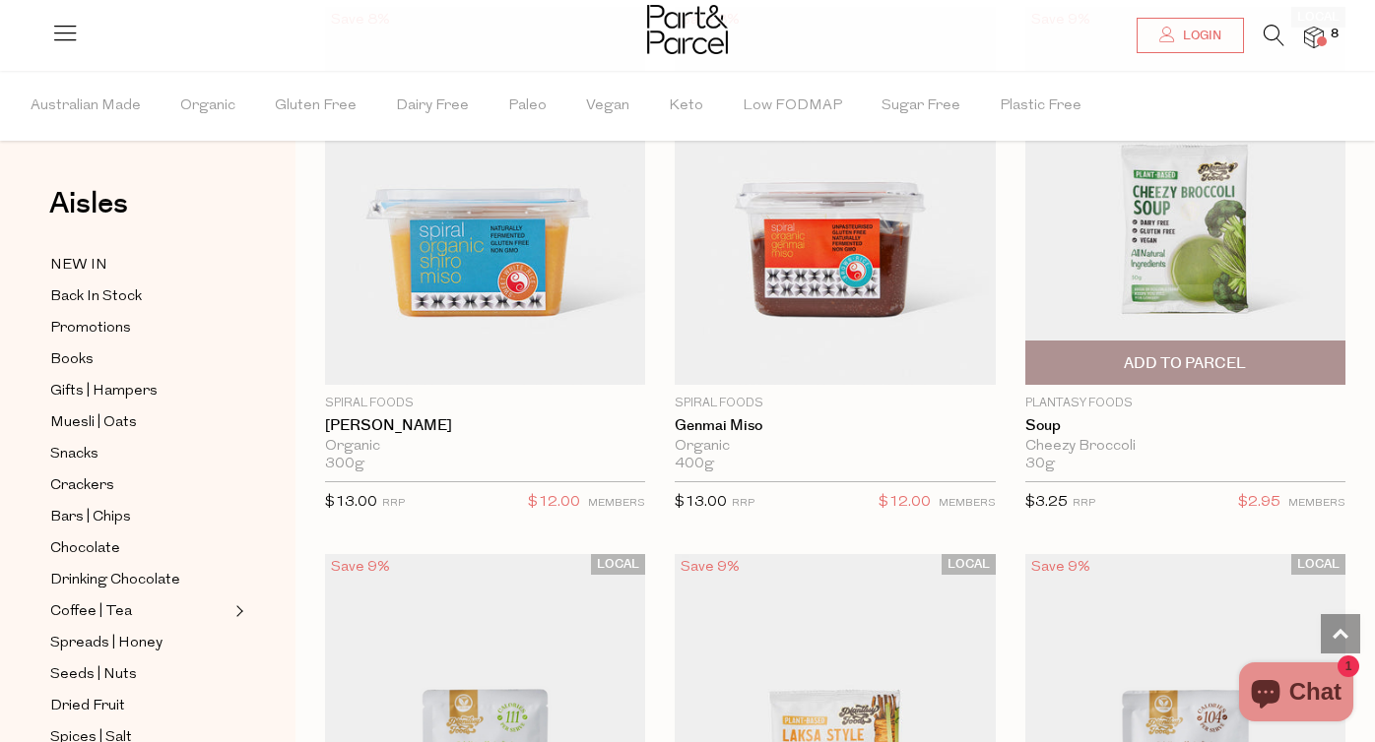
click at [1173, 239] on img at bounding box center [1185, 196] width 320 height 378
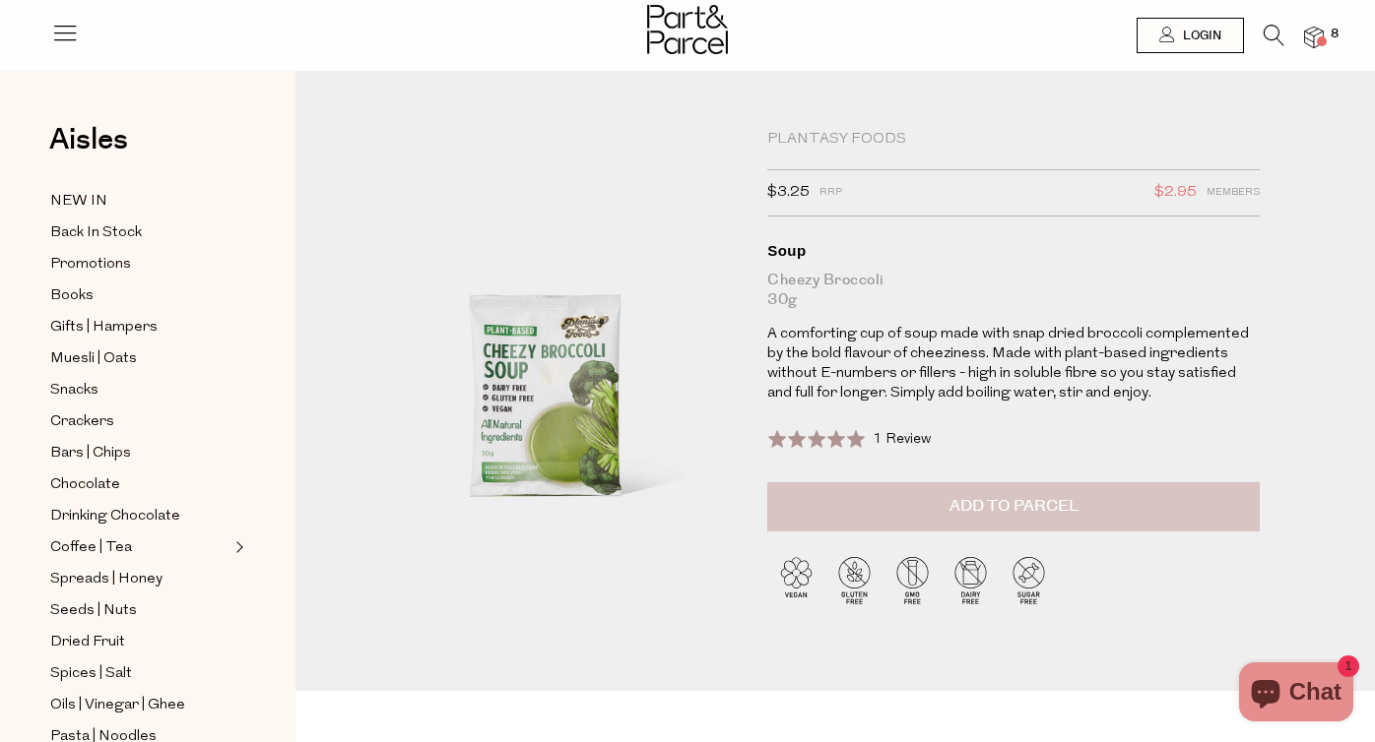
click at [932, 511] on button "Add to Parcel" at bounding box center [1013, 506] width 492 height 49
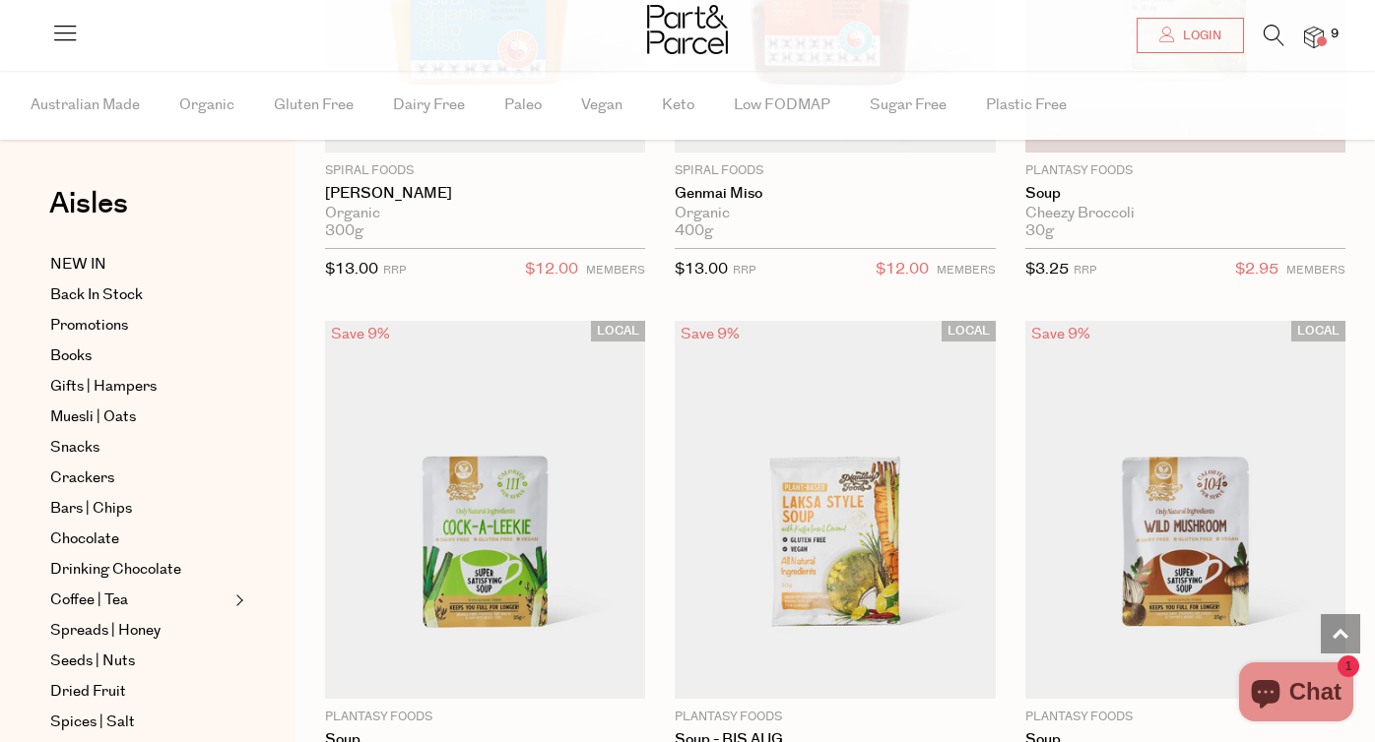
scroll to position [5372, 0]
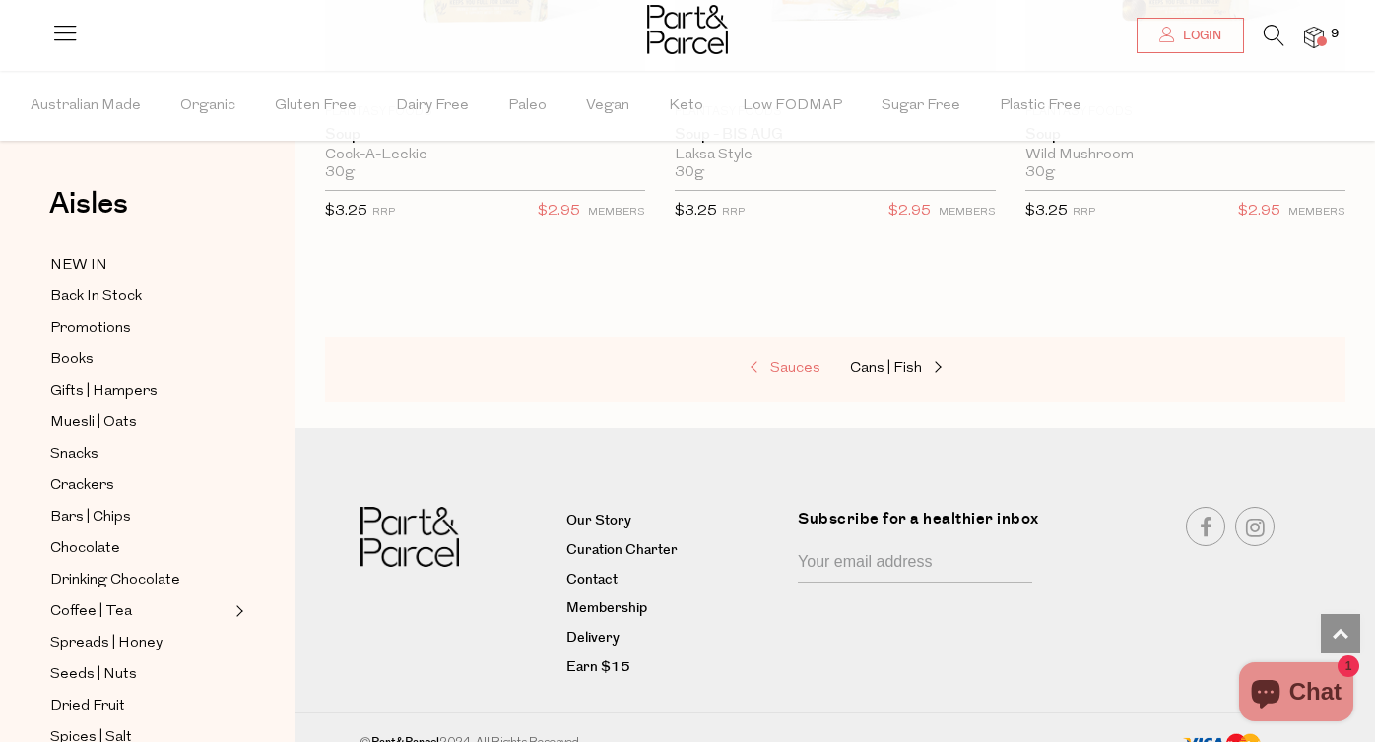
click at [798, 361] on span "Sauces" at bounding box center [795, 368] width 50 height 15
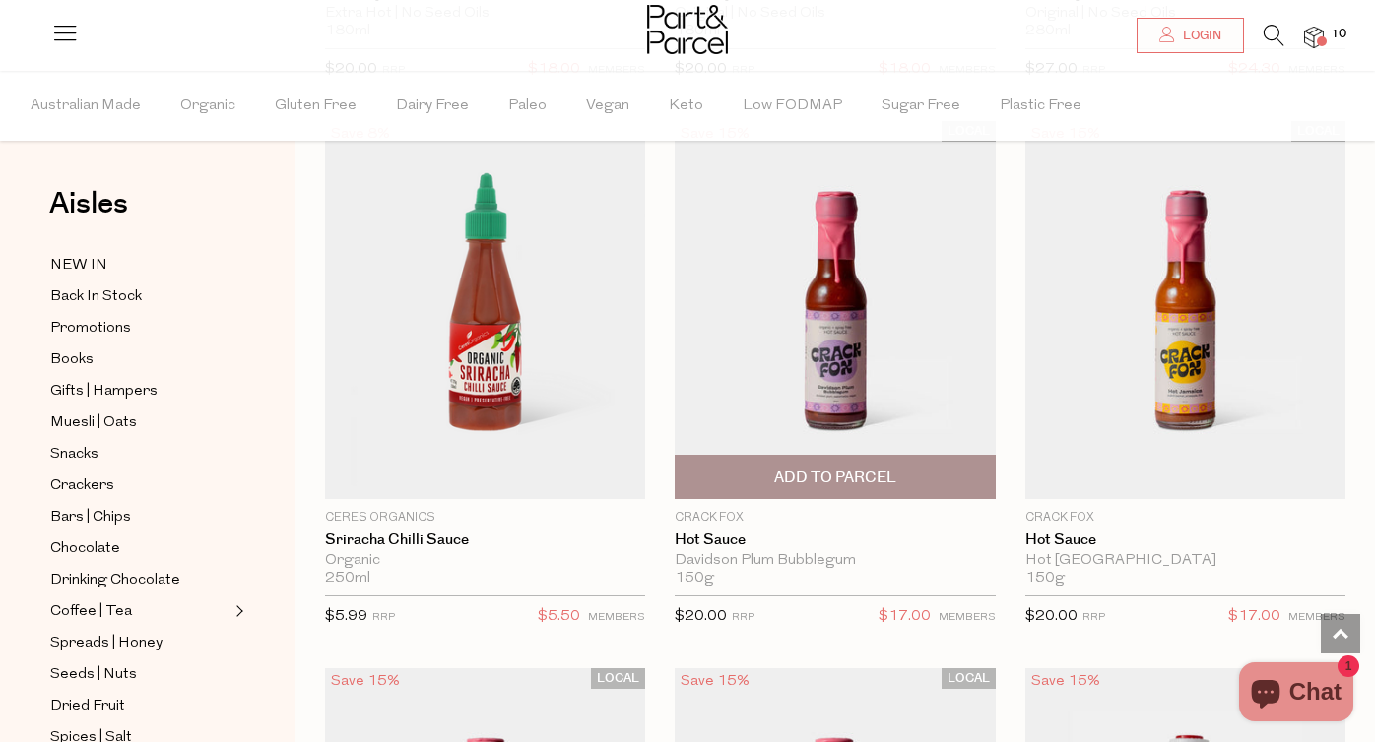
scroll to position [5058, 0]
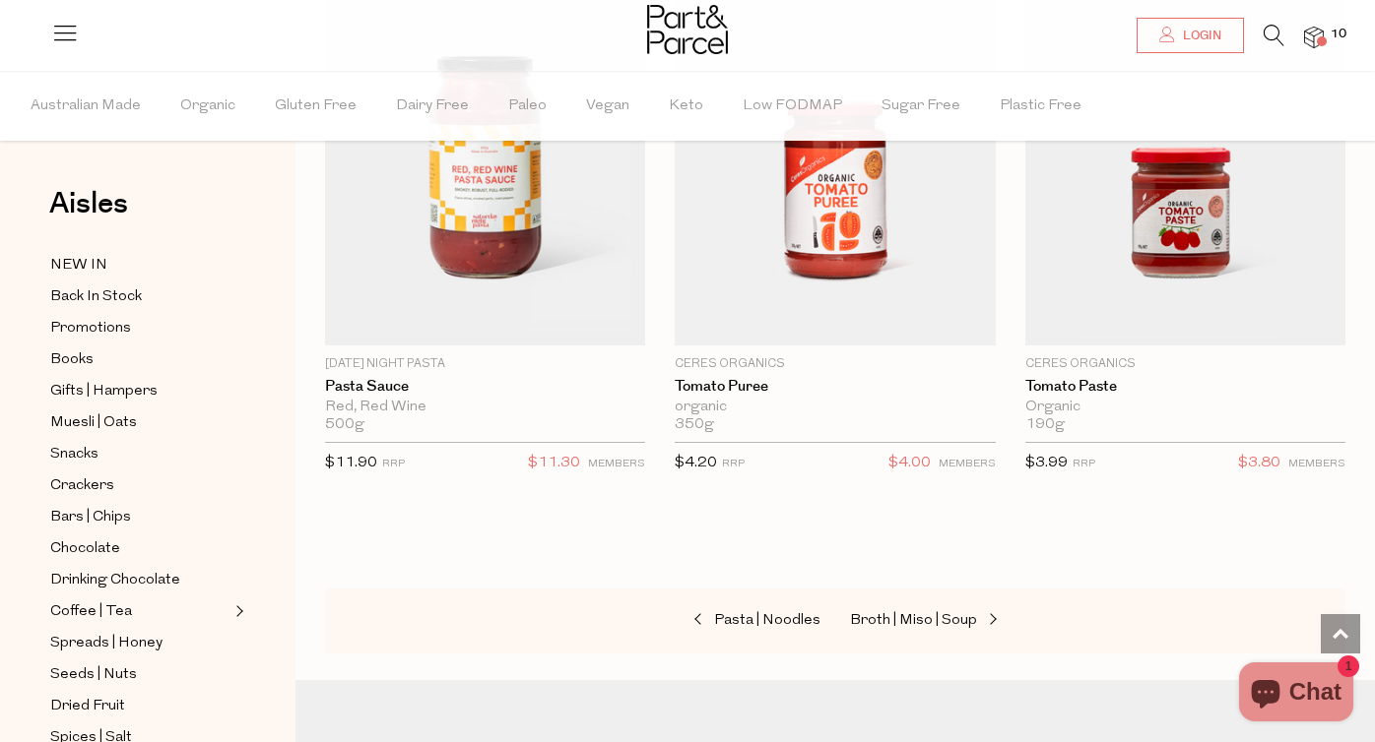
scroll to position [11829, 0]
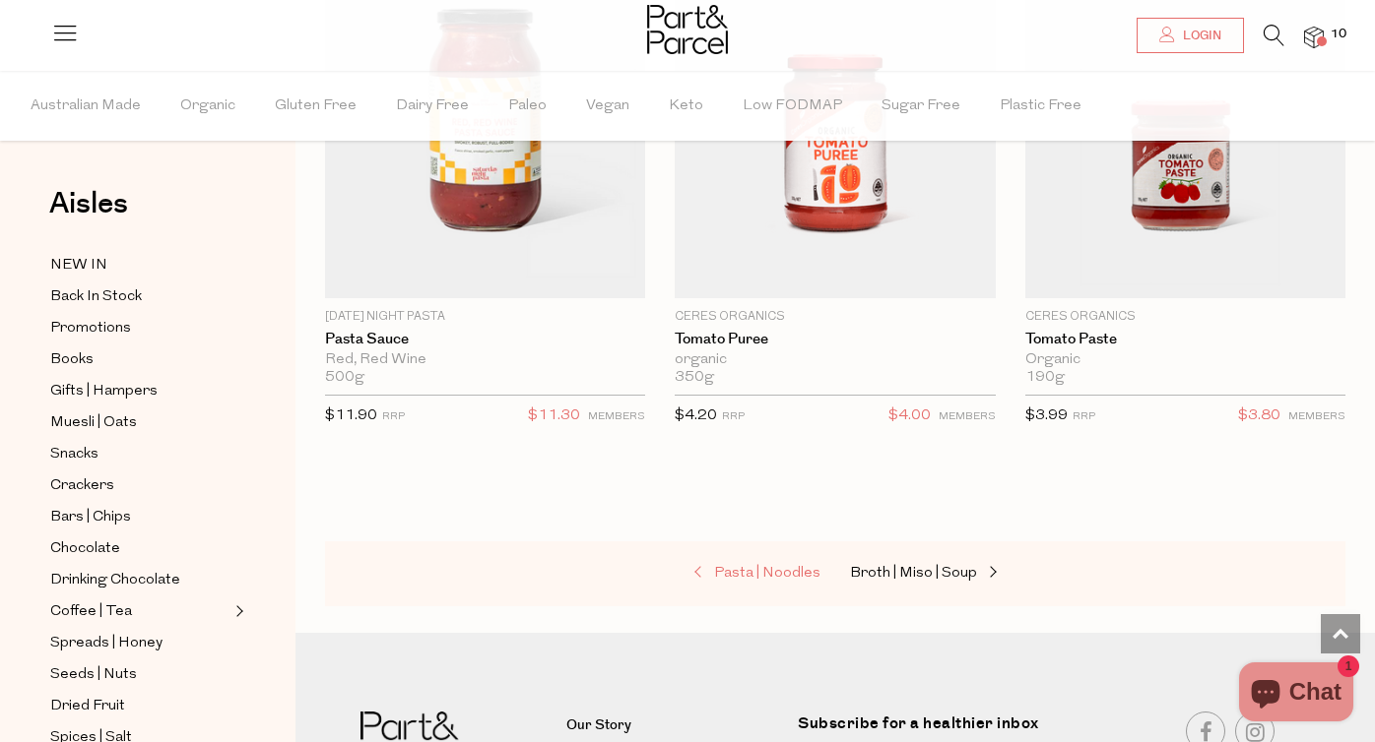
click at [775, 566] on span "Pasta | Noodles" at bounding box center [767, 573] width 106 height 15
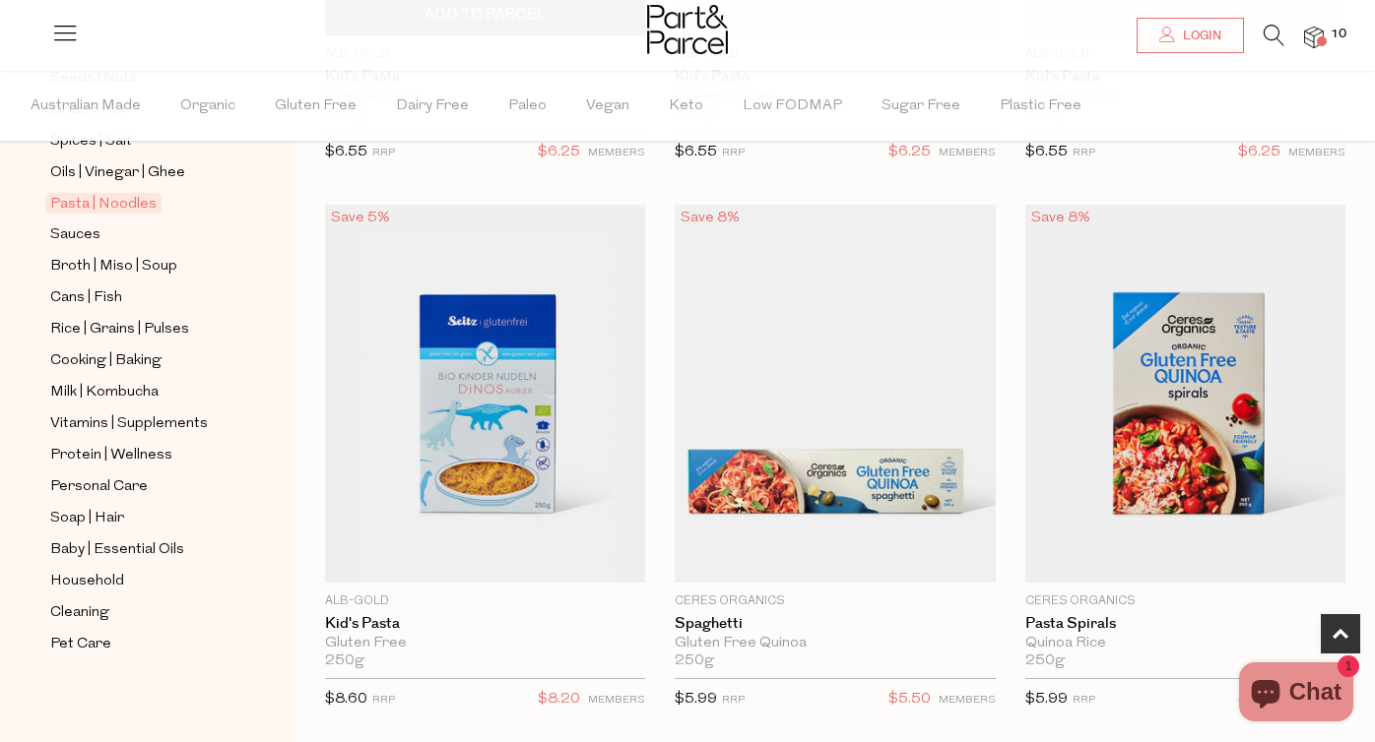
scroll to position [652, 0]
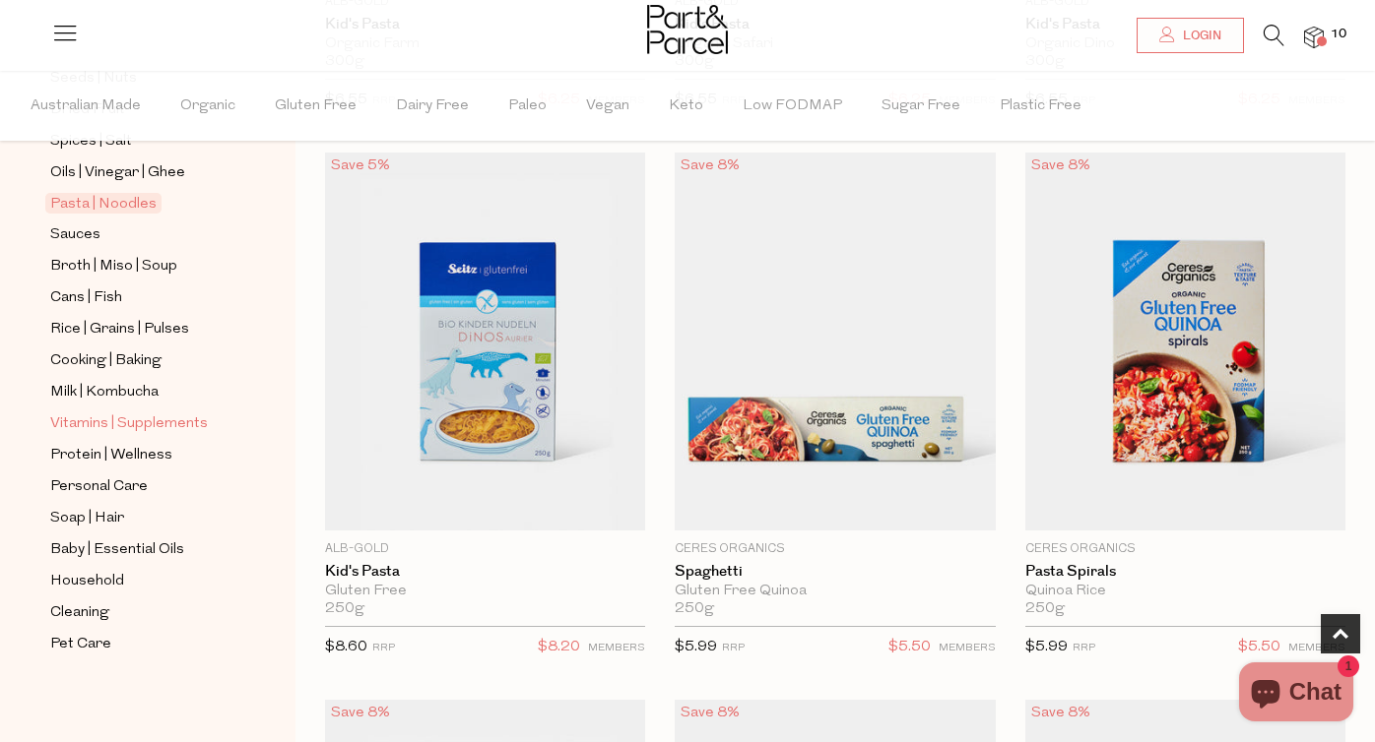
click at [131, 422] on span "Vitamins | Supplements" at bounding box center [129, 425] width 158 height 24
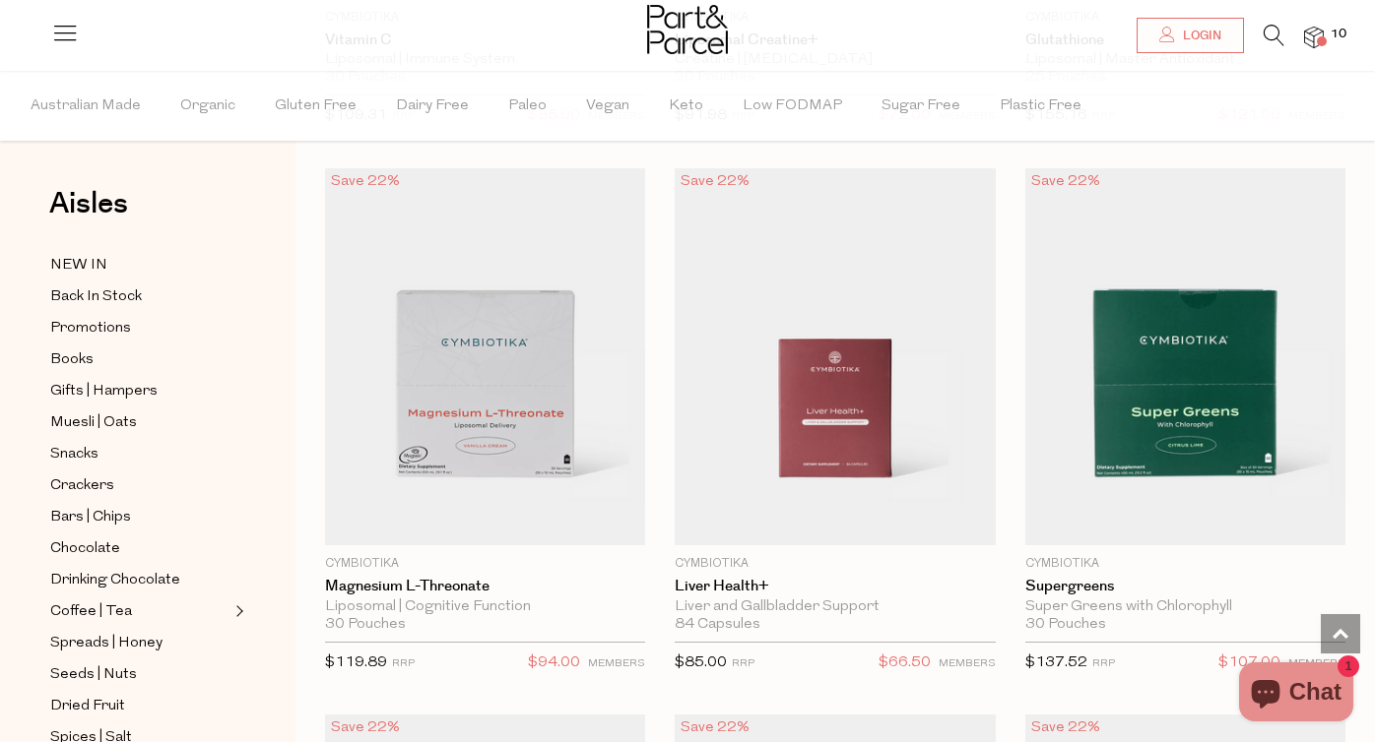
scroll to position [1189, 0]
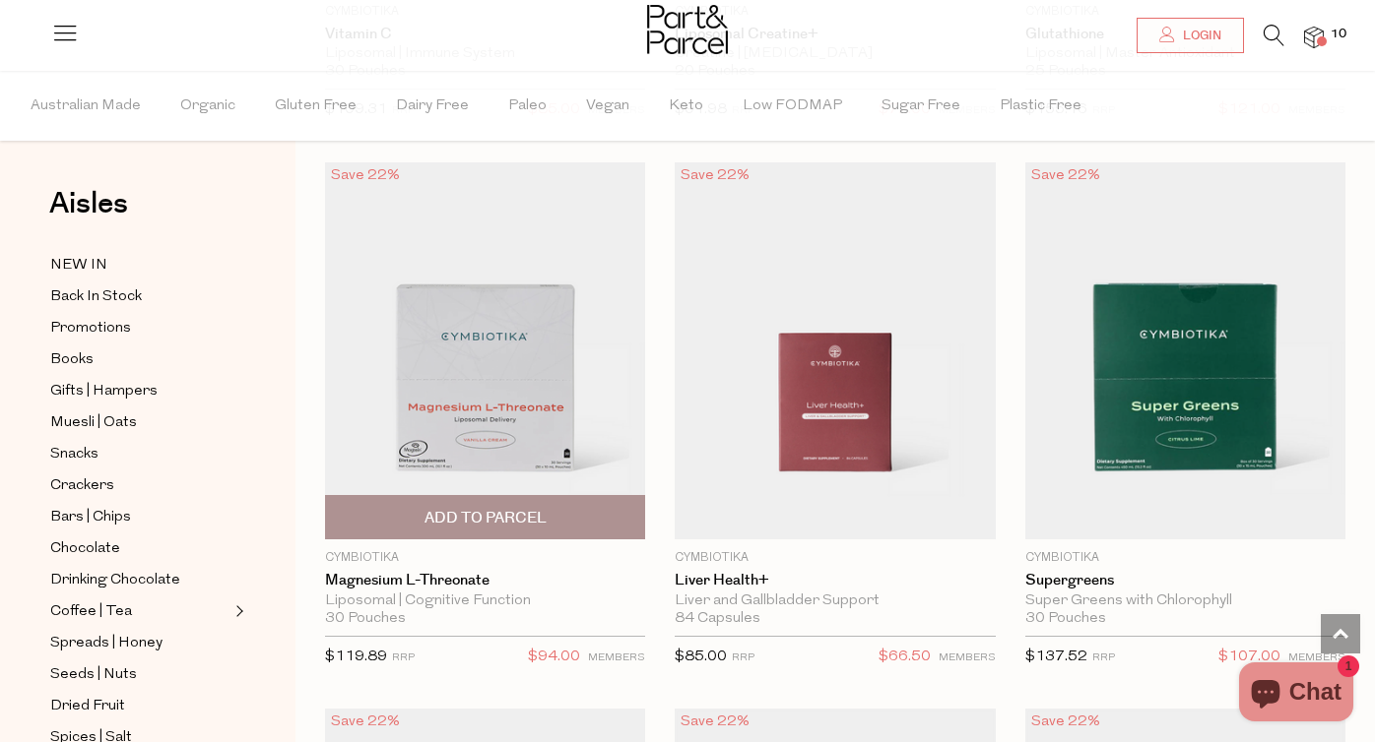
click at [496, 408] on img at bounding box center [485, 350] width 320 height 378
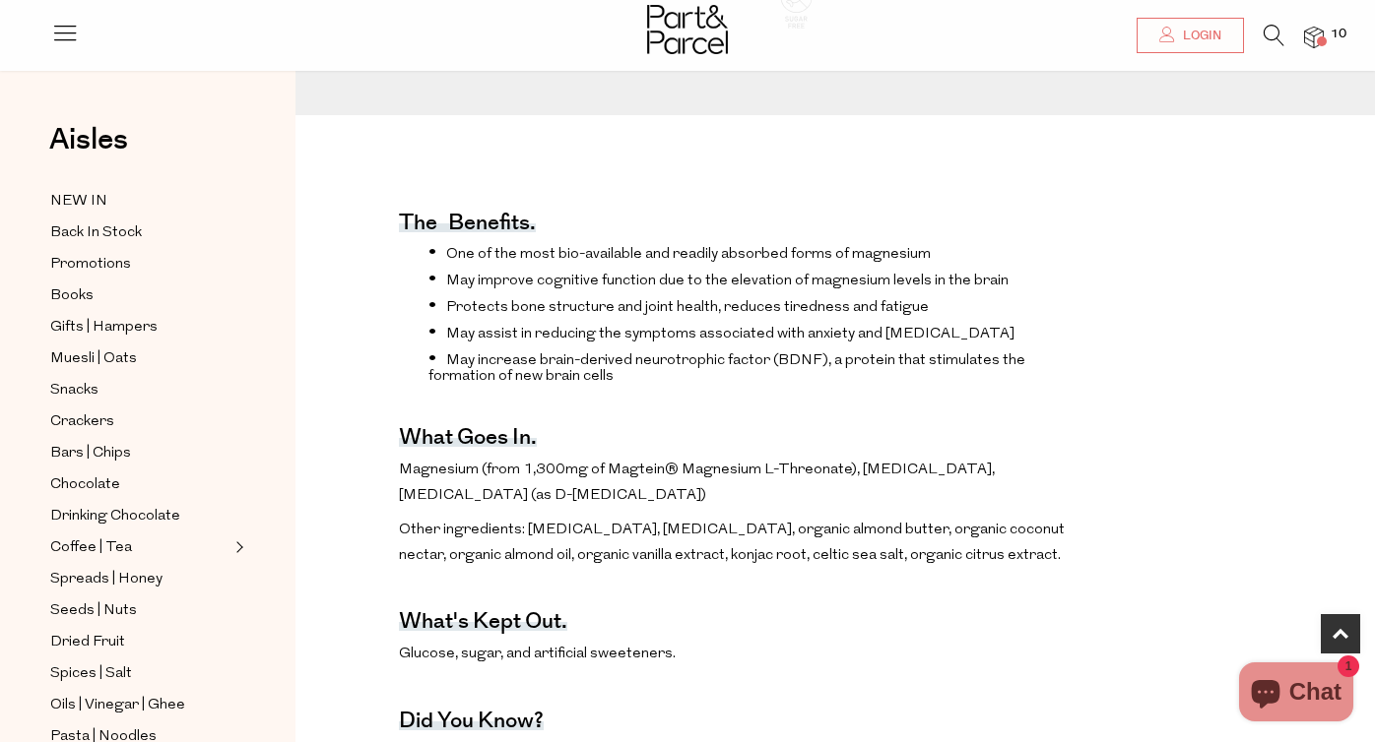
scroll to position [661, 0]
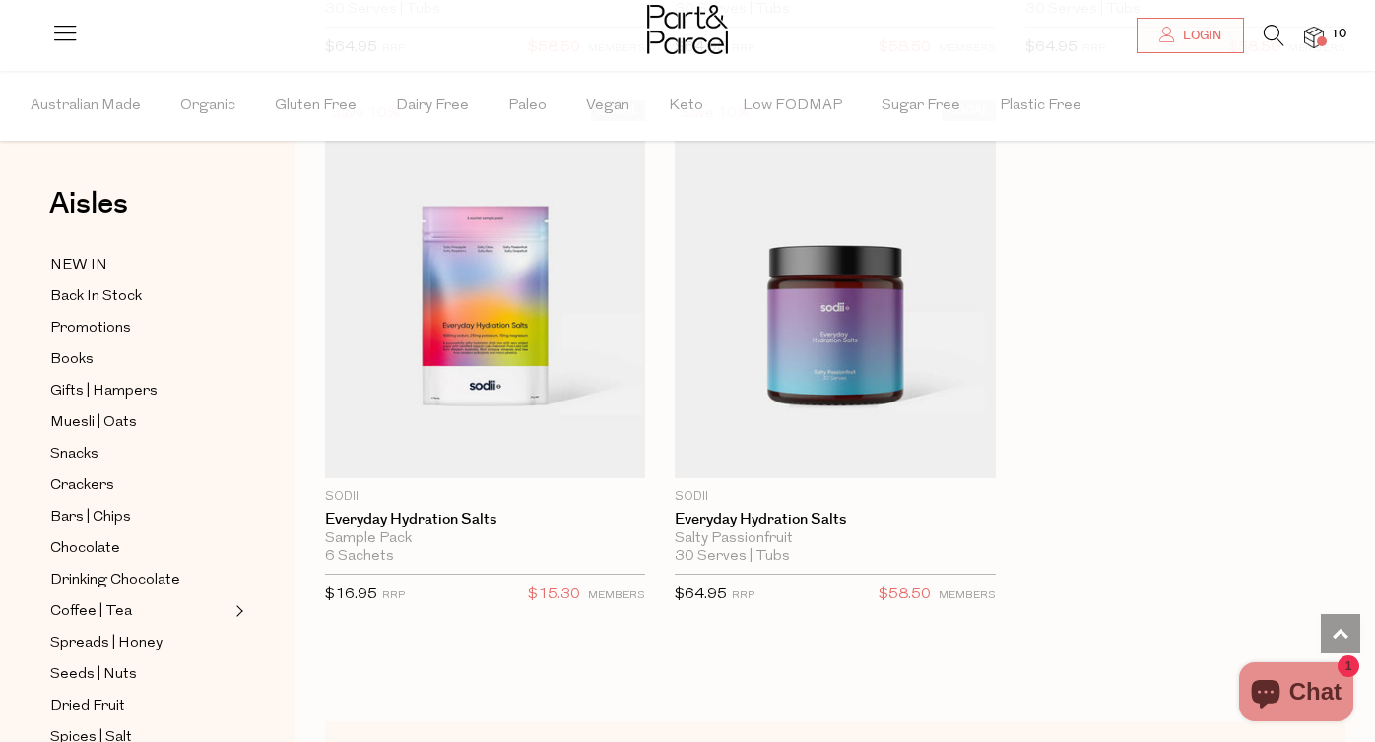
scroll to position [150, 0]
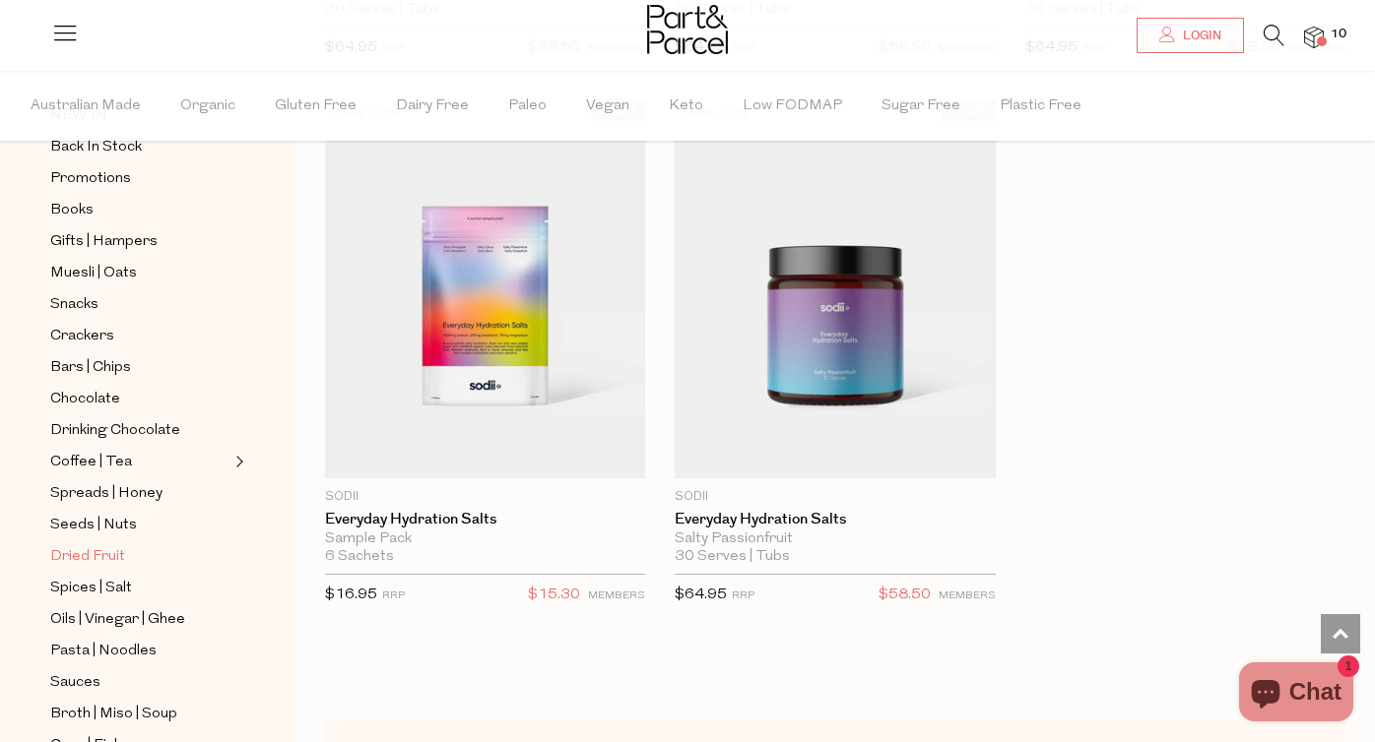
click at [83, 557] on span "Dried Fruit" at bounding box center [87, 557] width 75 height 24
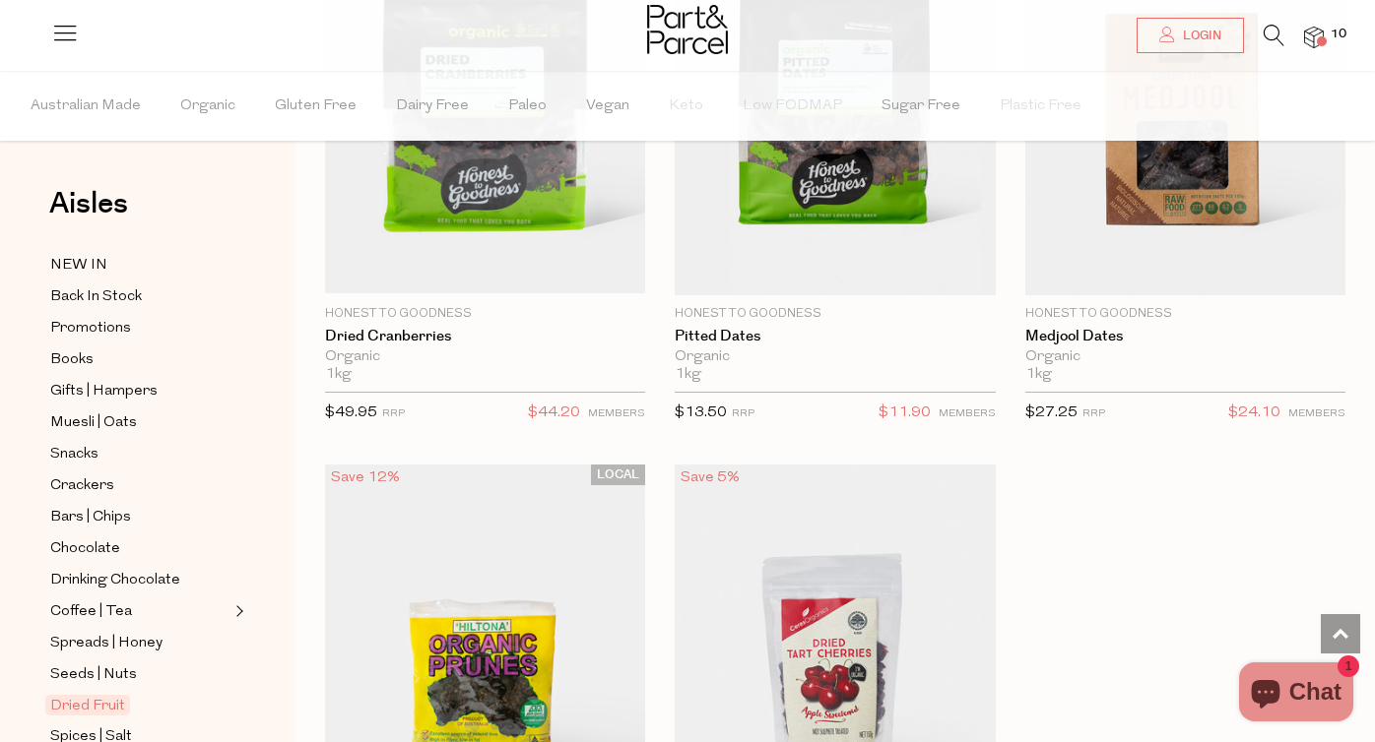
scroll to position [1799, 0]
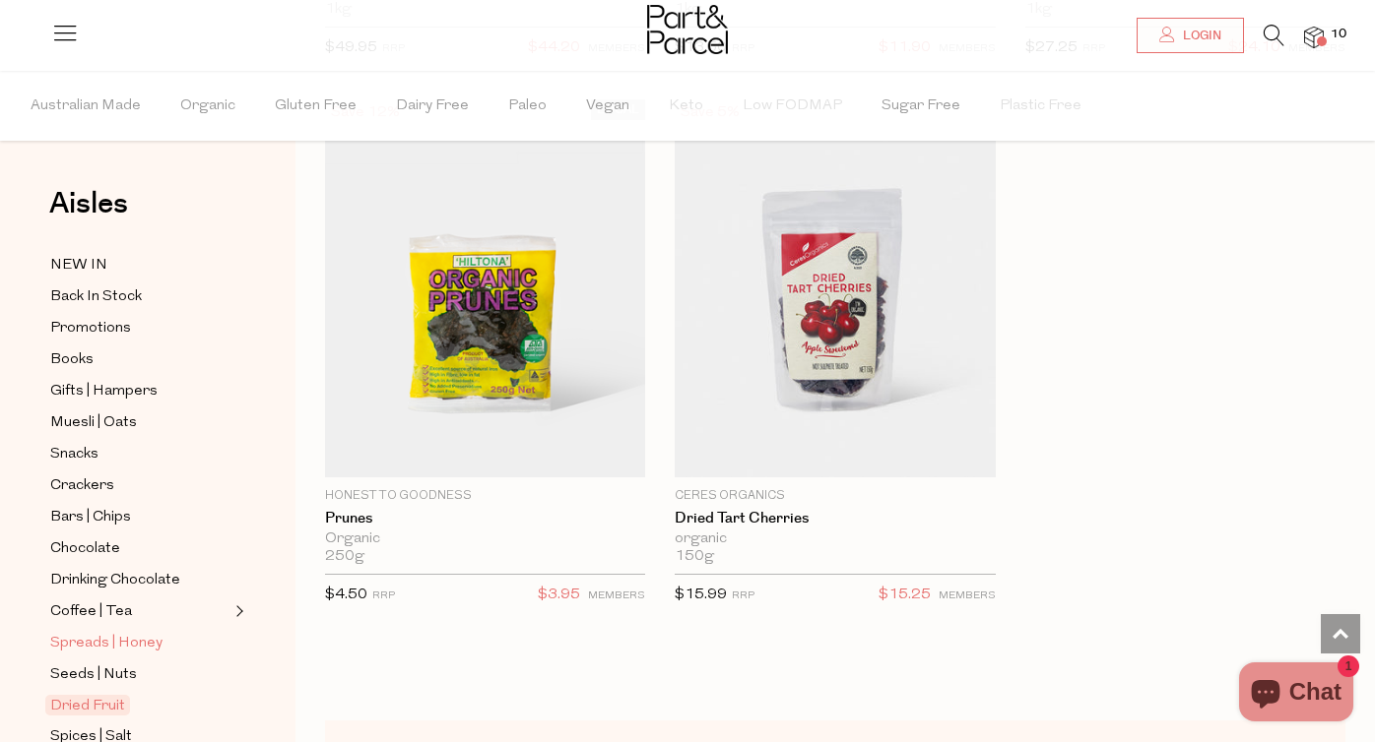
click at [113, 646] on span "Spreads | Honey" at bounding box center [106, 644] width 112 height 24
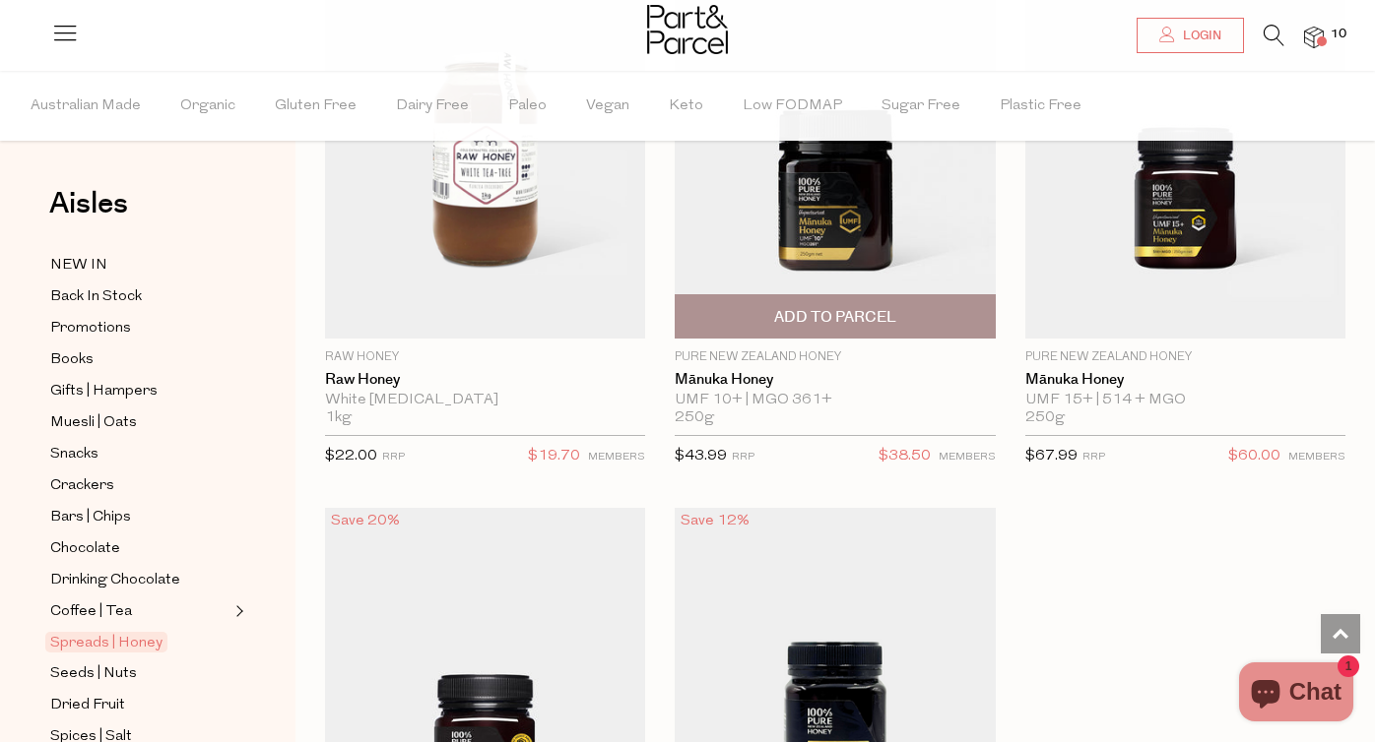
scroll to position [8539, 0]
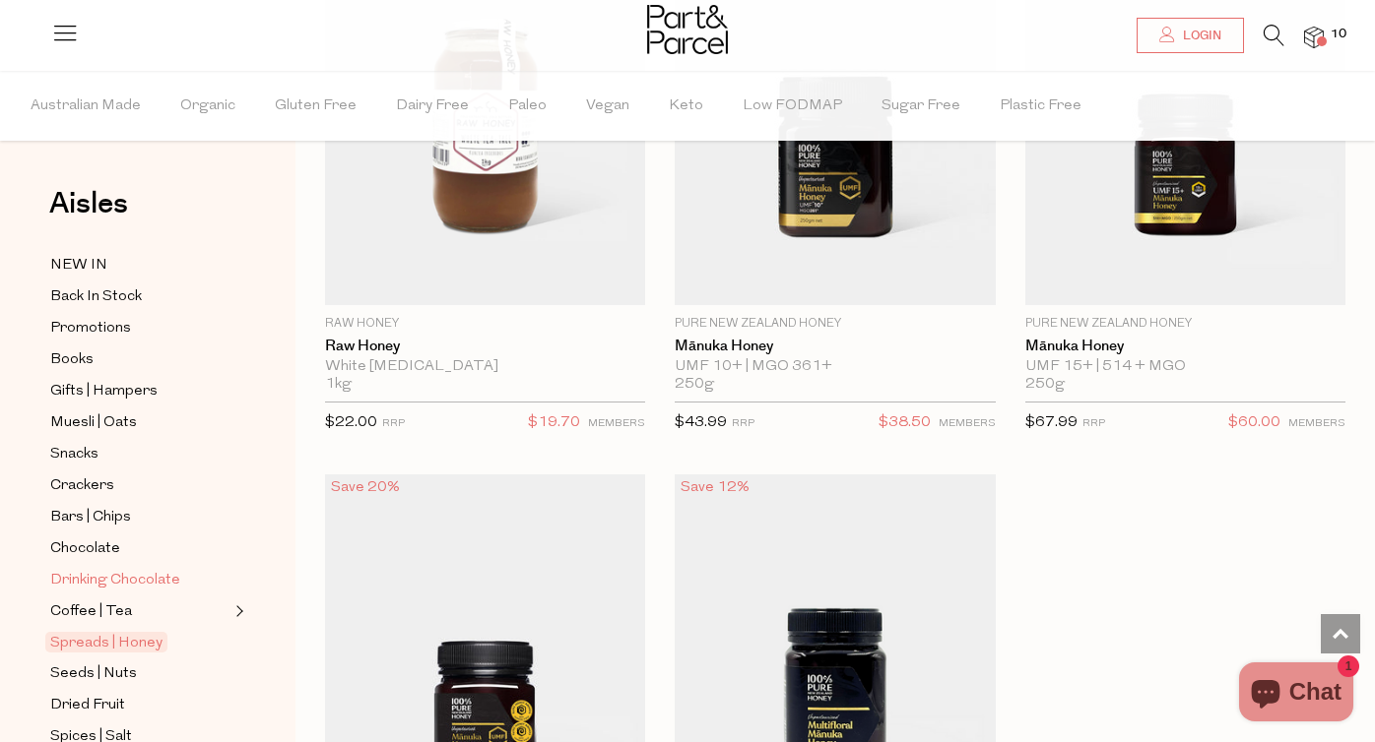
click at [118, 579] on span "Drinking Chocolate" at bounding box center [115, 581] width 130 height 24
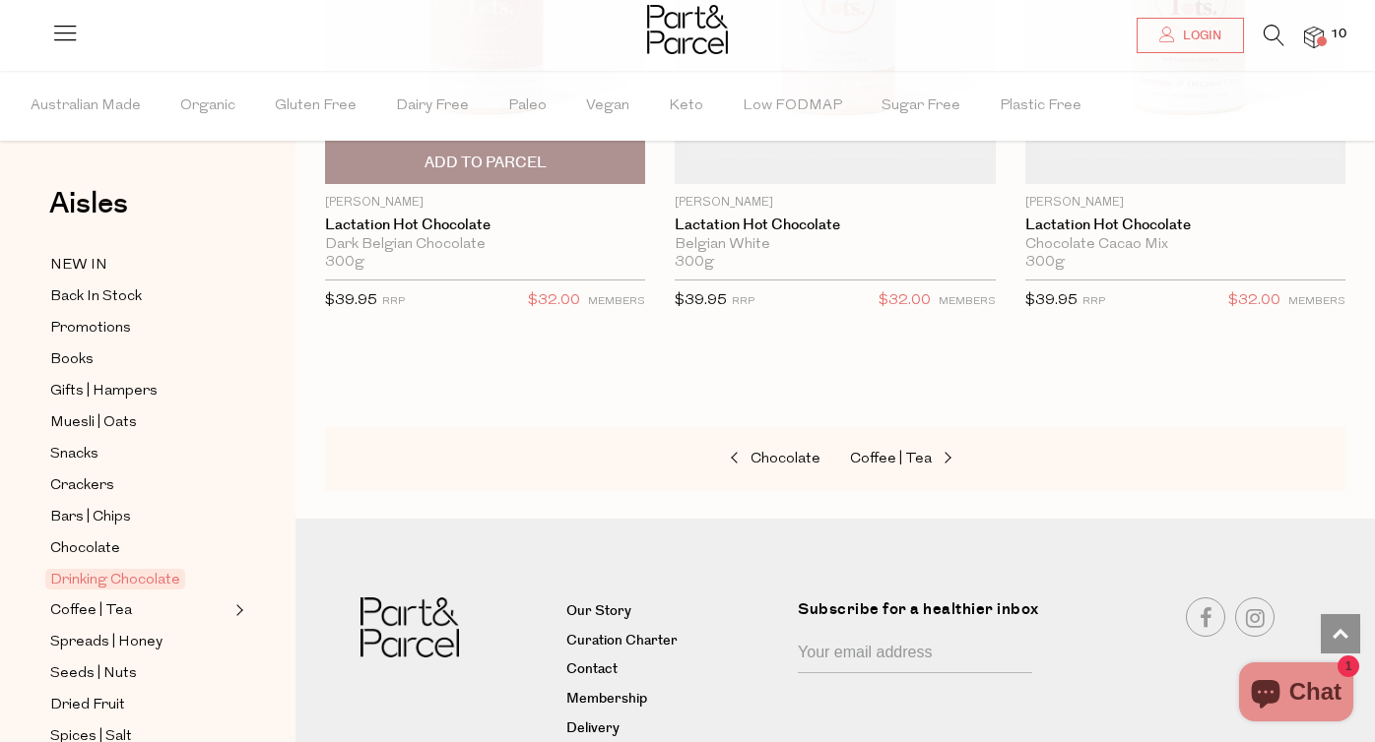
scroll to position [3189, 0]
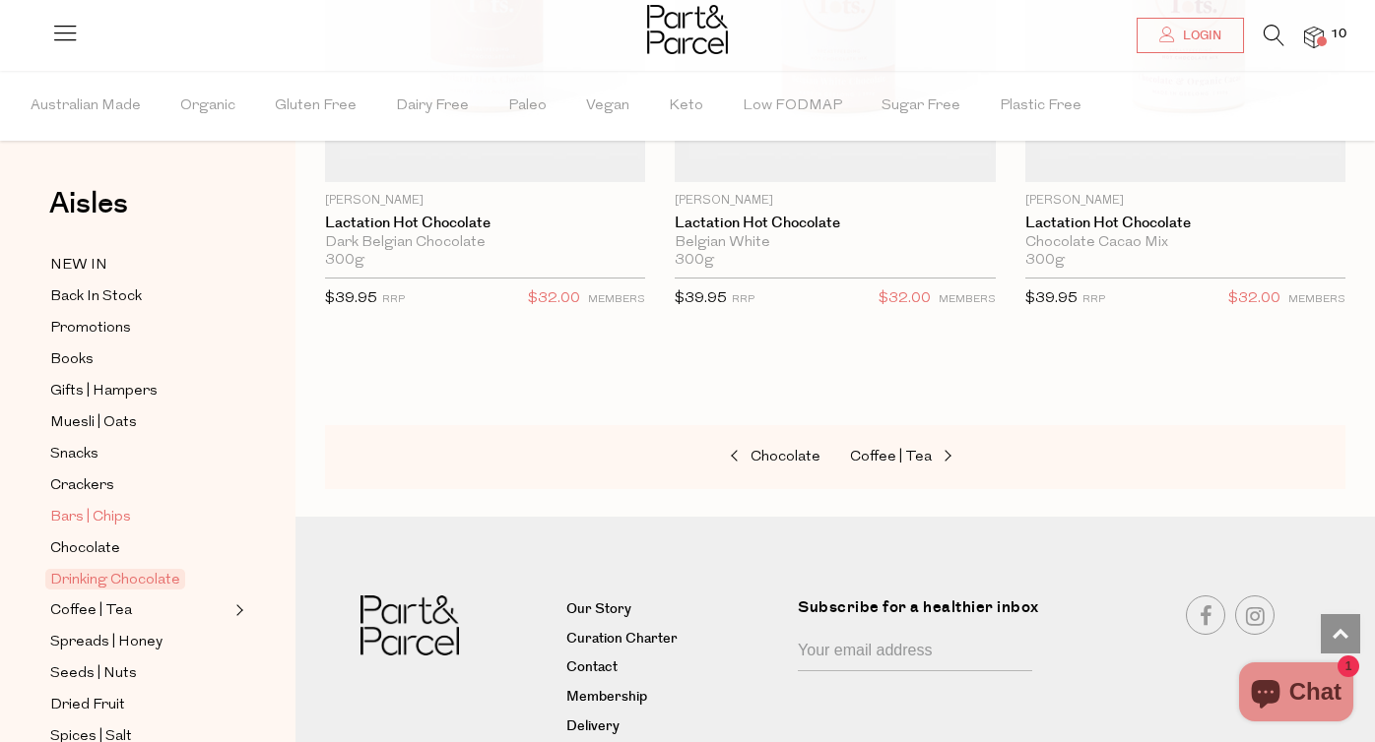
click at [90, 516] on span "Bars | Chips" at bounding box center [90, 518] width 81 height 24
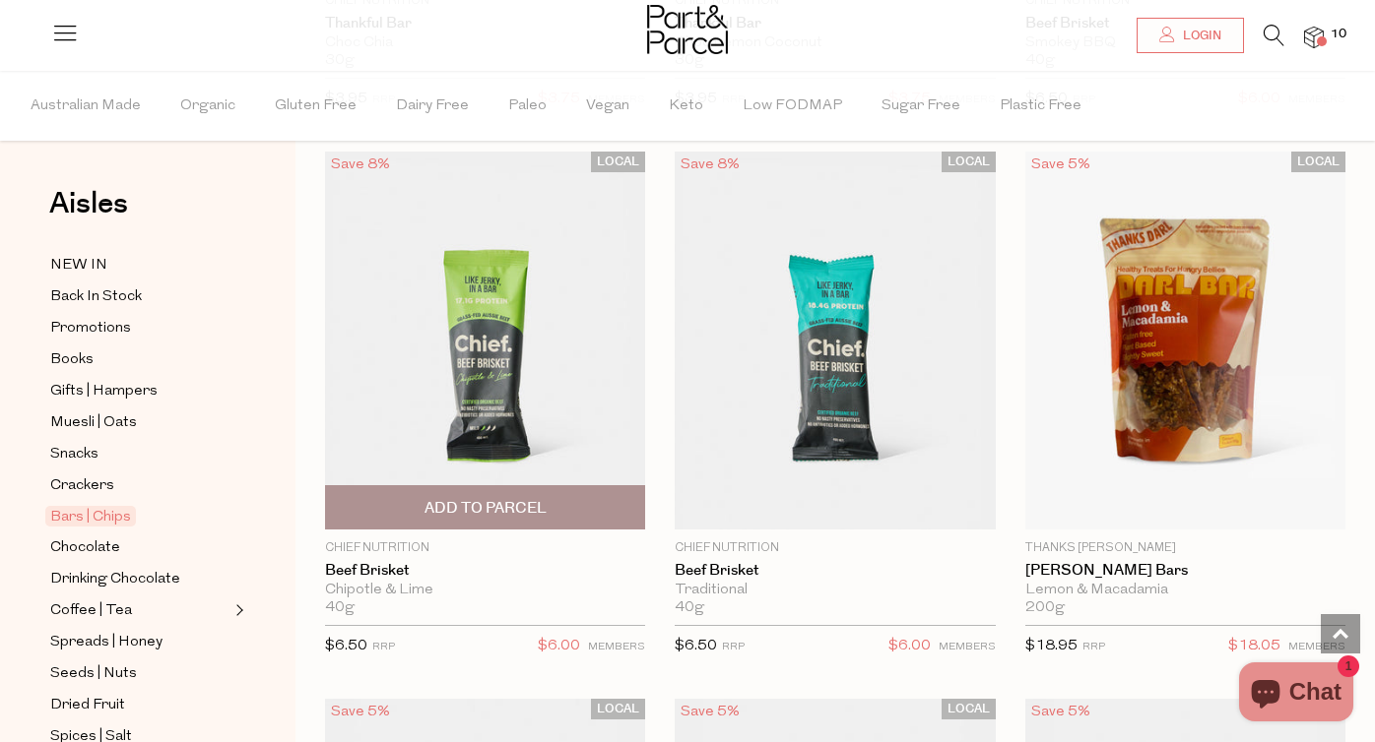
scroll to position [3995, 0]
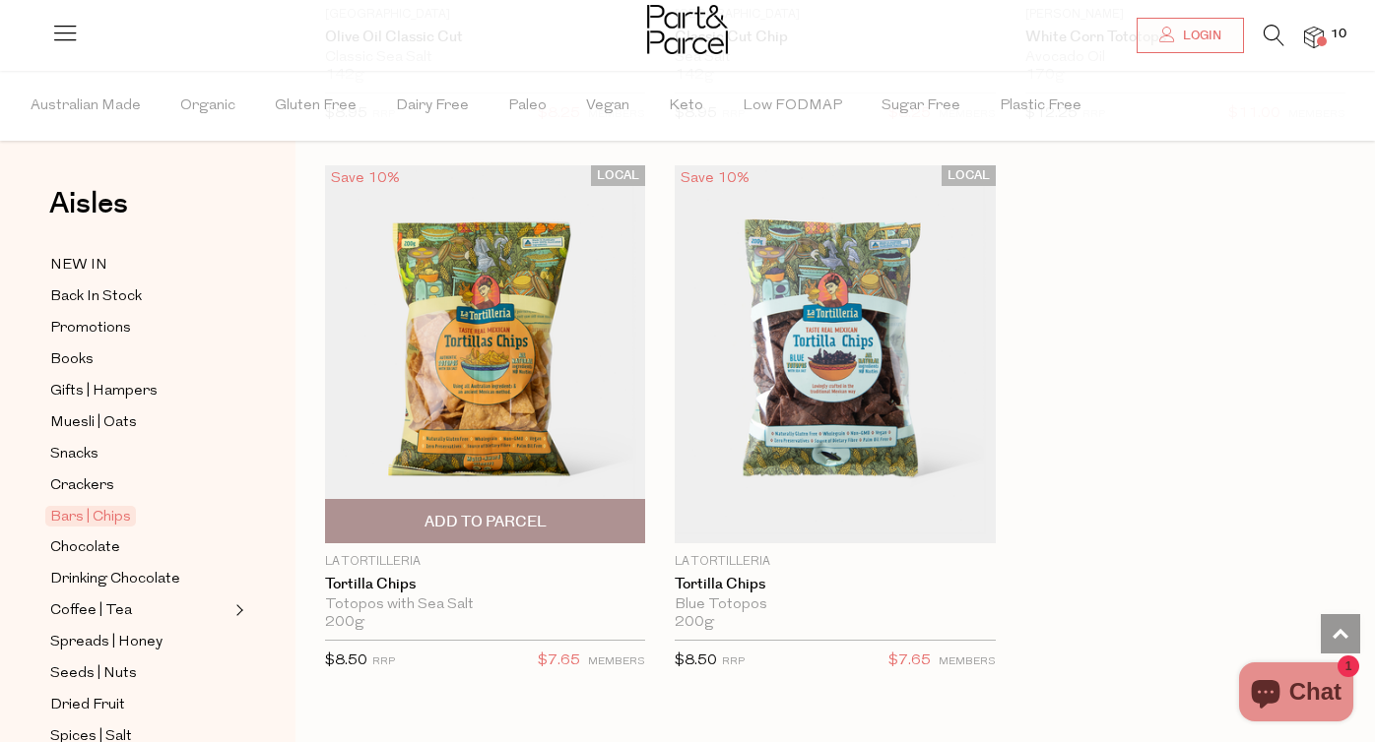
scroll to position [12701, 0]
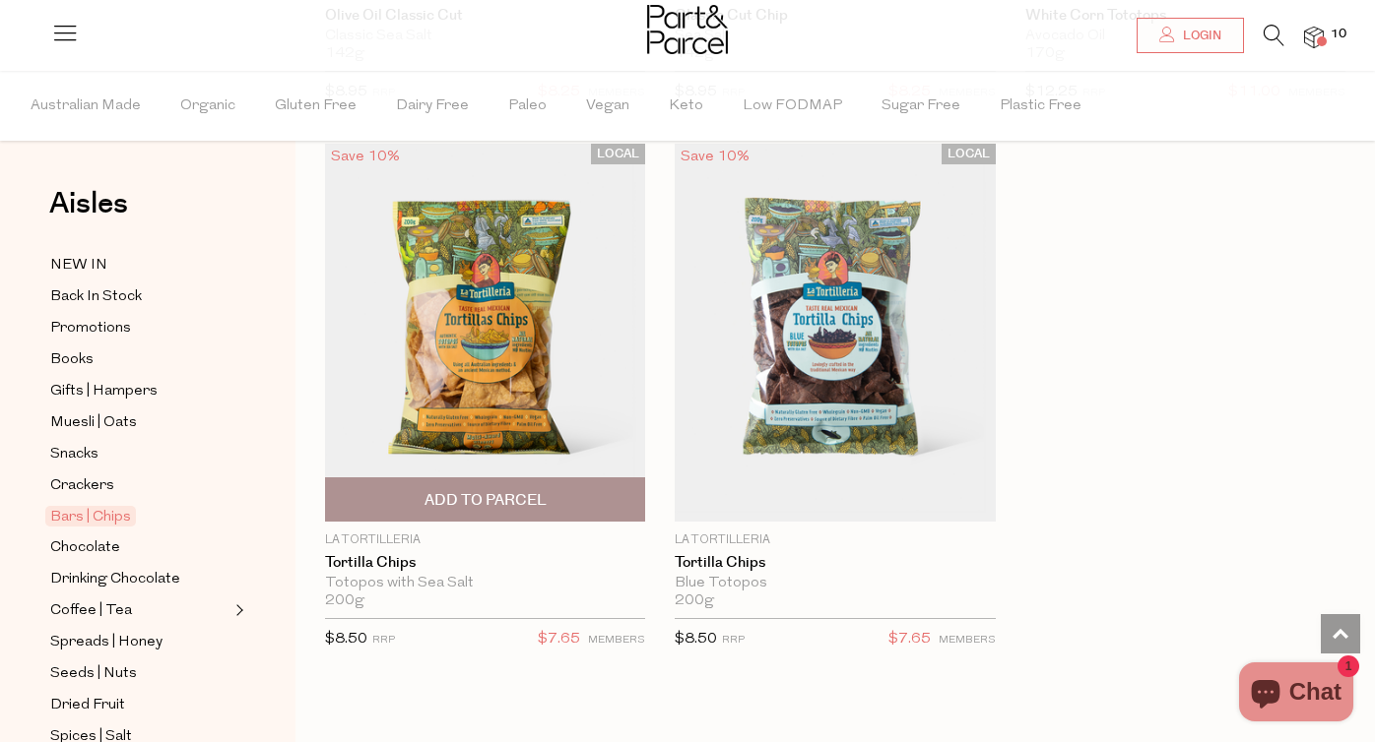
click at [423, 287] on img at bounding box center [485, 333] width 320 height 378
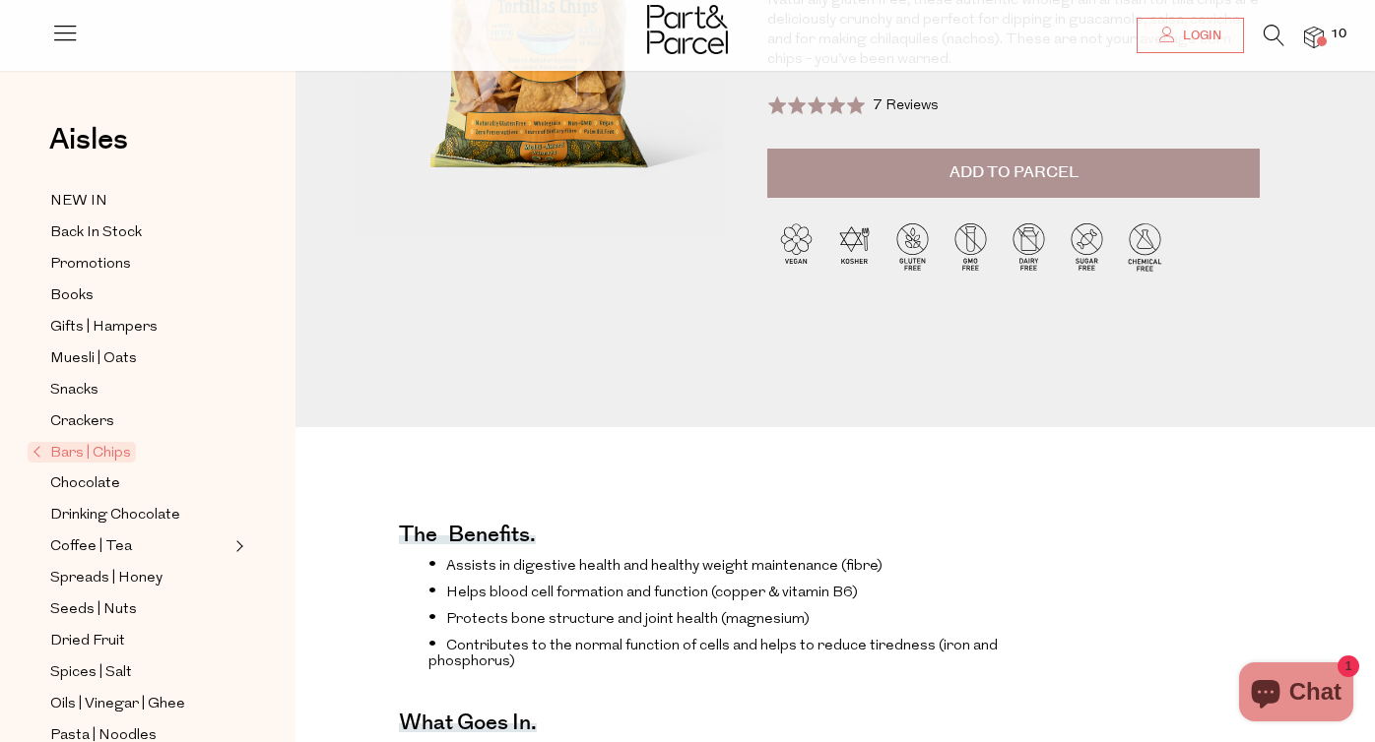
scroll to position [61, 0]
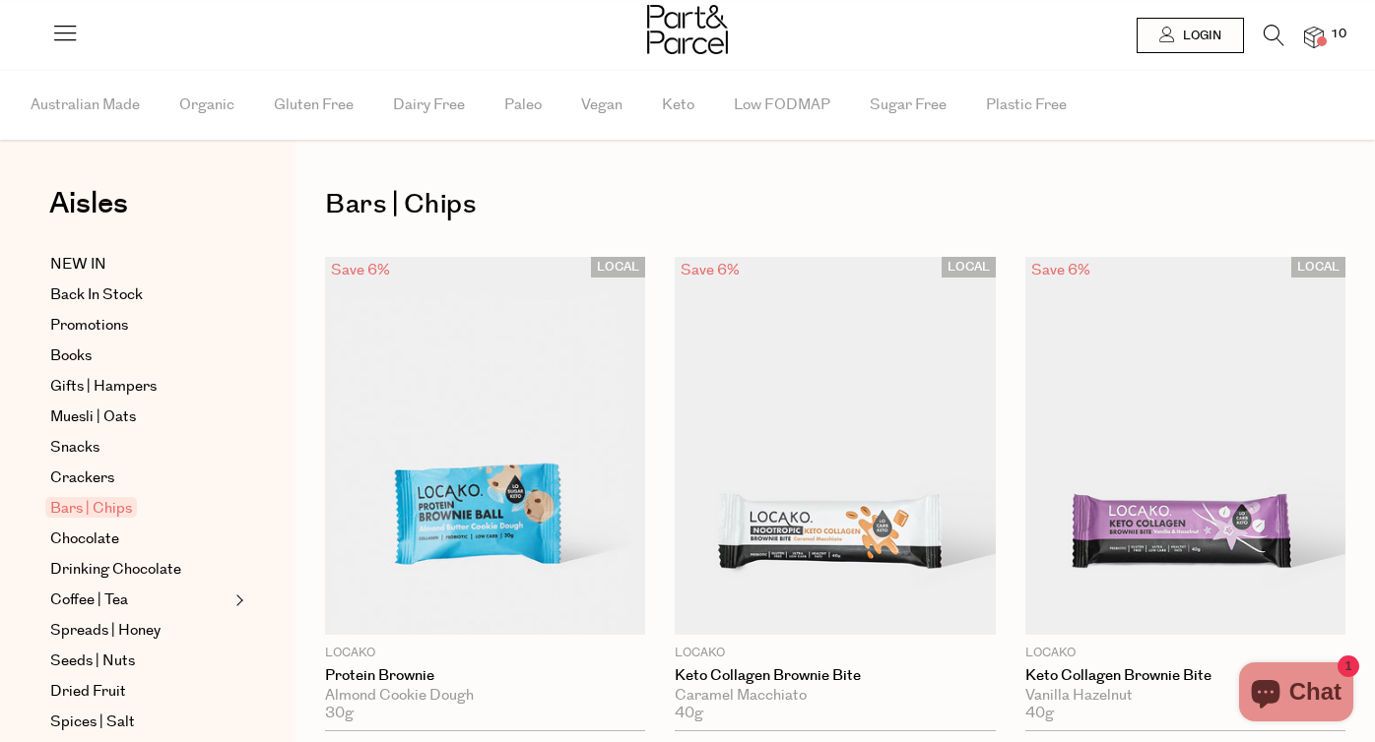
click at [93, 474] on span "Crackers" at bounding box center [82, 479] width 64 height 24
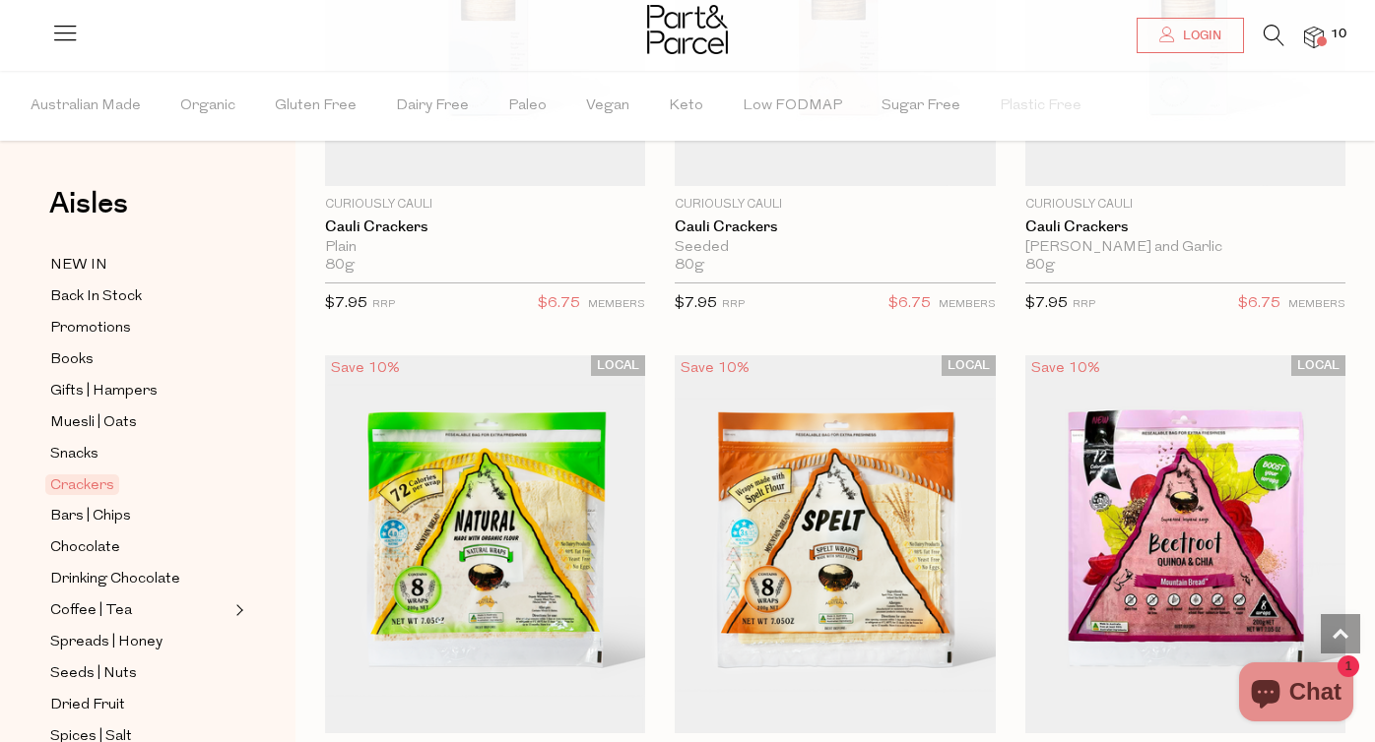
scroll to position [6383, 0]
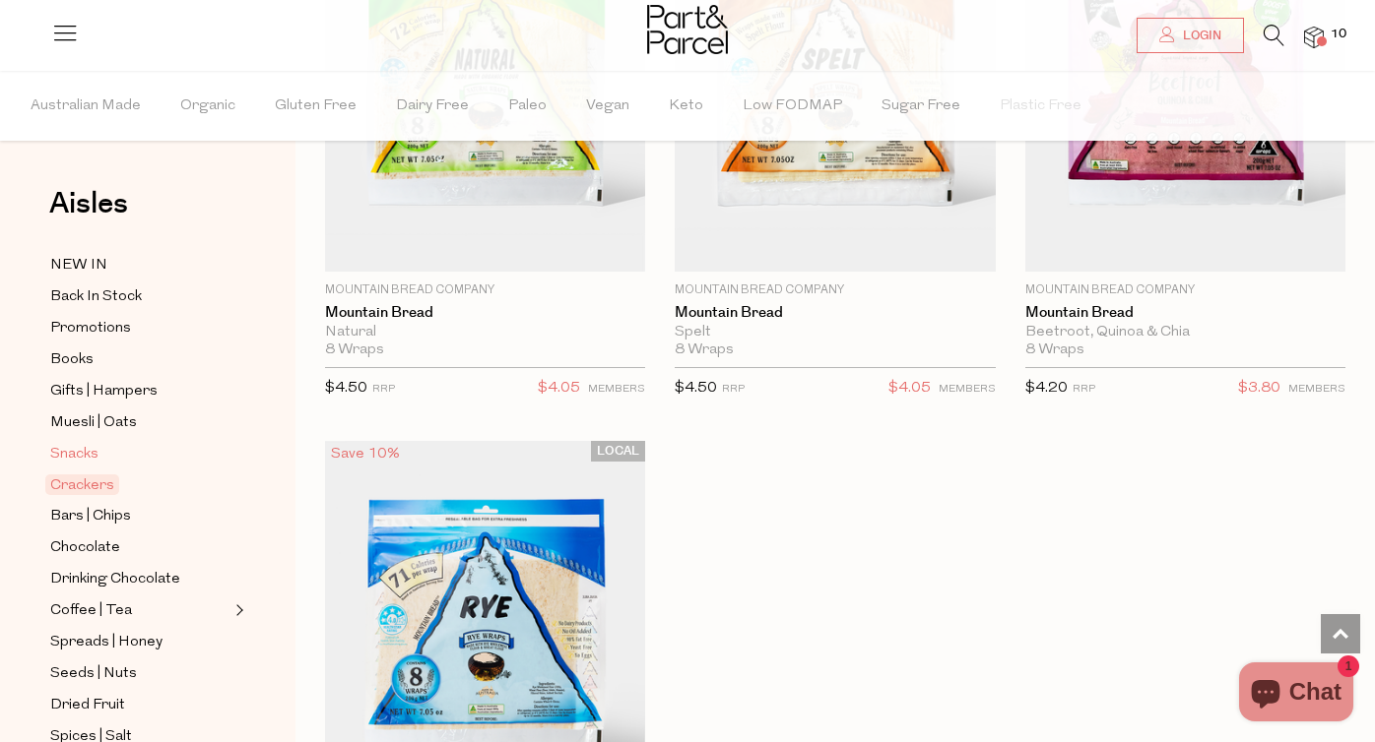
click at [86, 456] on span "Snacks" at bounding box center [74, 455] width 48 height 24
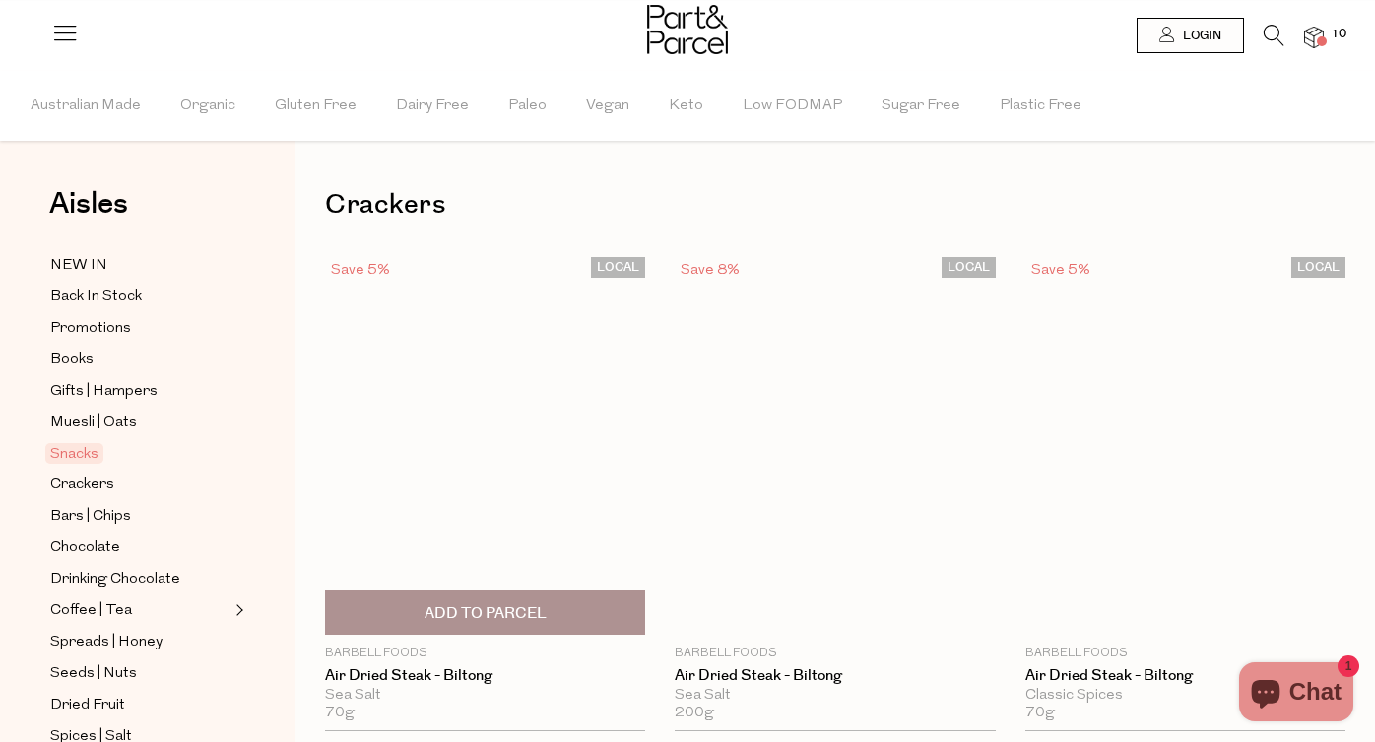
type input "2"
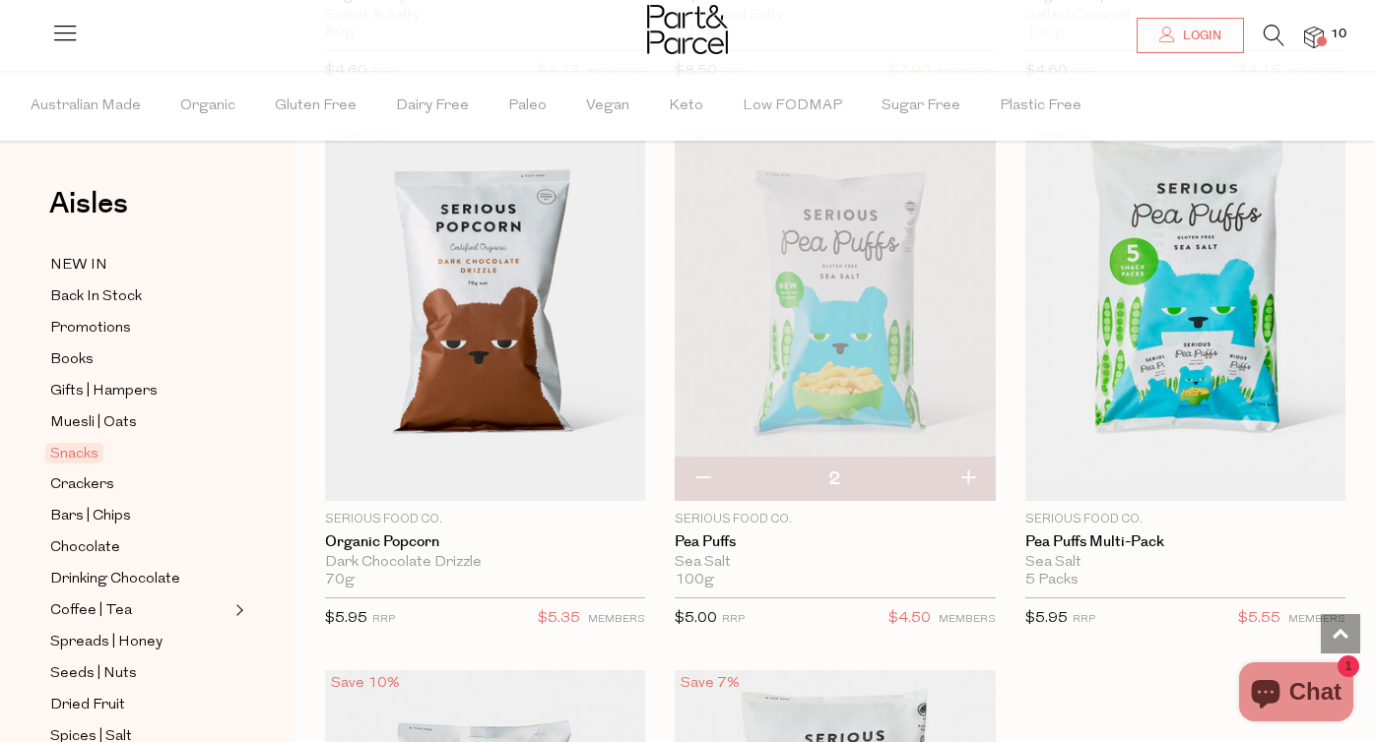
scroll to position [8331, 0]
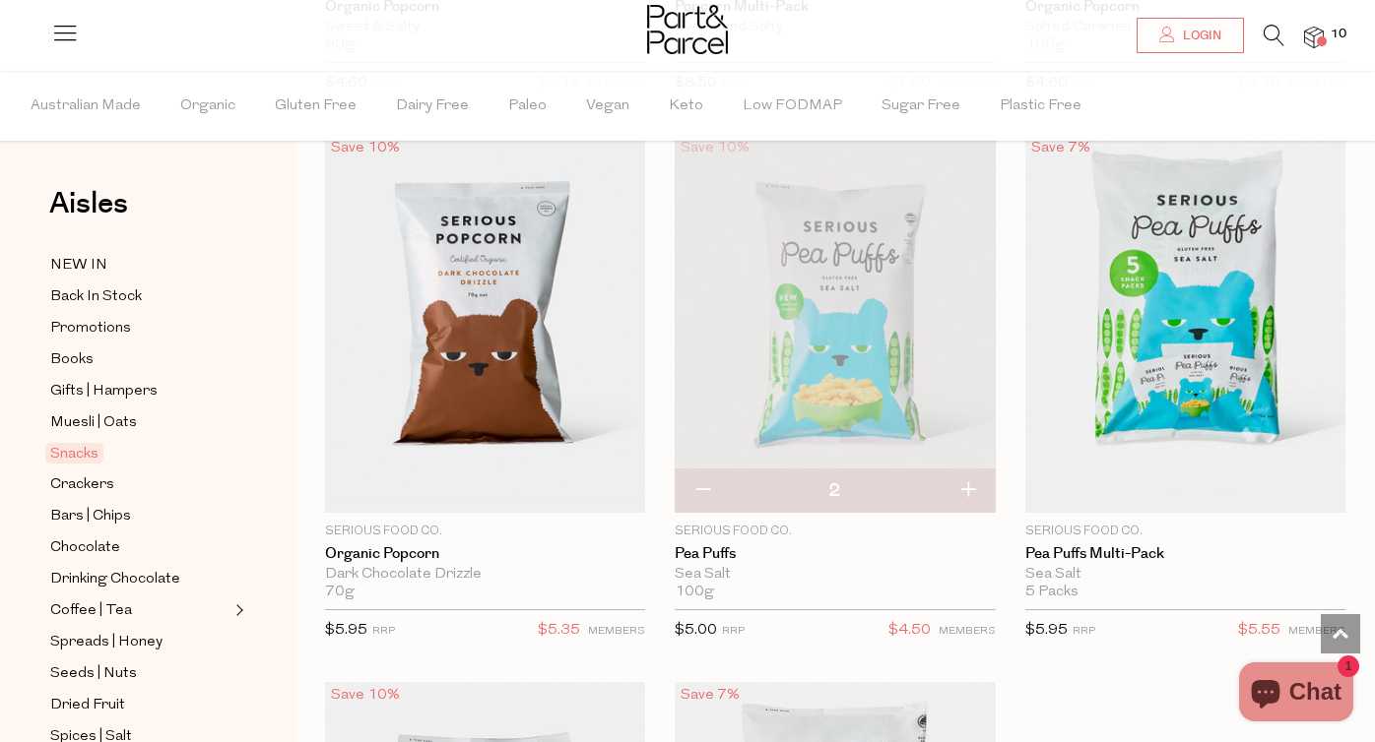
click at [968, 471] on button "button" at bounding box center [967, 491] width 56 height 43
type input "3"
click at [1322, 35] on img at bounding box center [1314, 38] width 20 height 23
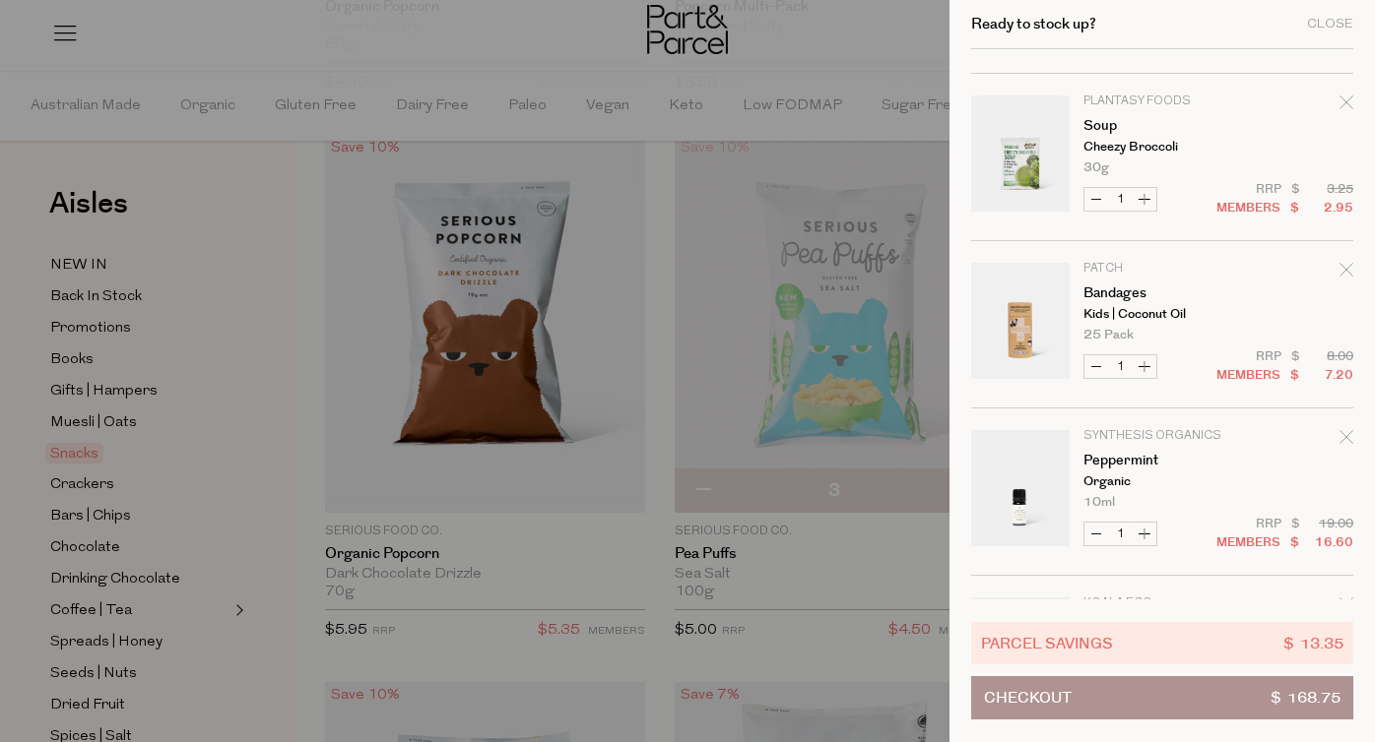
scroll to position [0, 0]
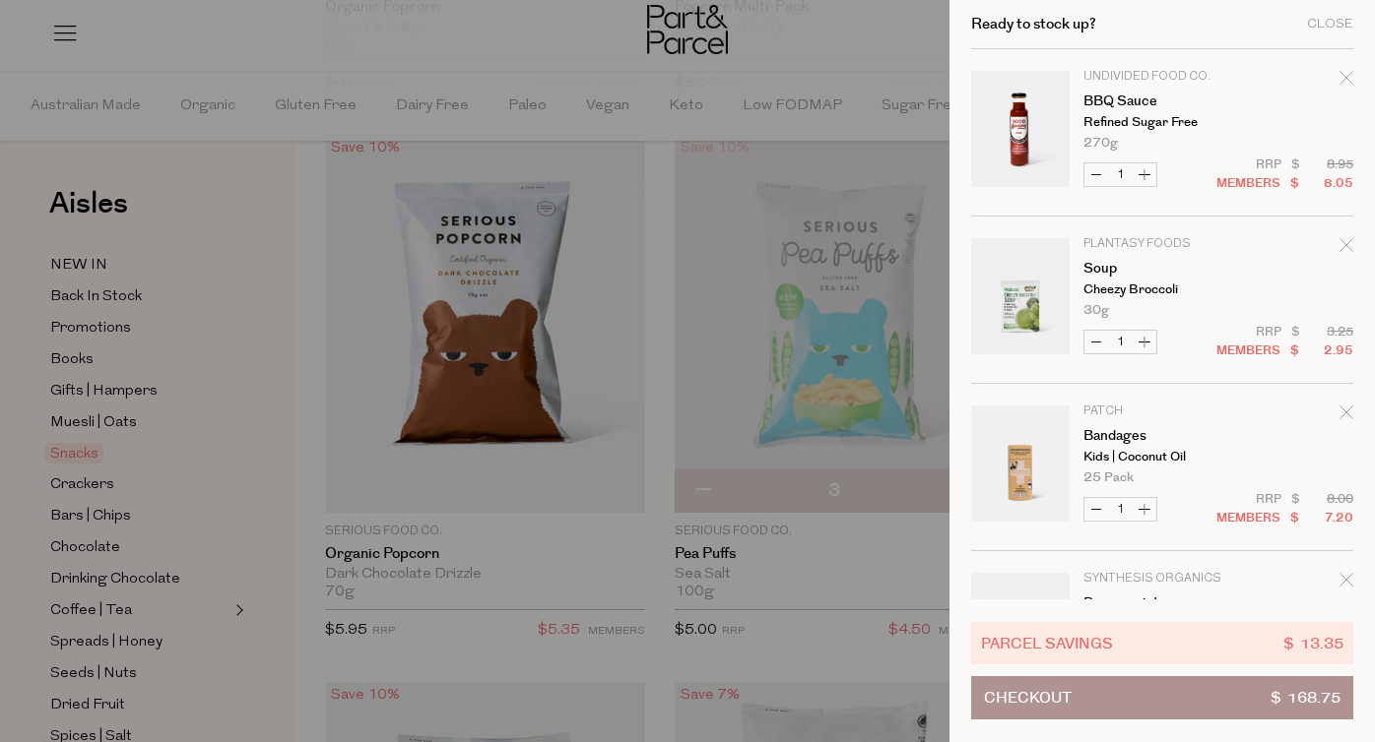
click at [1096, 338] on button "Decrease Soup" at bounding box center [1096, 342] width 24 height 23
type input "0"
click at [822, 32] on div at bounding box center [687, 371] width 1375 height 742
